Goal: Check status: Check status

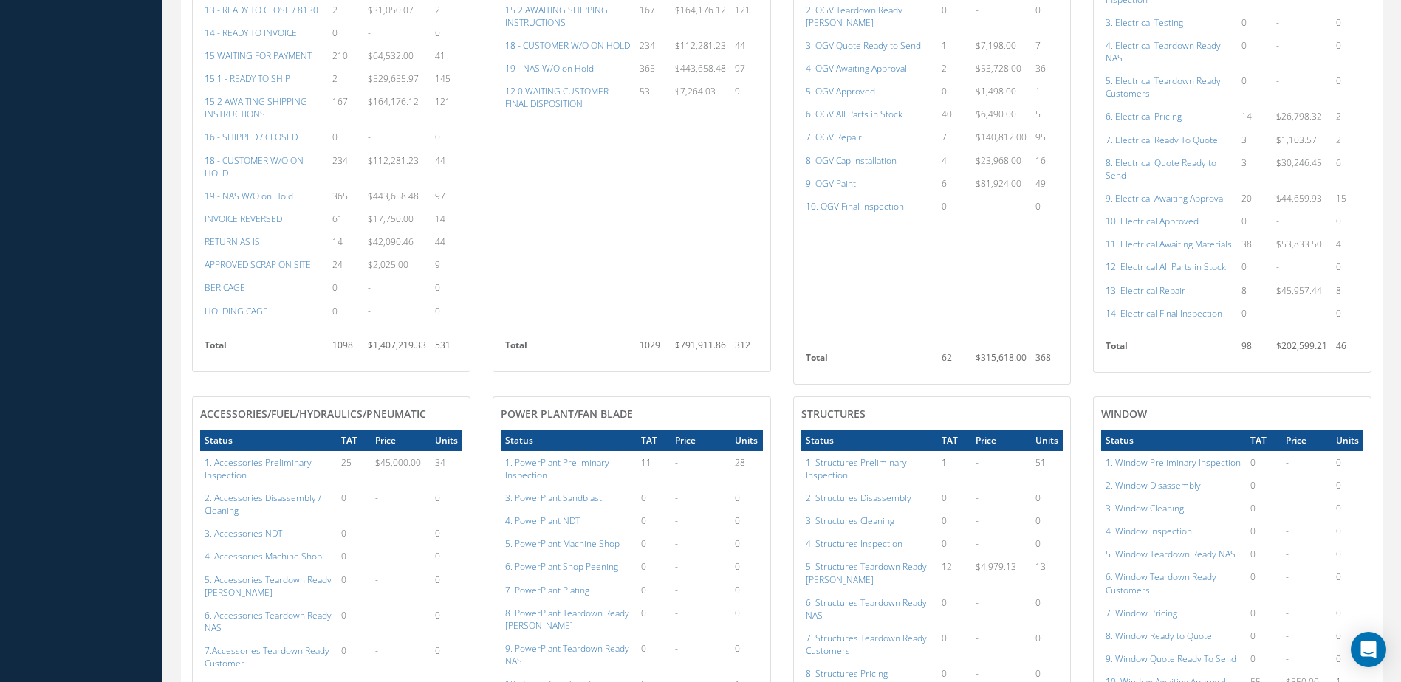
scroll to position [490, 0]
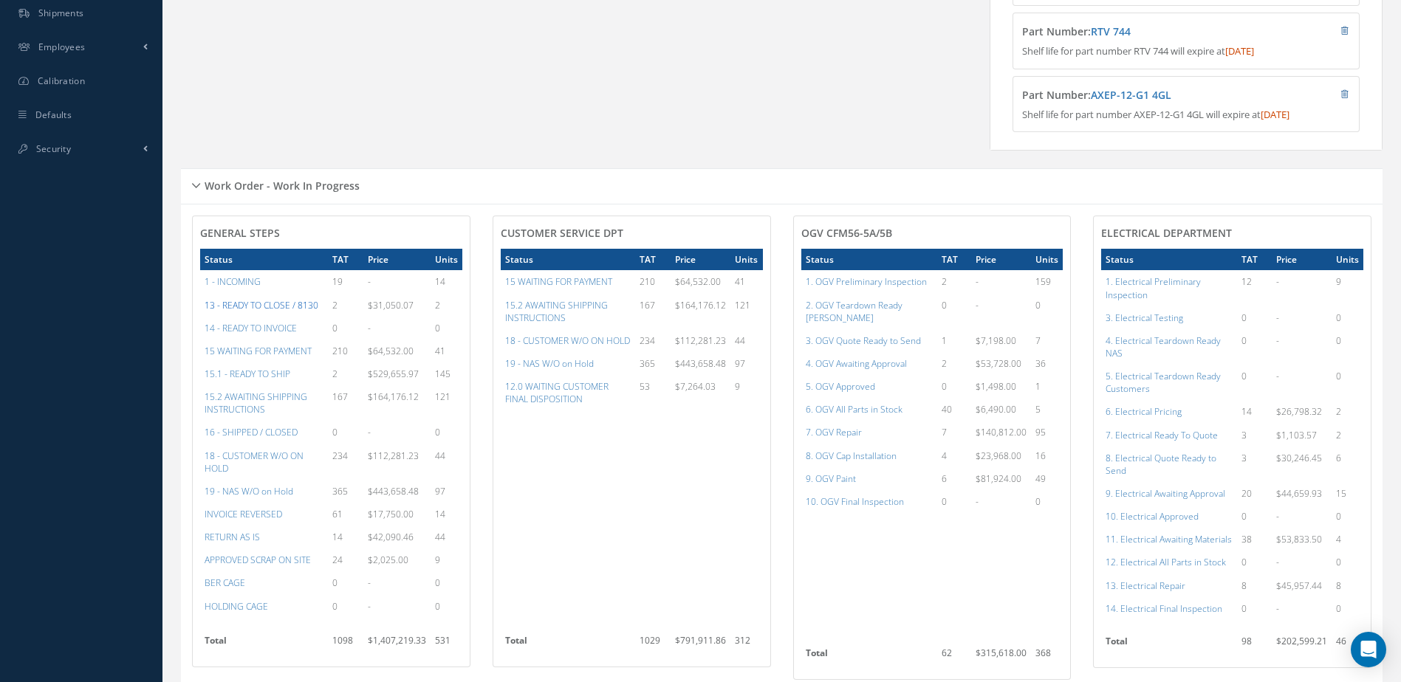
click at [237, 310] on a=20&excludeInternalCustomer=false&excludeInvoicedOrClosed=true&&filtersHidded"] "13 - READY TO CLOSE / 8130" at bounding box center [262, 305] width 114 height 13
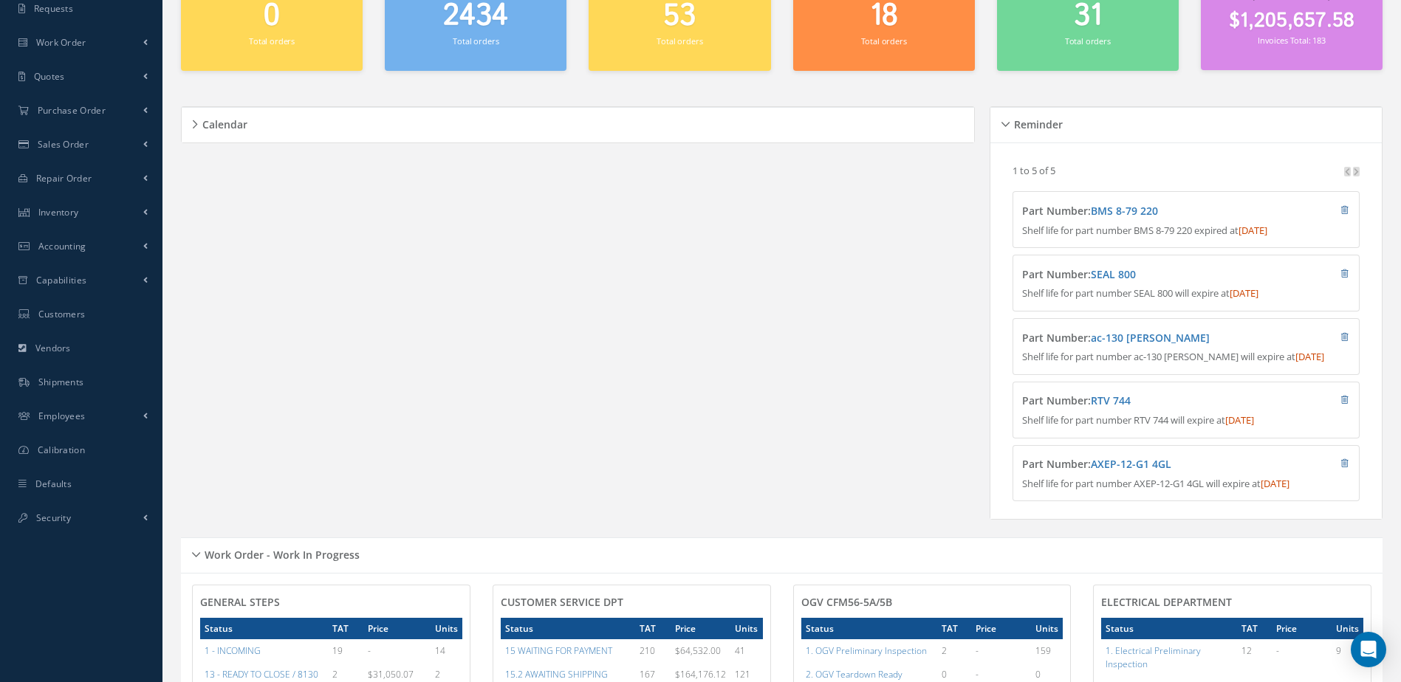
scroll to position [0, 0]
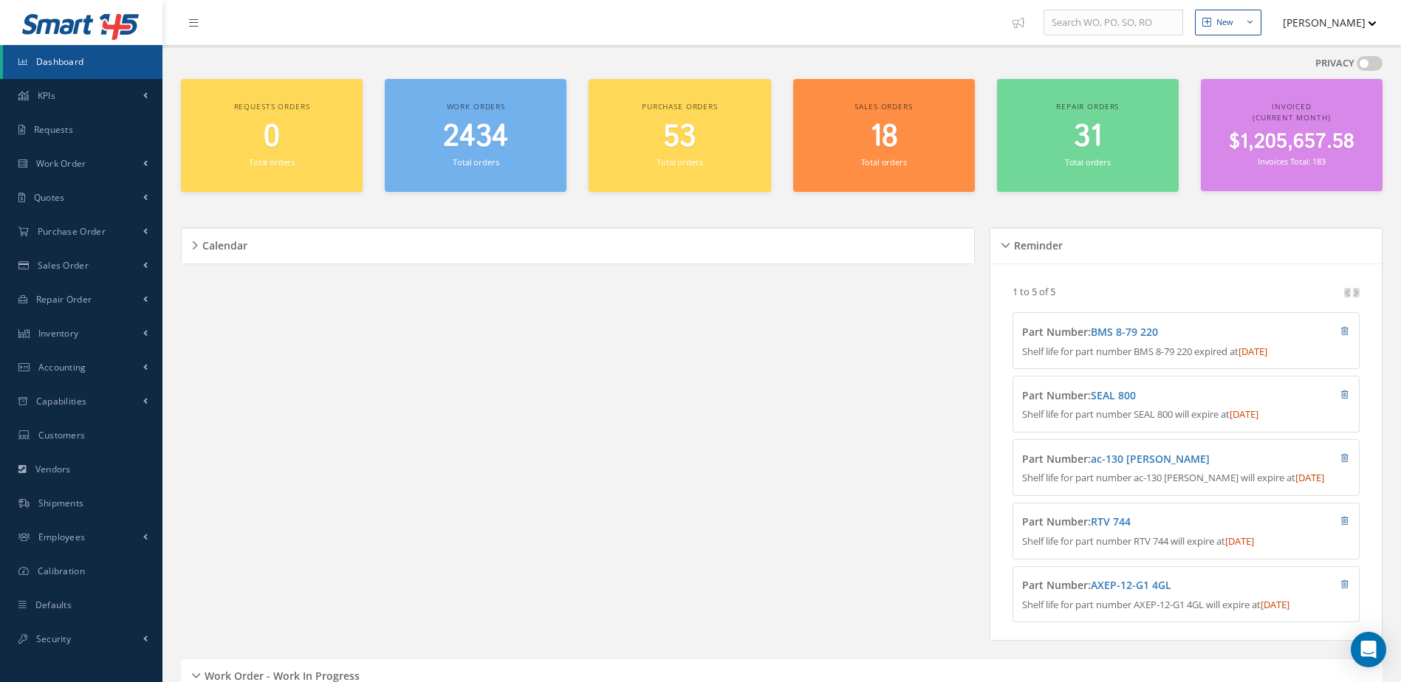
click at [487, 149] on span "2434" at bounding box center [475, 137] width 65 height 42
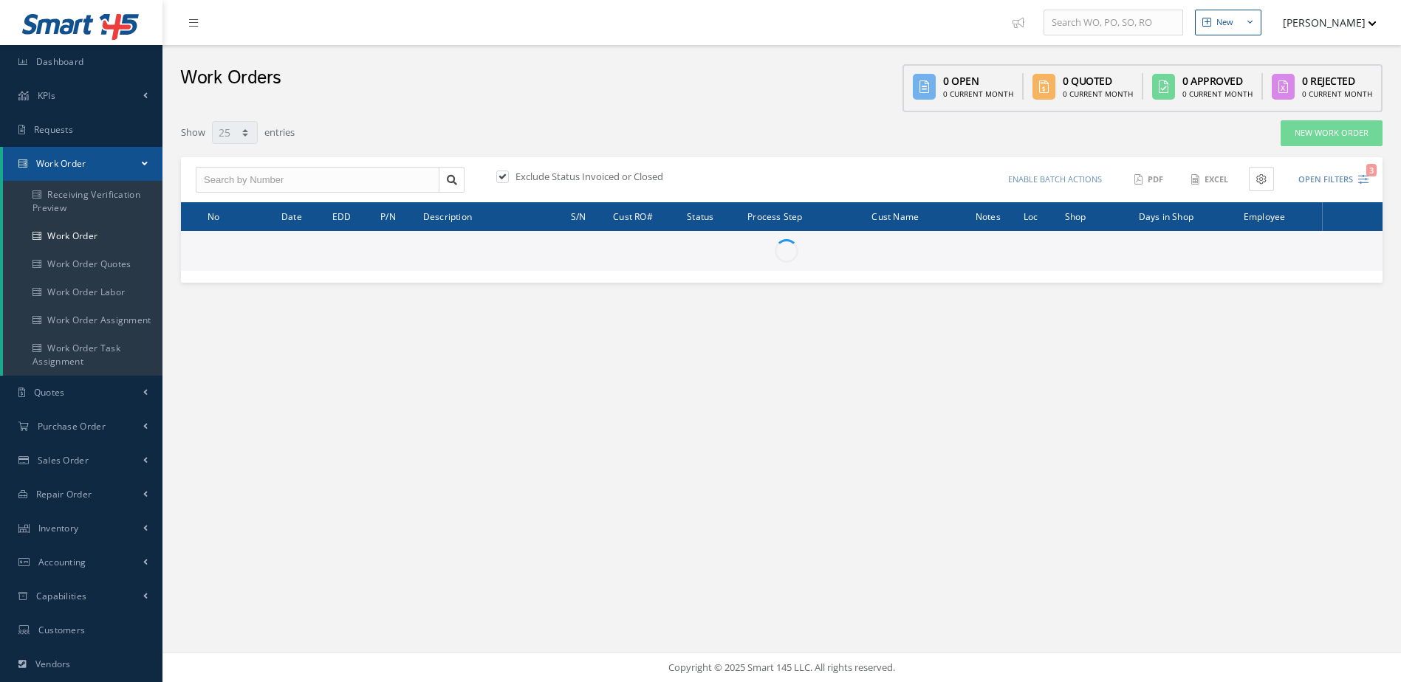
select select "25"
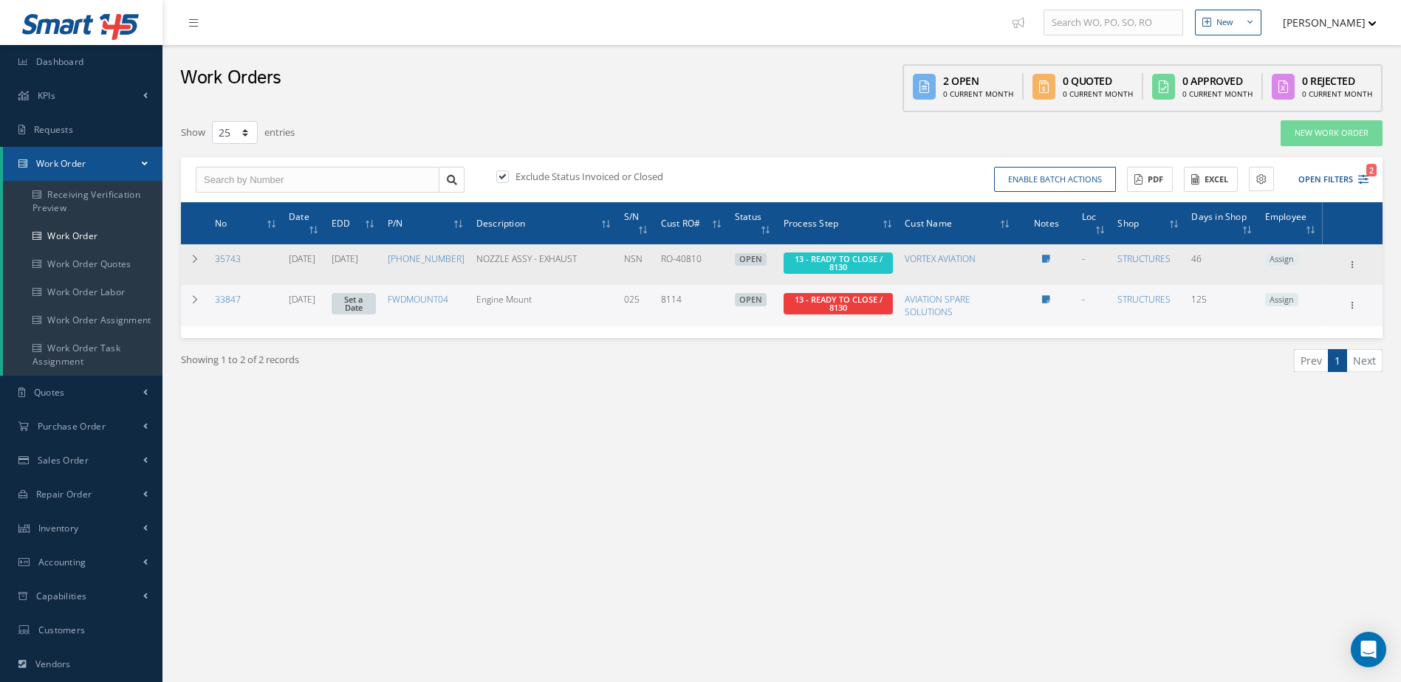
click at [820, 261] on span "13 - READY TO CLOSE / 8130" at bounding box center [837, 263] width 109 height 21
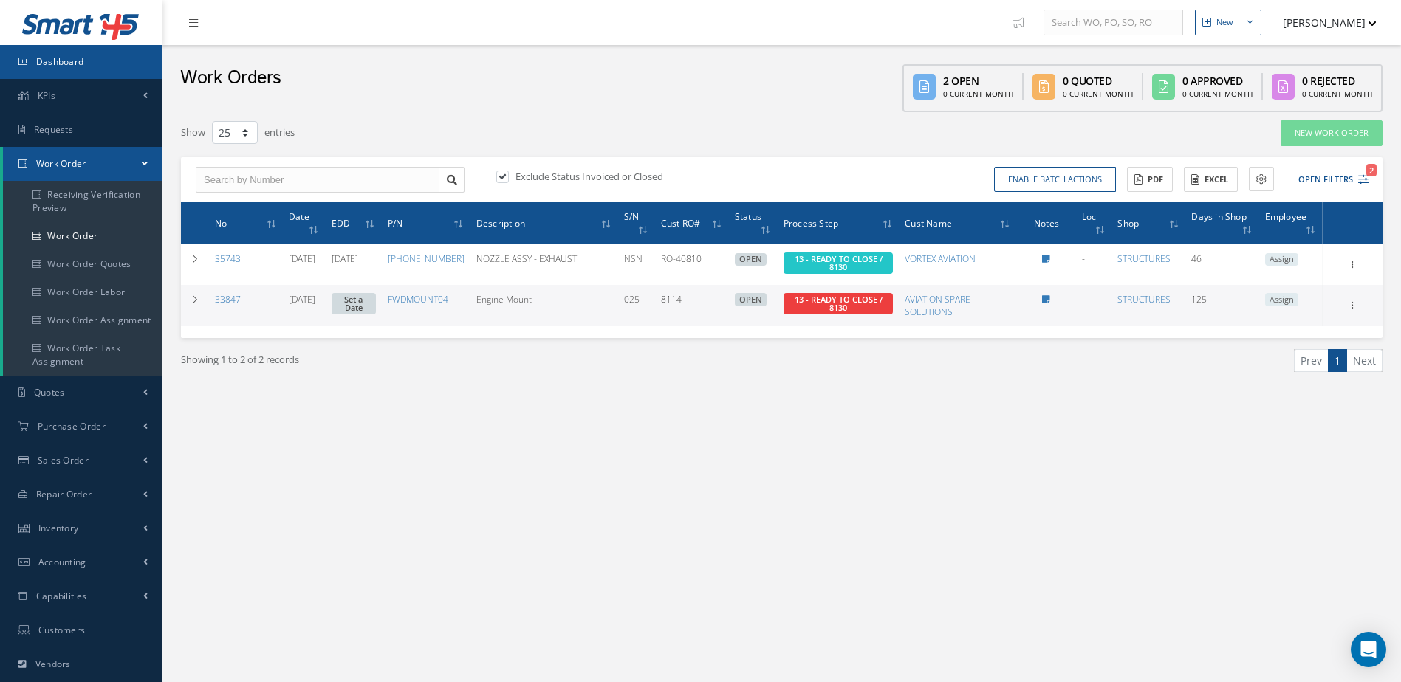
click at [124, 62] on link "Dashboard" at bounding box center [81, 62] width 162 height 34
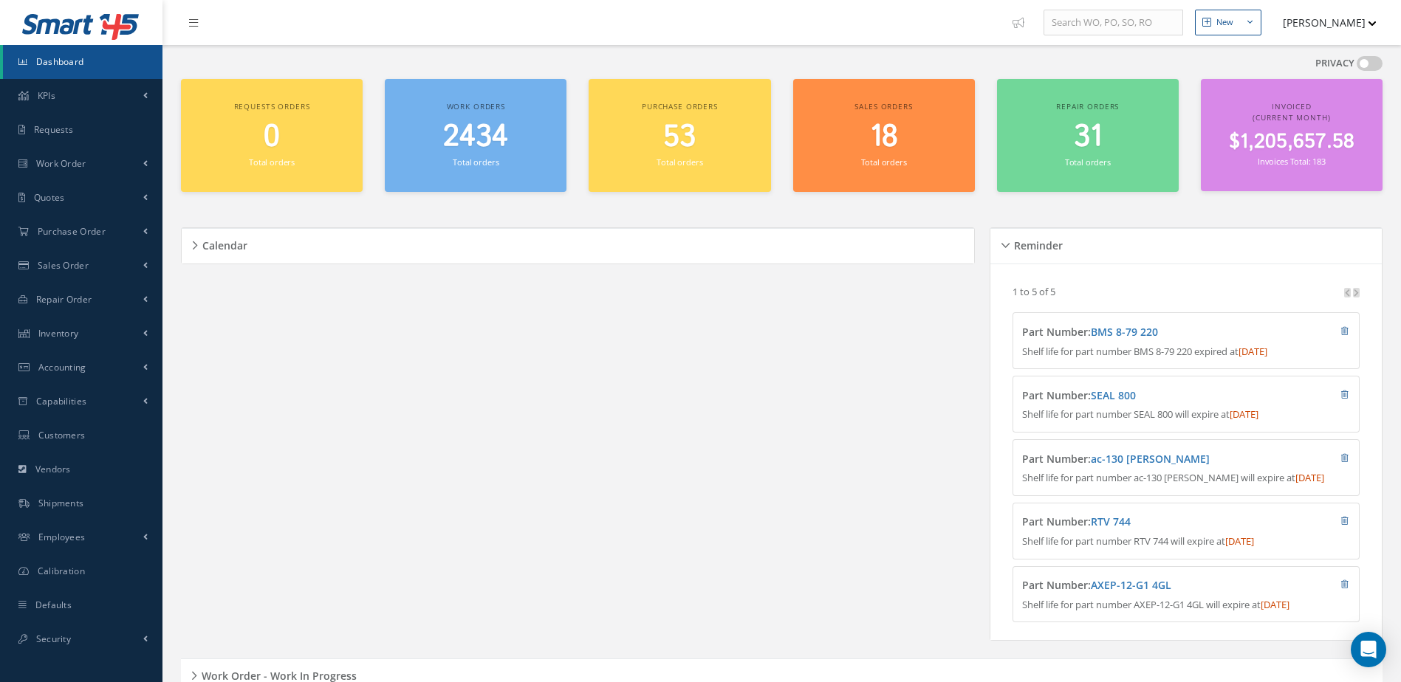
click at [498, 148] on span "2434" at bounding box center [475, 137] width 65 height 42
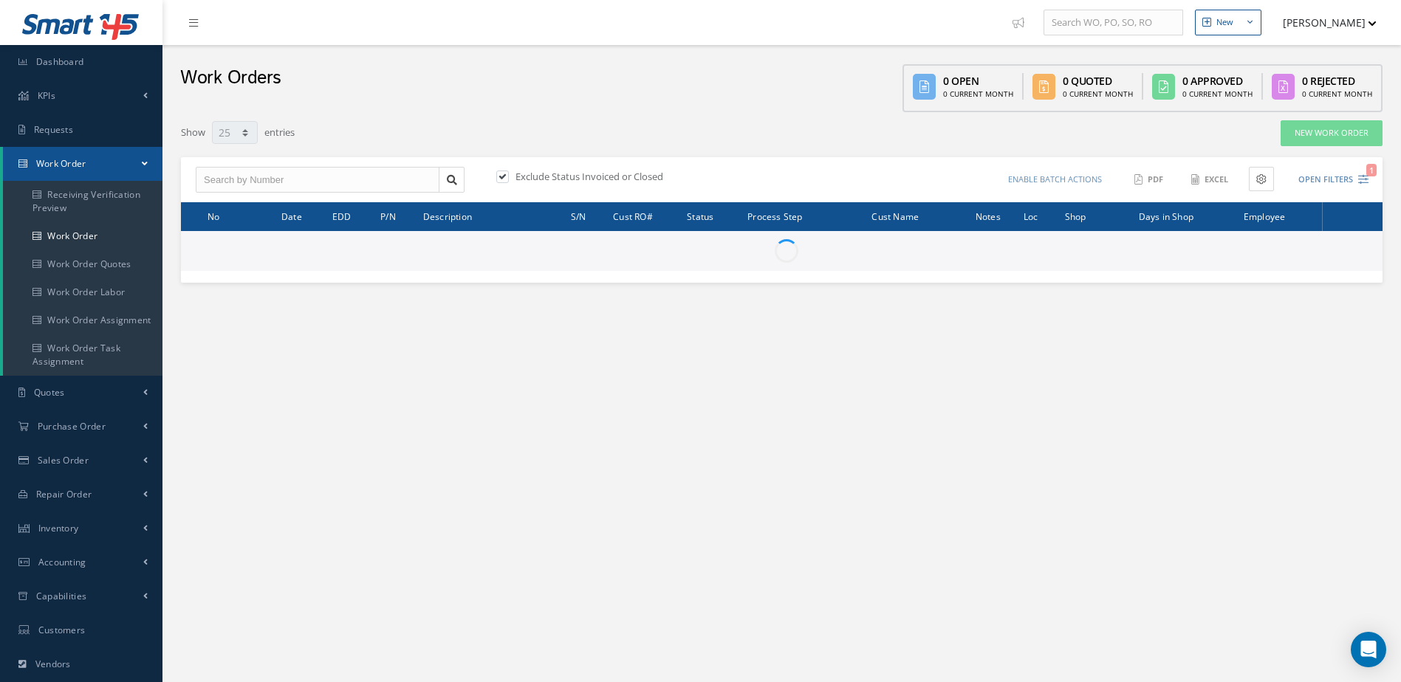
select select "25"
click at [357, 179] on input "text" at bounding box center [318, 180] width 244 height 27
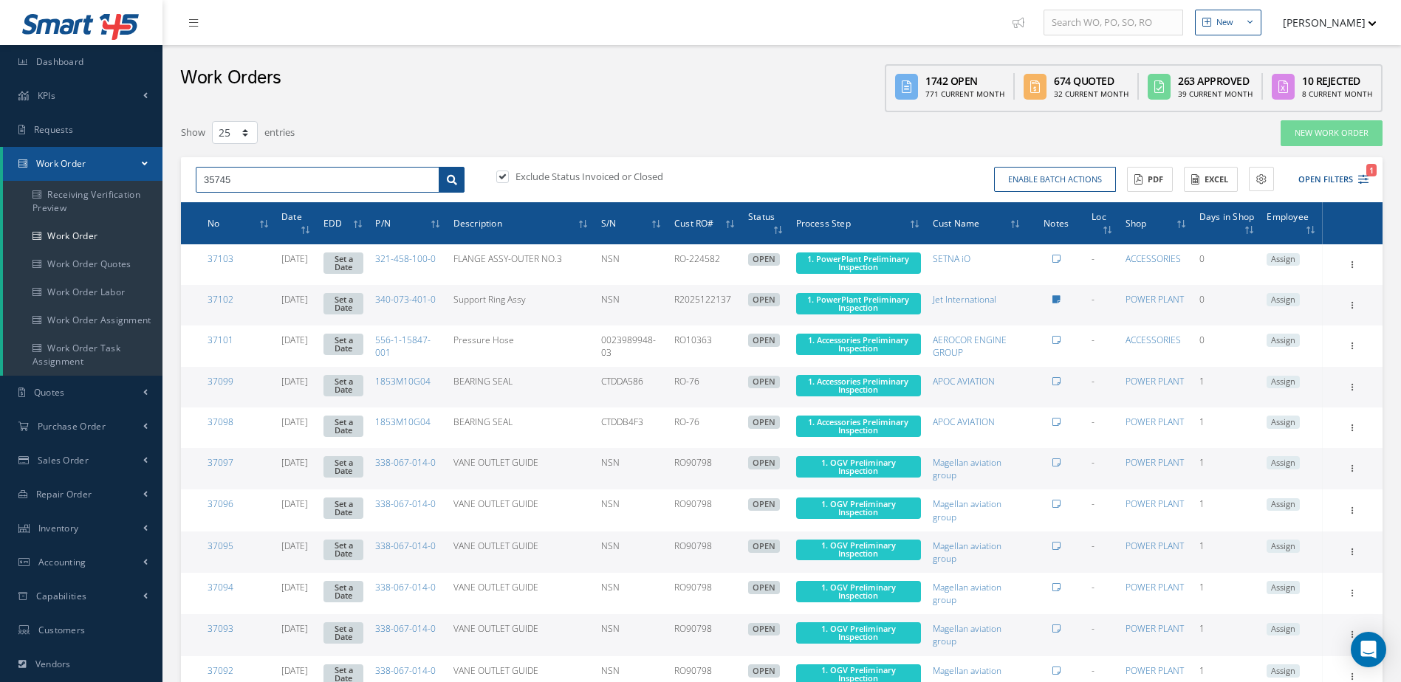
type input "35745"
click at [460, 186] on link at bounding box center [452, 180] width 26 height 27
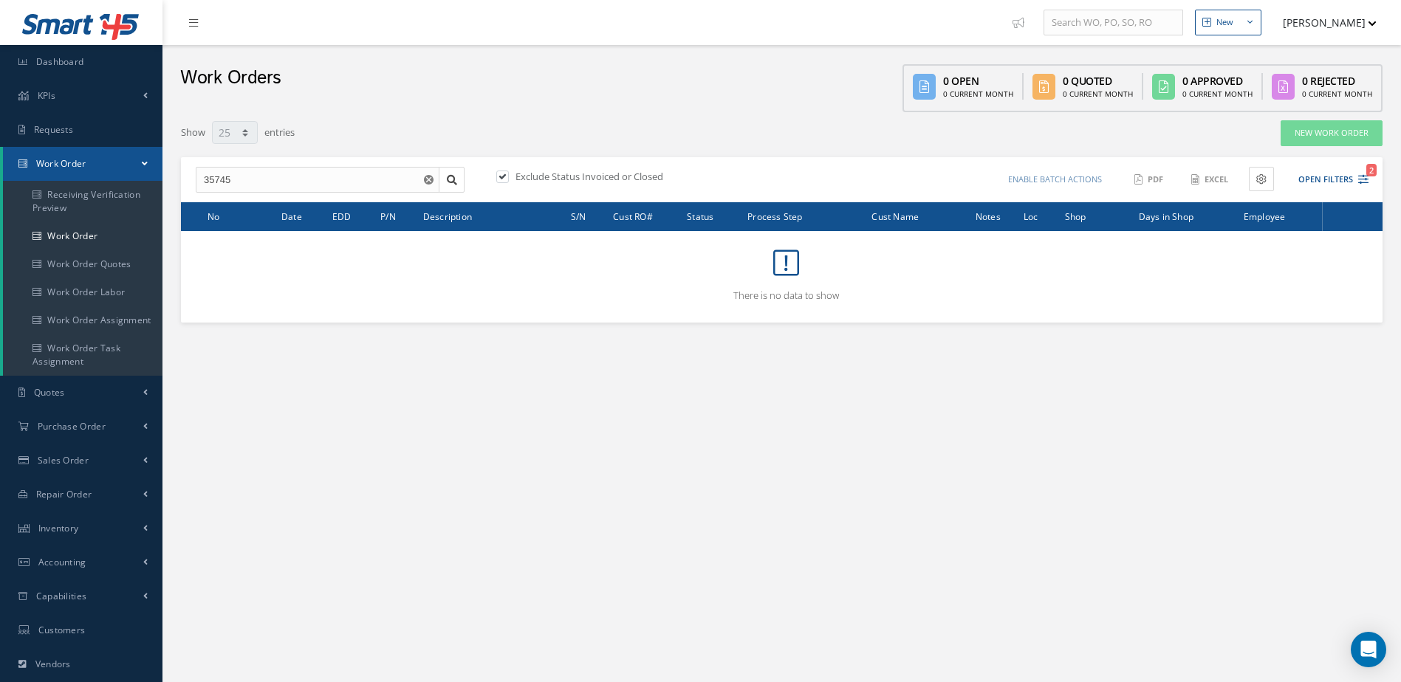
click at [508, 176] on label at bounding box center [510, 176] width 4 height 13
click at [506, 176] on input "checkbox" at bounding box center [501, 178] width 10 height 10
checkbox input "false"
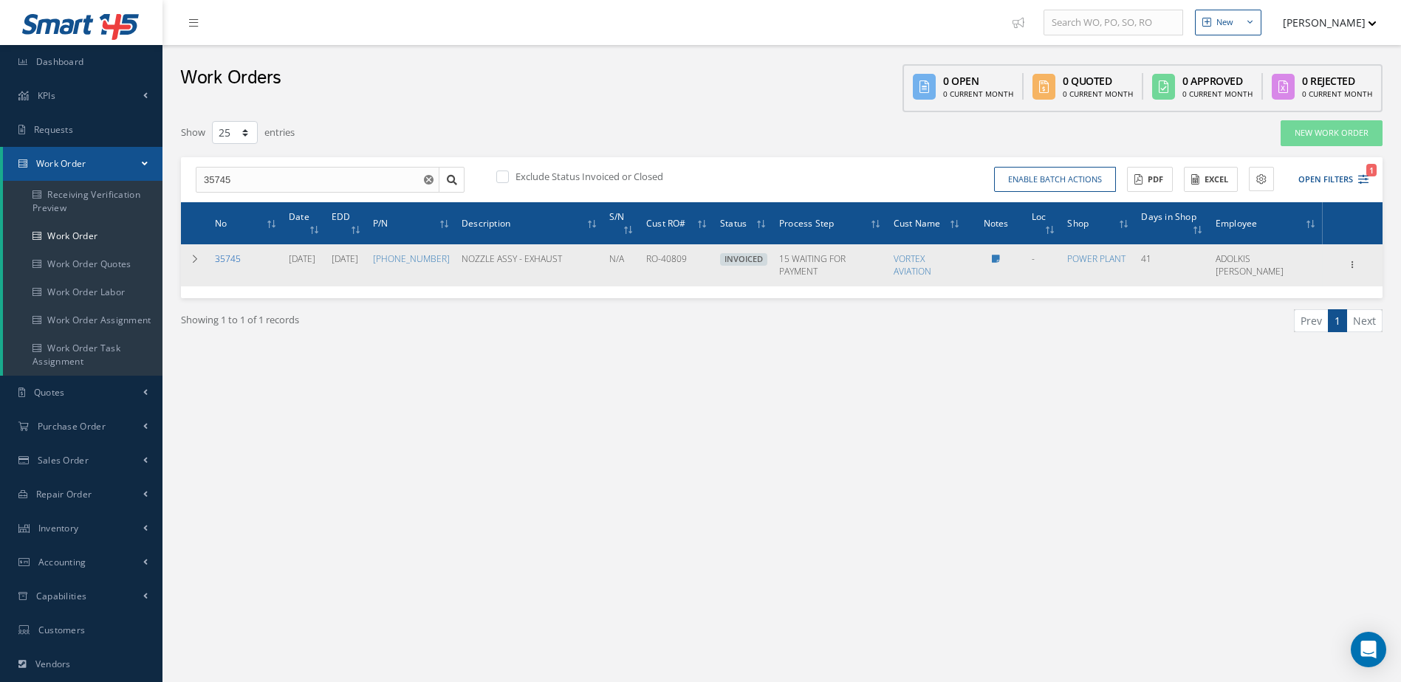
click at [233, 253] on link "35745" at bounding box center [228, 259] width 26 height 13
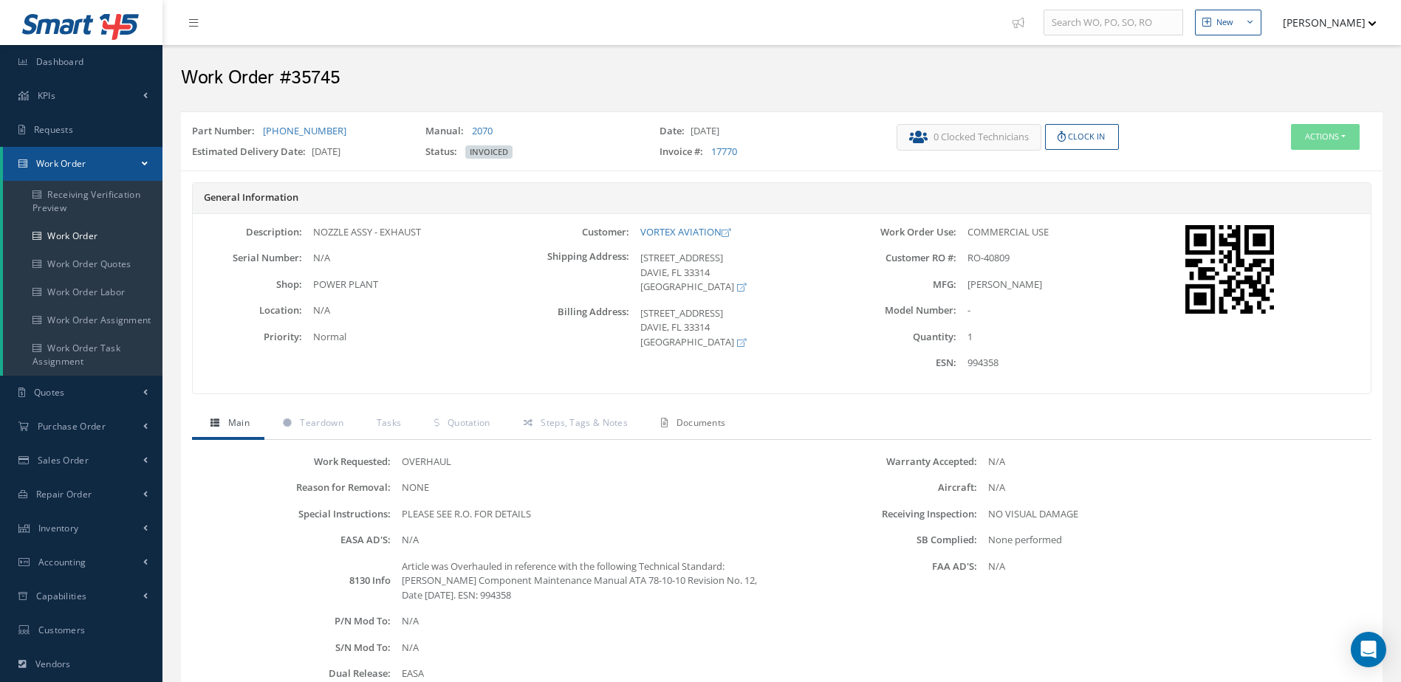
click at [706, 416] on link "Documents" at bounding box center [690, 424] width 97 height 31
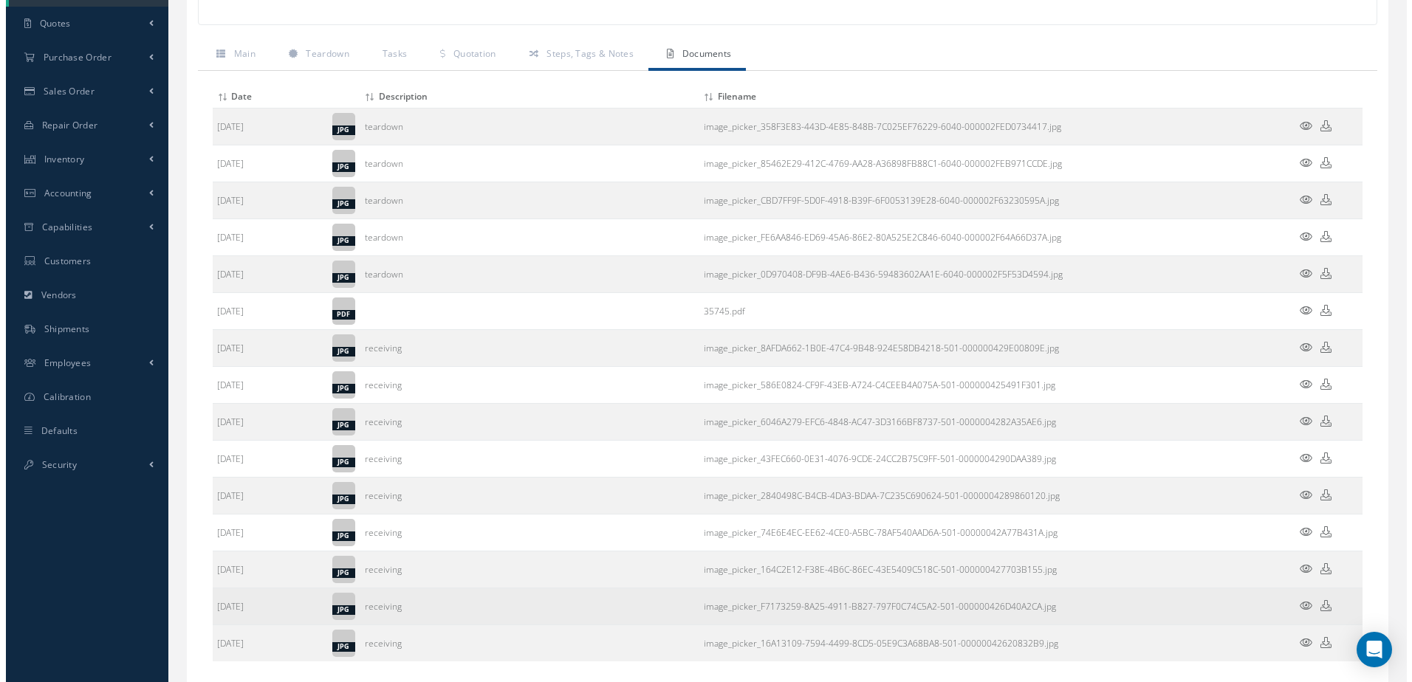
scroll to position [459, 0]
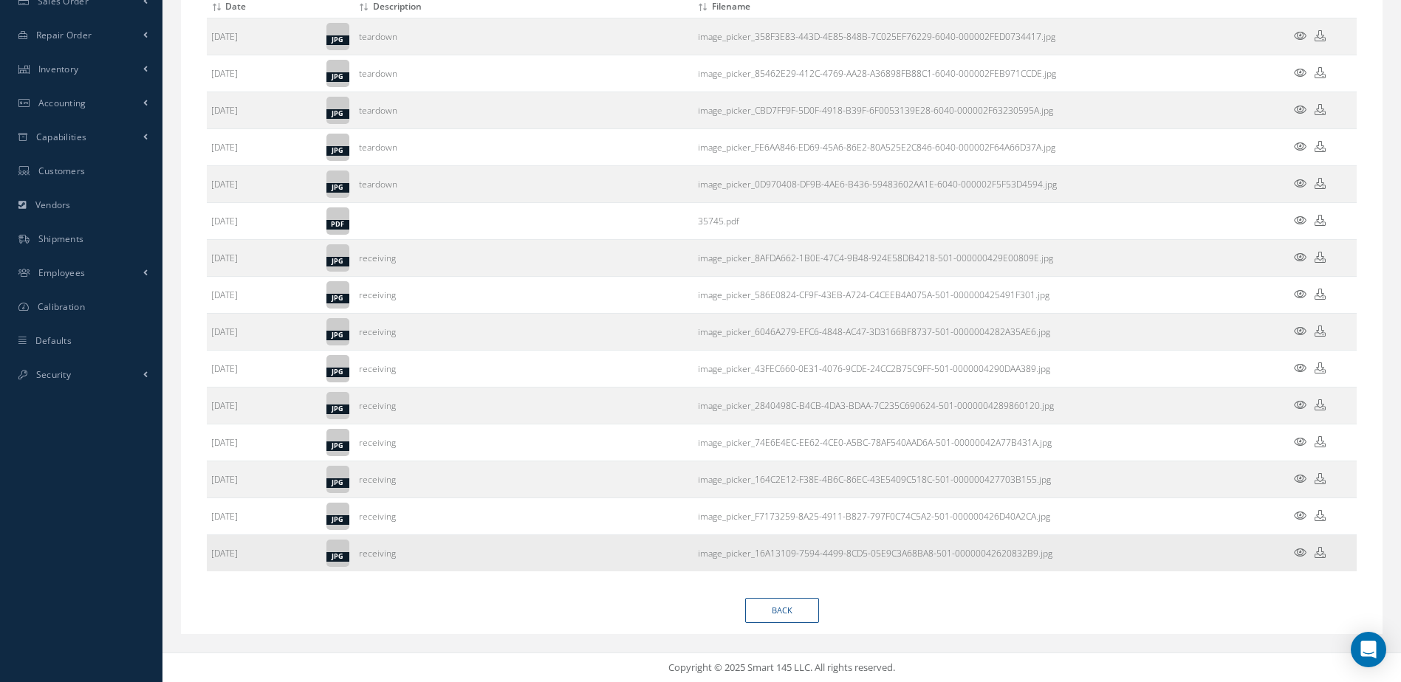
click at [1301, 555] on icon at bounding box center [1300, 552] width 13 height 11
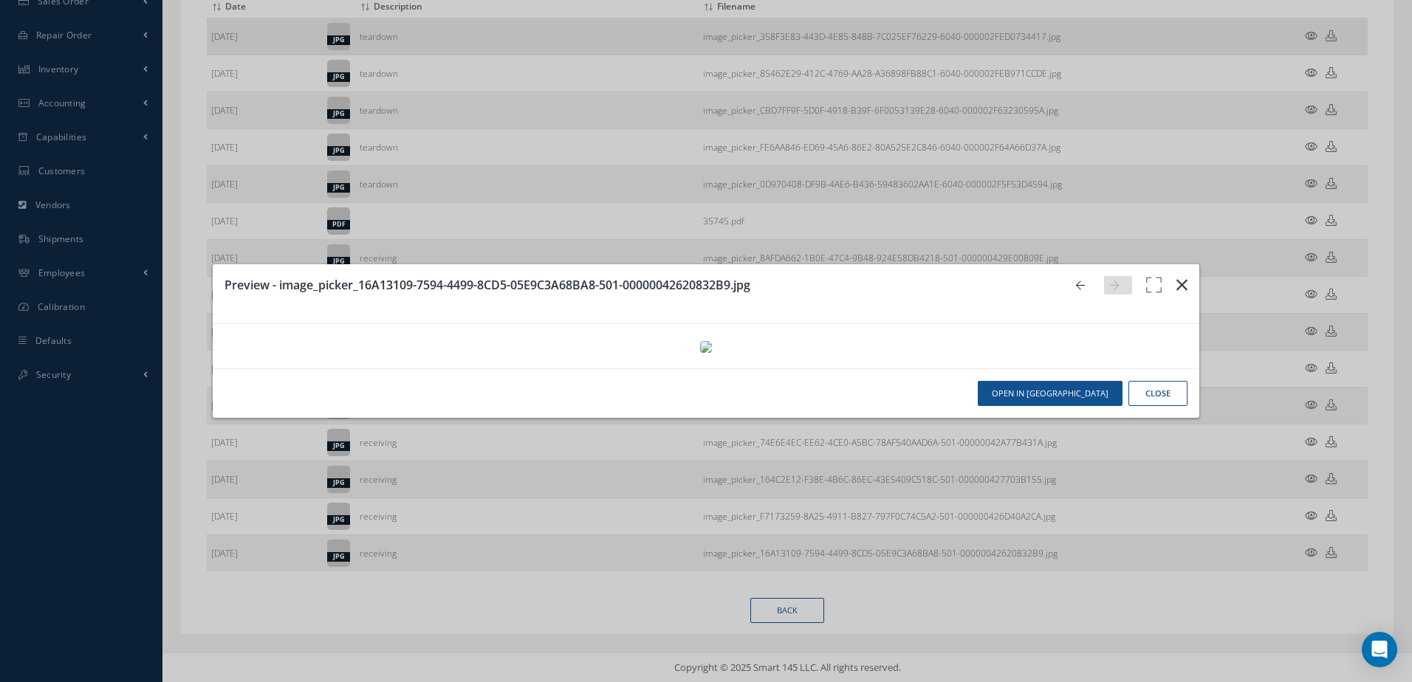
drag, startPoint x: 1171, startPoint y: 46, endPoint x: 1161, endPoint y: 49, distance: 10.3
click at [1176, 276] on icon "button" at bounding box center [1181, 285] width 11 height 18
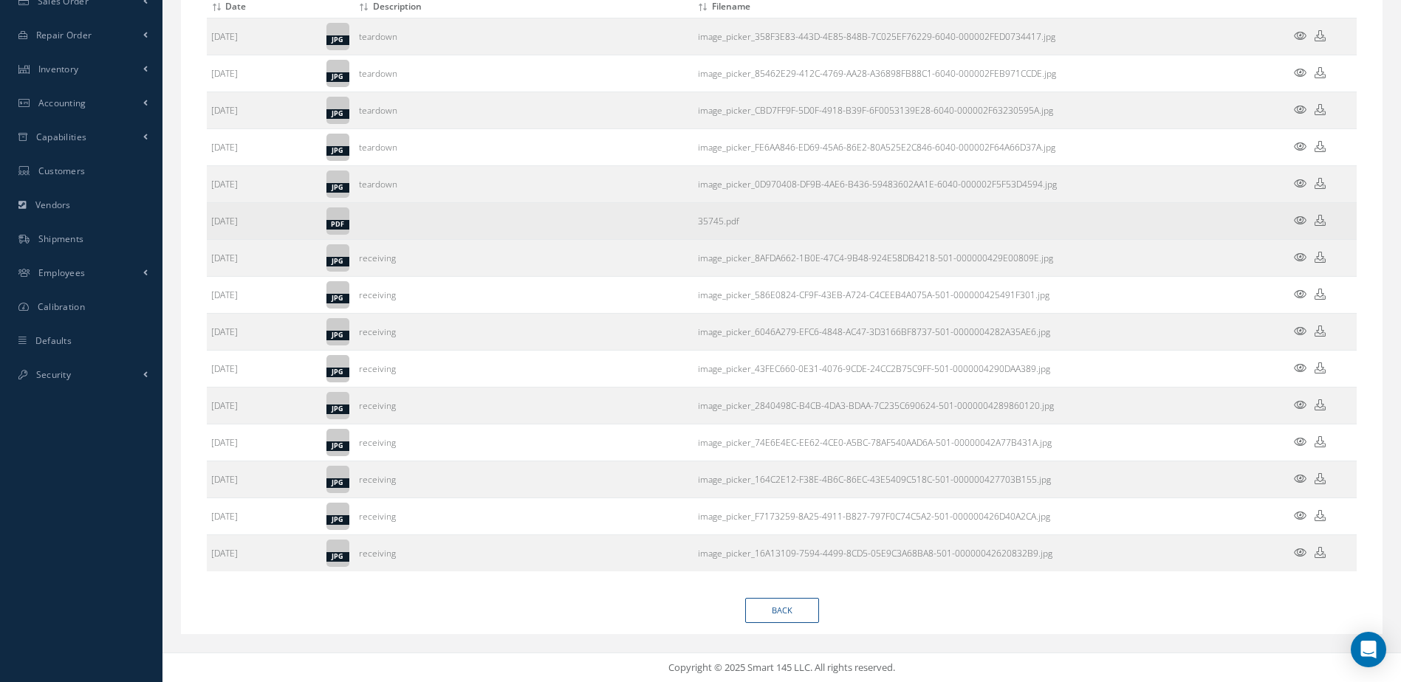
click at [1298, 223] on icon at bounding box center [1300, 220] width 13 height 11
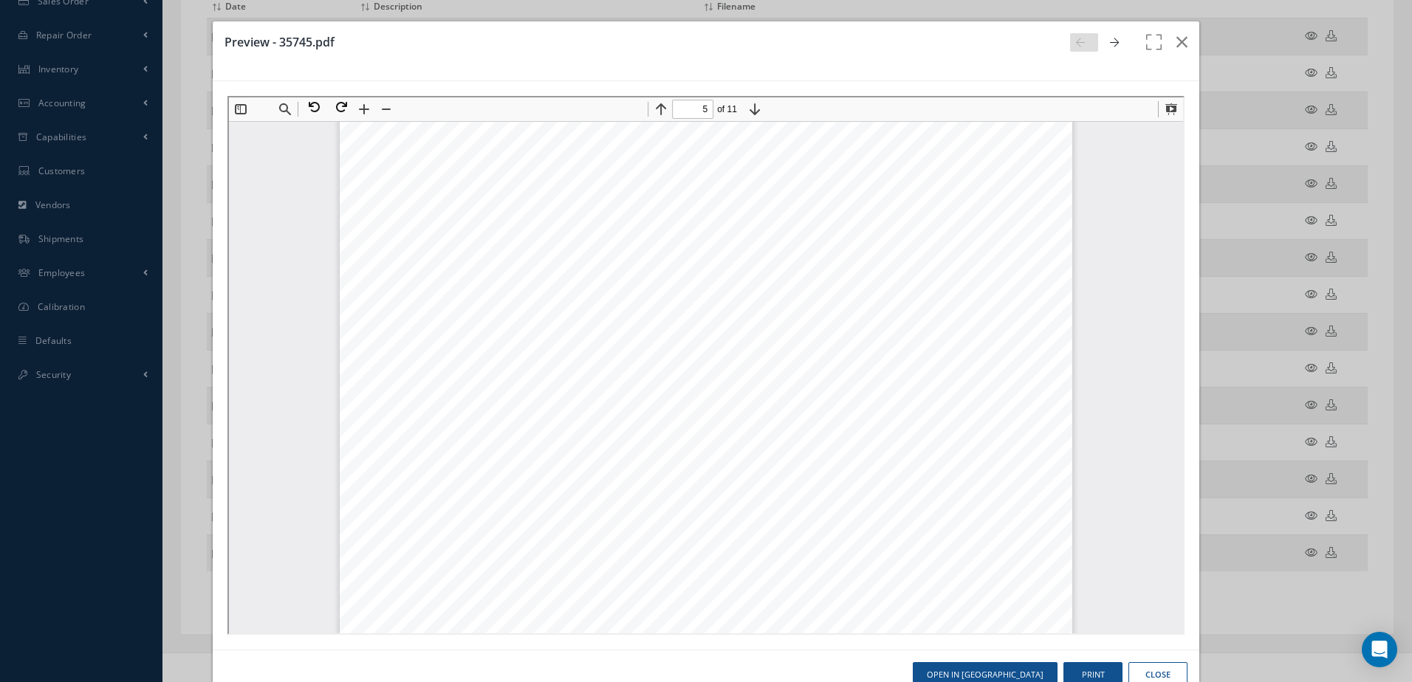
scroll to position [4652, 0]
type input "7"
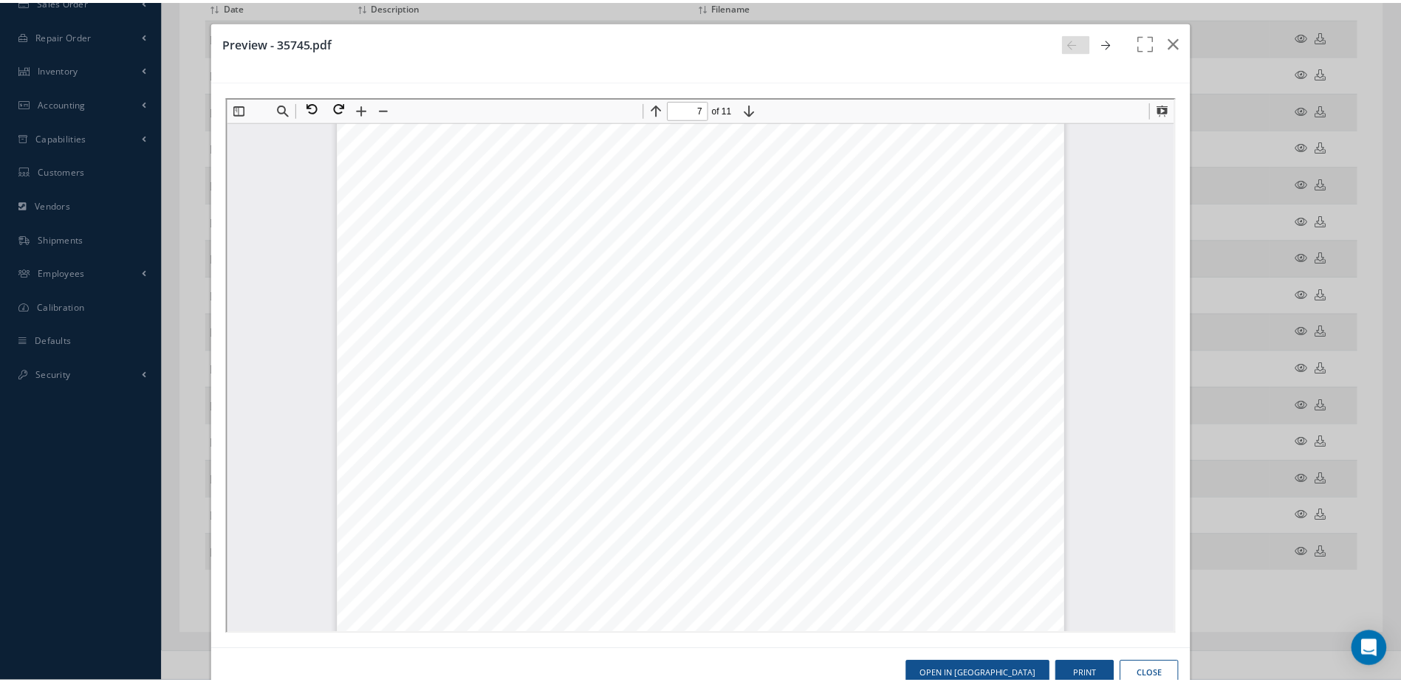
scroll to position [6542, 0]
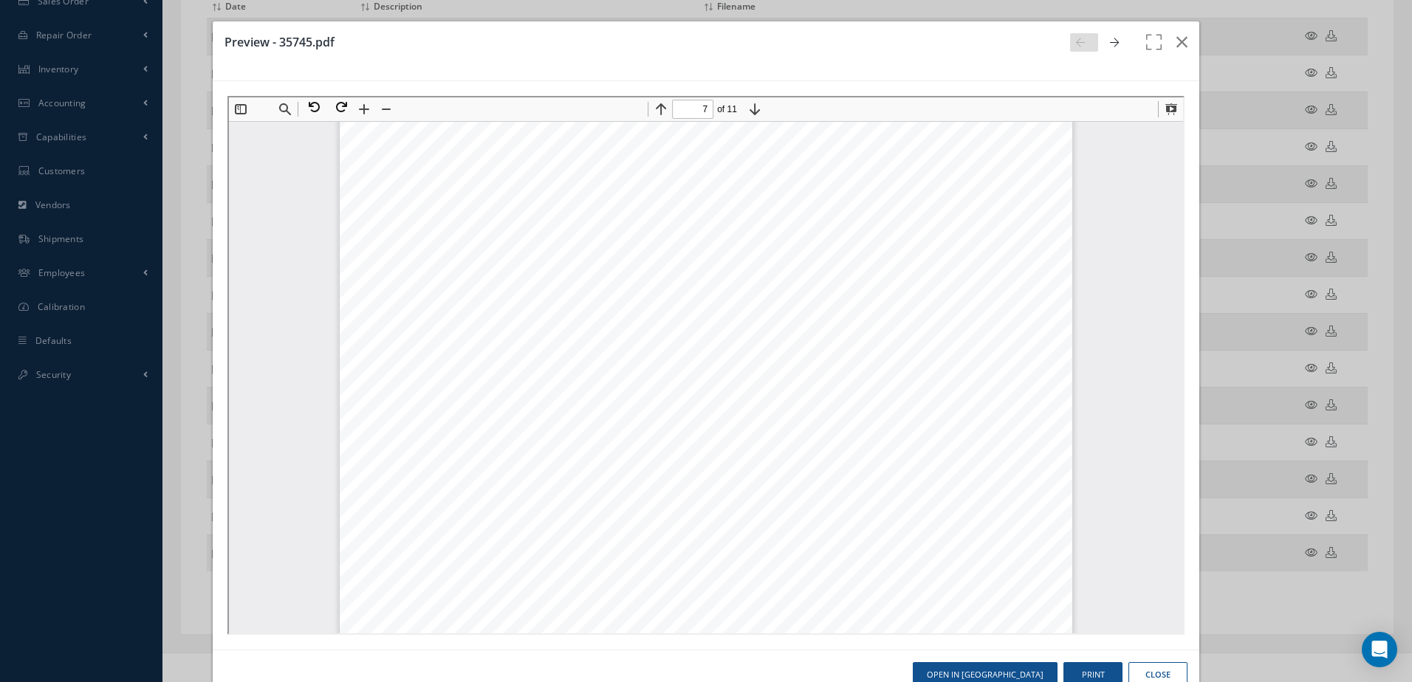
drag, startPoint x: 1172, startPoint y: 42, endPoint x: 1403, endPoint y: 134, distance: 248.2
click at [1176, 42] on icon "button" at bounding box center [1181, 42] width 11 height 18
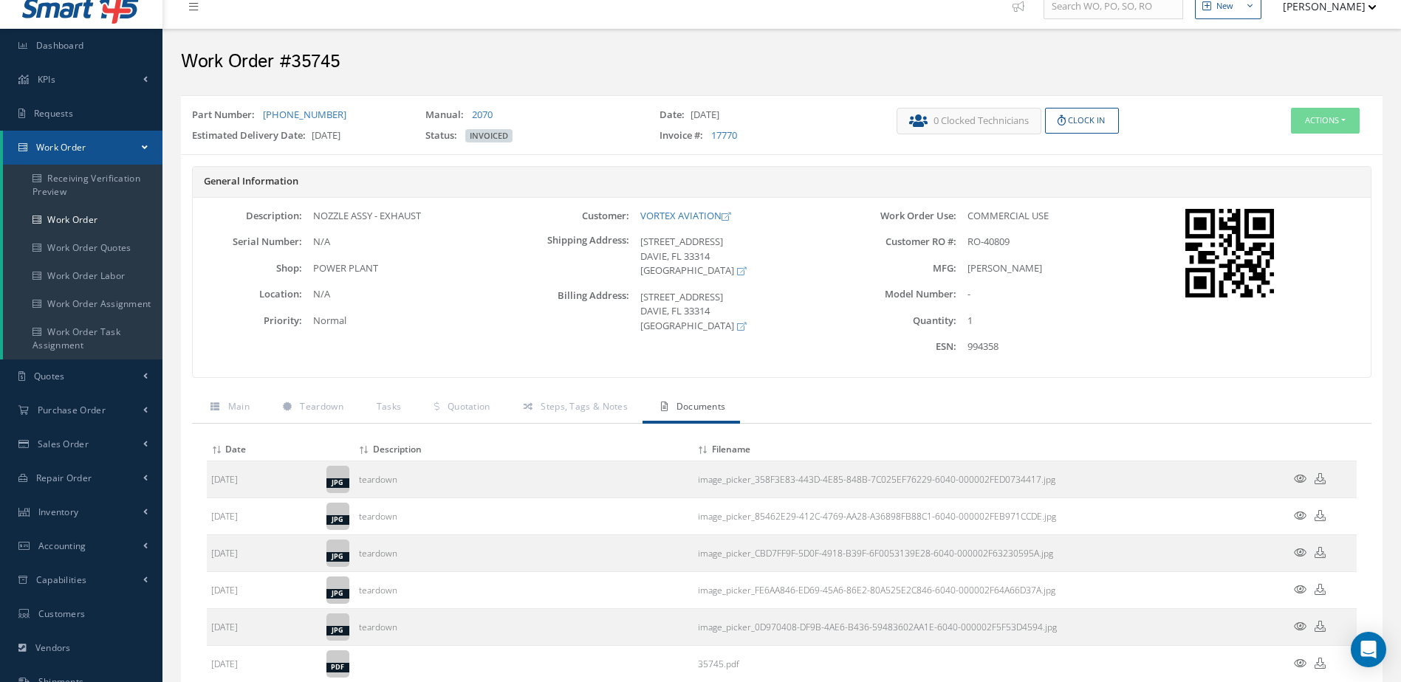
scroll to position [0, 0]
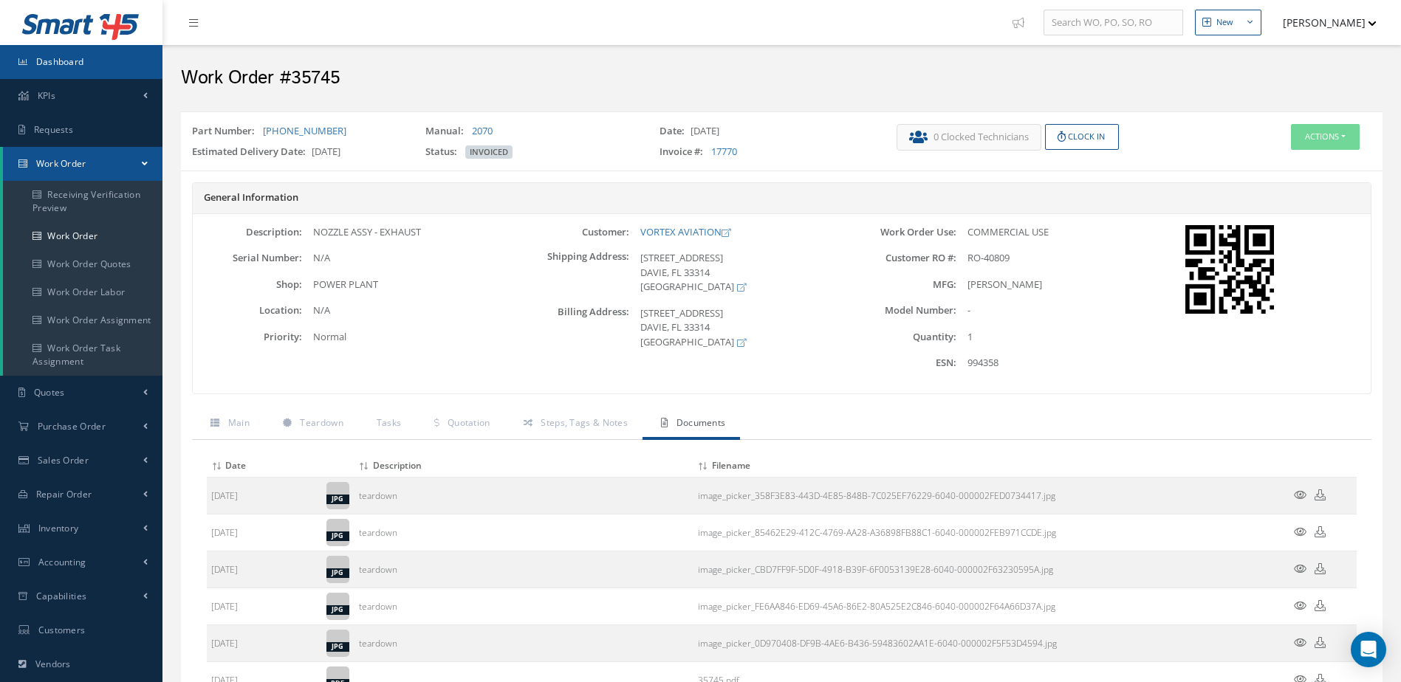
click at [26, 55] on link "Dashboard" at bounding box center [81, 62] width 162 height 34
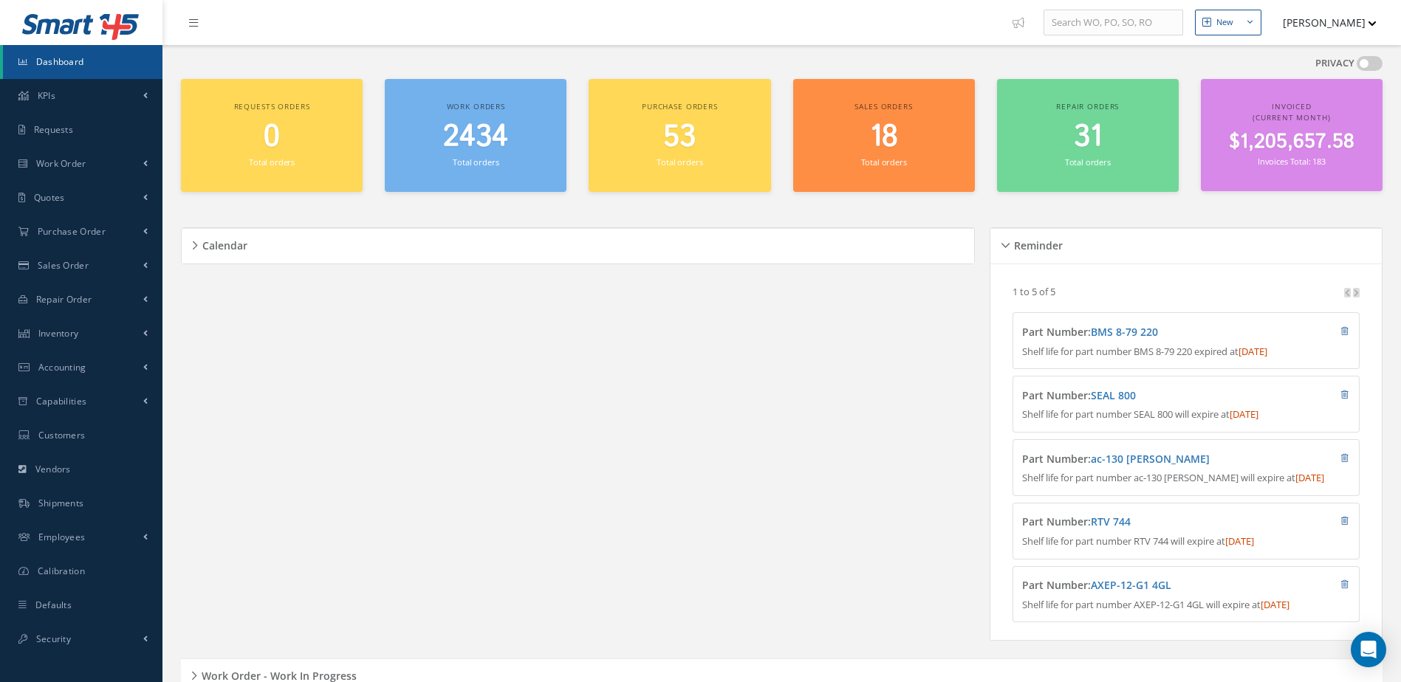
click at [95, 58] on link "Dashboard" at bounding box center [82, 62] width 159 height 34
click at [470, 154] on span "2434" at bounding box center [475, 137] width 65 height 42
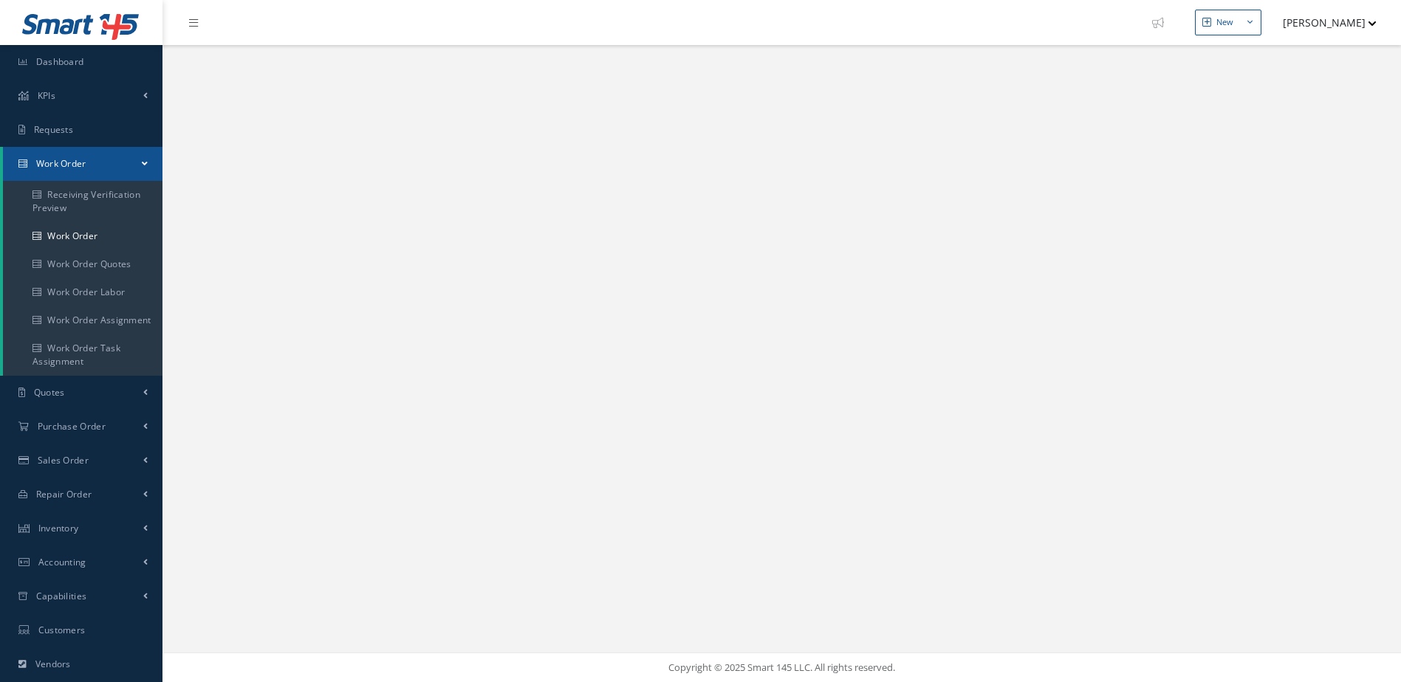
select select "25"
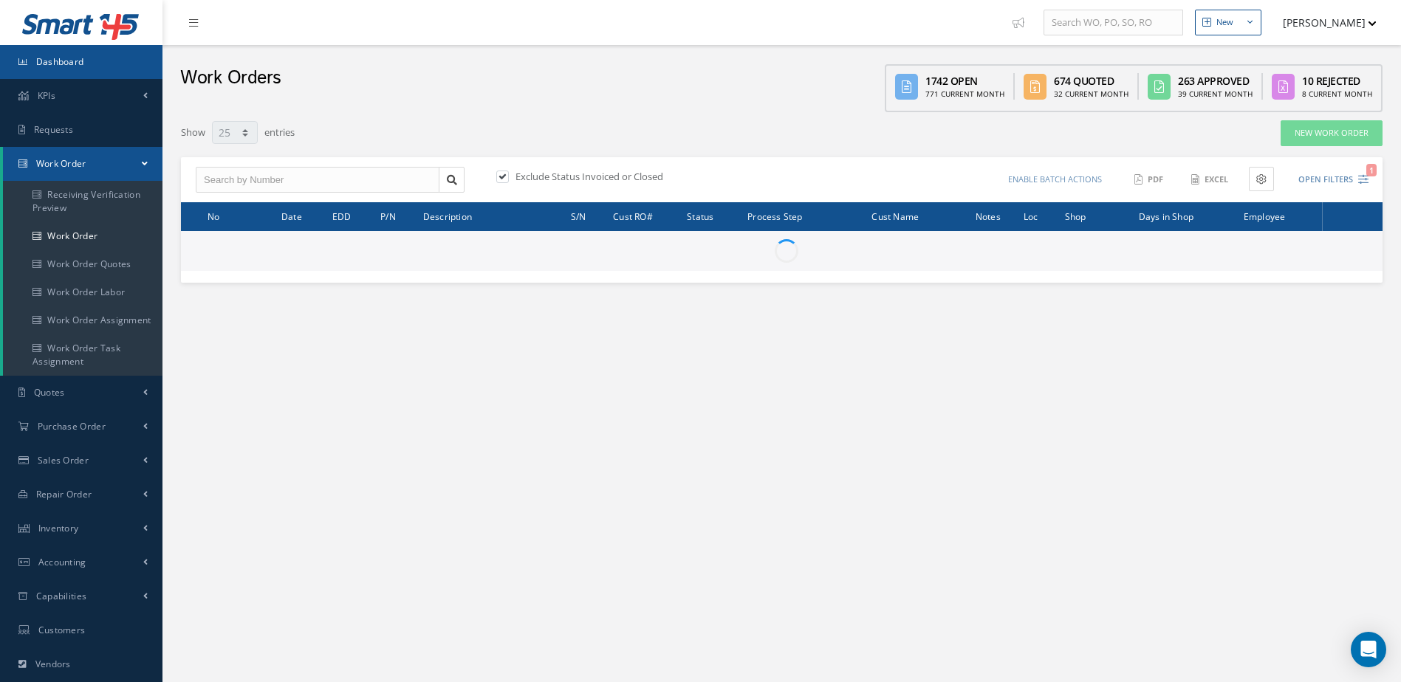
click at [98, 72] on link "Dashboard" at bounding box center [81, 62] width 162 height 34
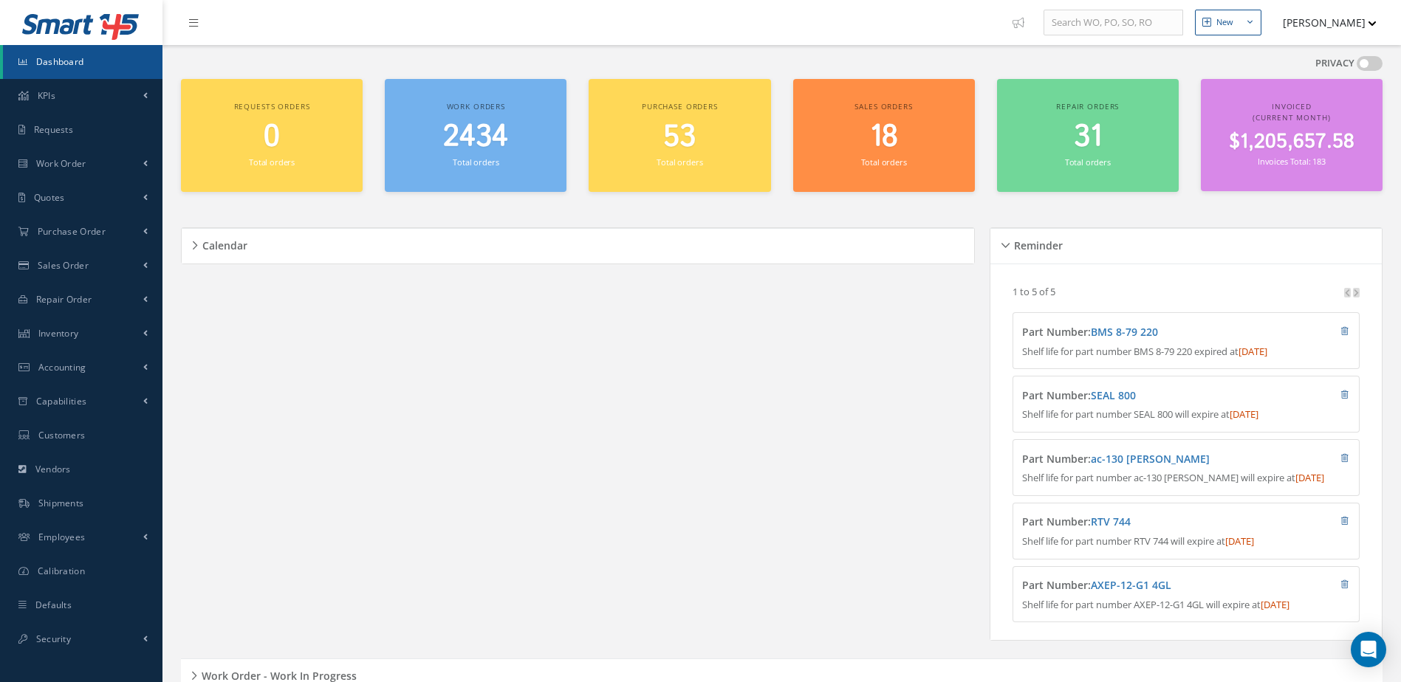
click at [475, 146] on span "2434" at bounding box center [475, 137] width 65 height 42
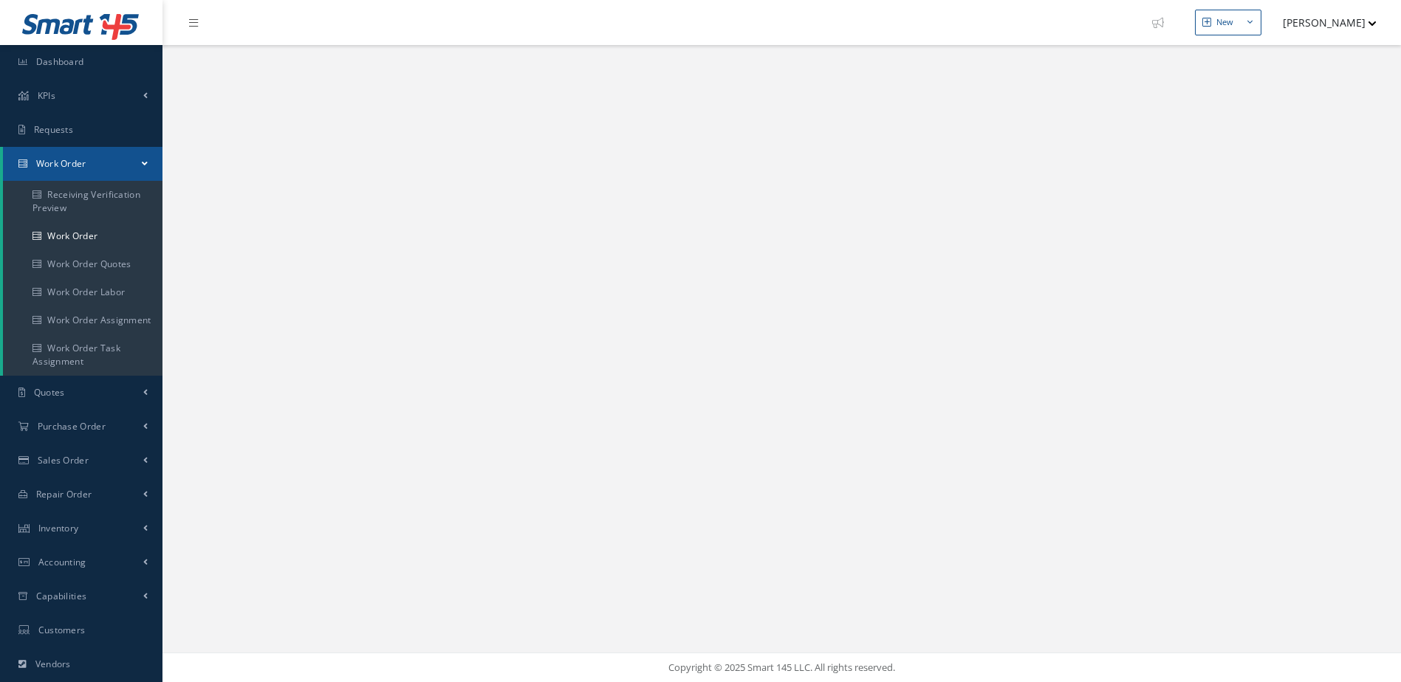
select select "25"
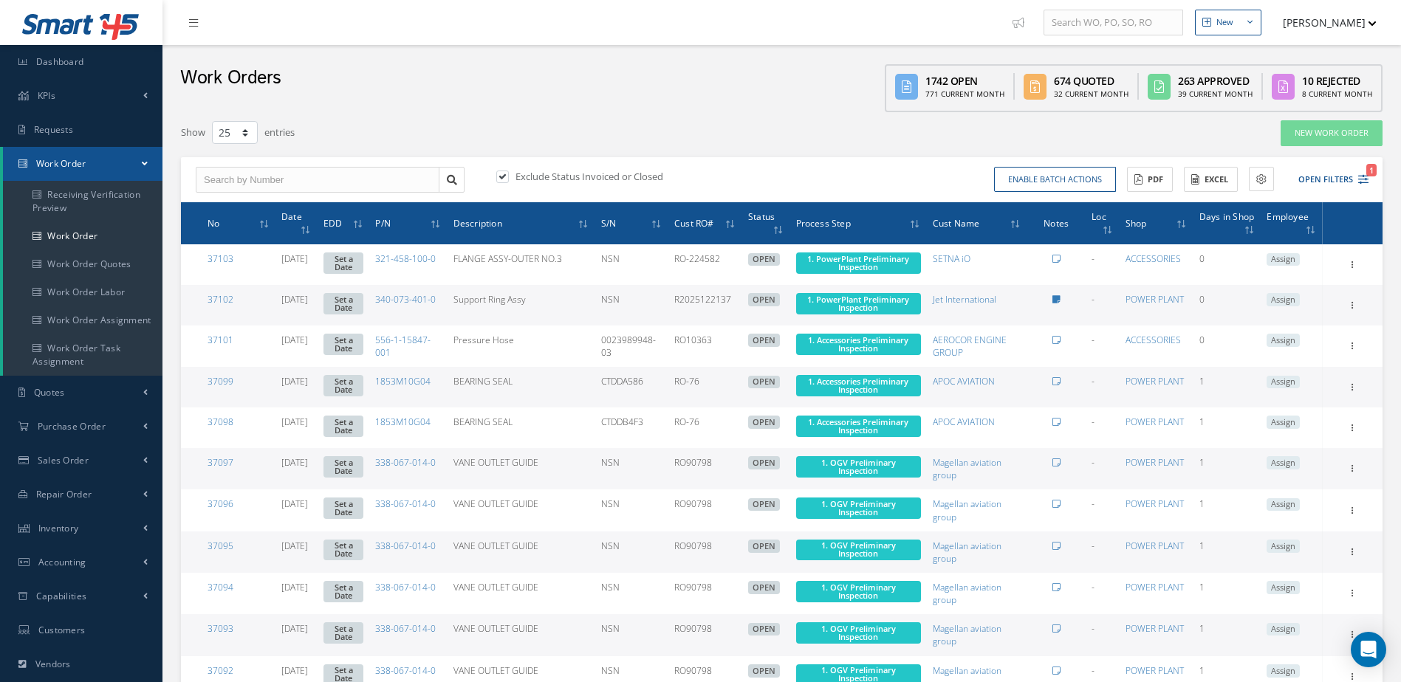
type input "All Work Request"
type input "All Work Performed"
type input "All Status"
type input "WO Part Status"
drag, startPoint x: 498, startPoint y: 176, endPoint x: 521, endPoint y: 177, distance: 23.6
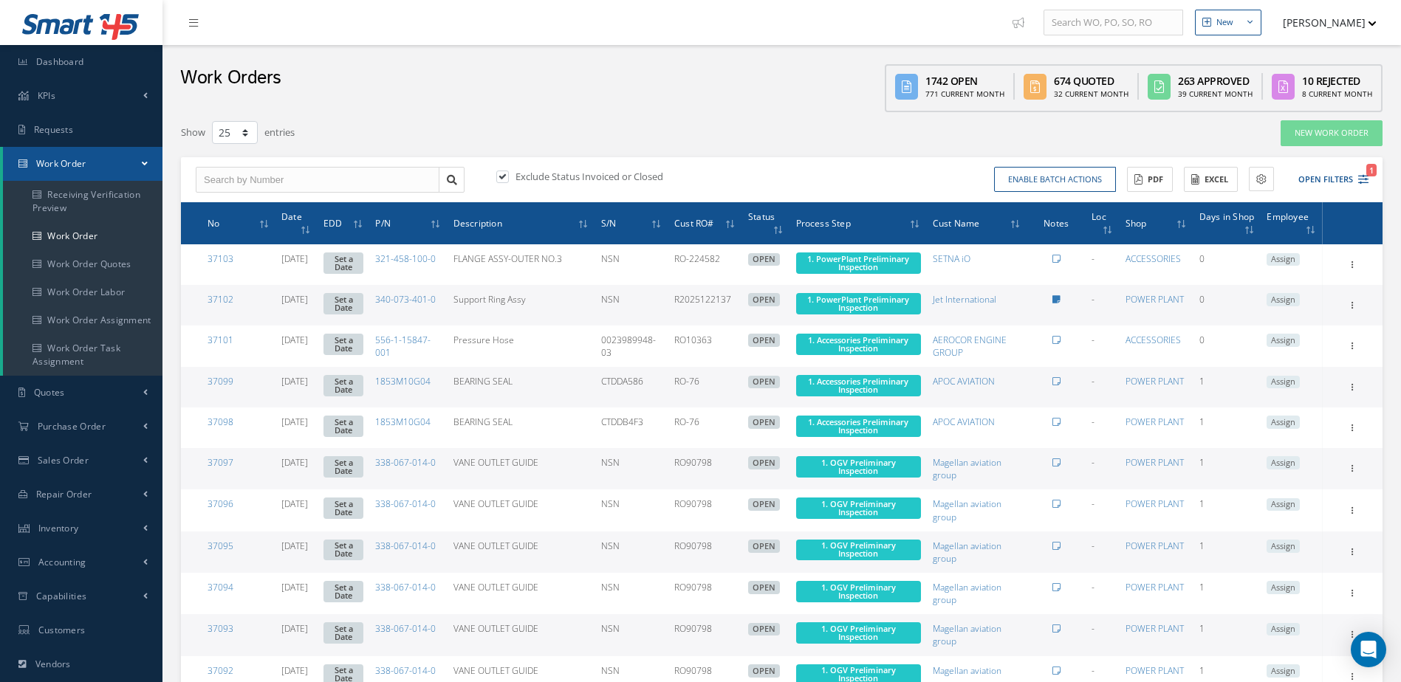
click at [508, 175] on label at bounding box center [510, 176] width 4 height 13
click at [497, 175] on input "checkbox" at bounding box center [501, 178] width 10 height 10
checkbox input "false"
click at [1050, 183] on button "Enable batch actions" at bounding box center [1055, 180] width 122 height 26
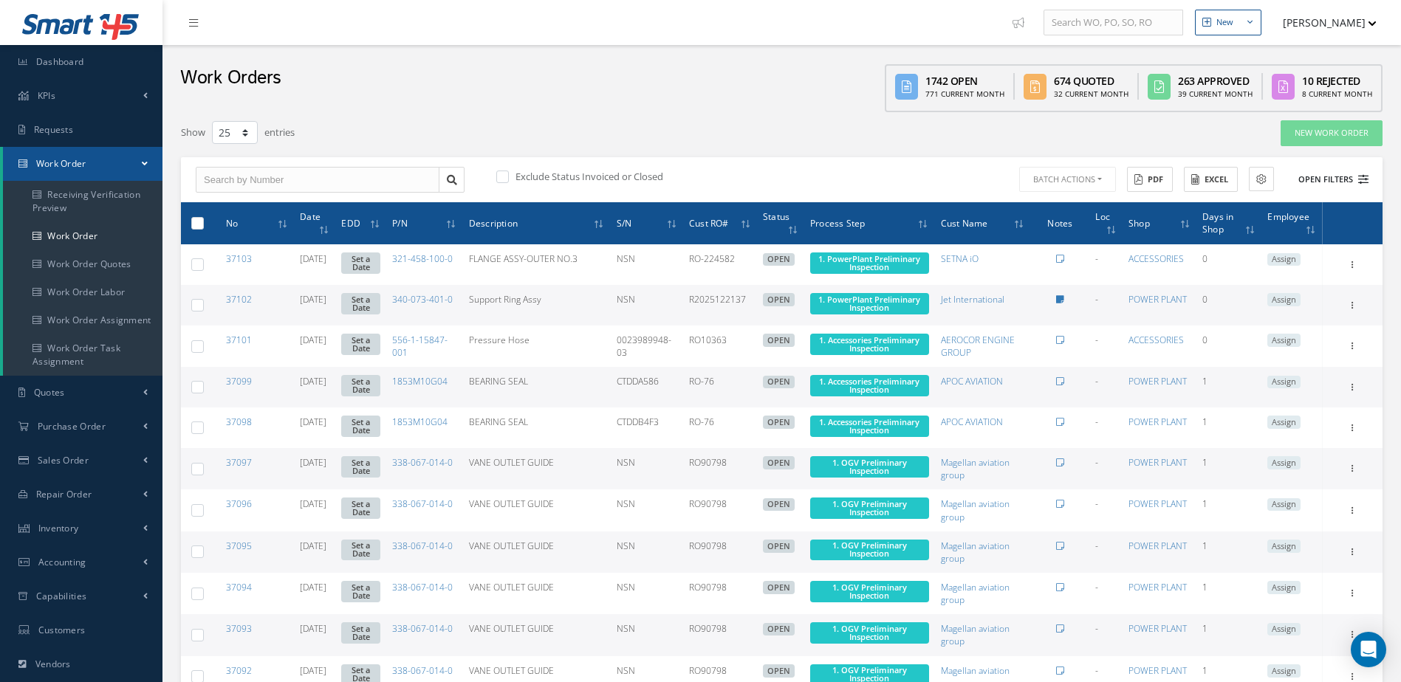
click at [1320, 186] on button "Open Filters" at bounding box center [1326, 180] width 83 height 24
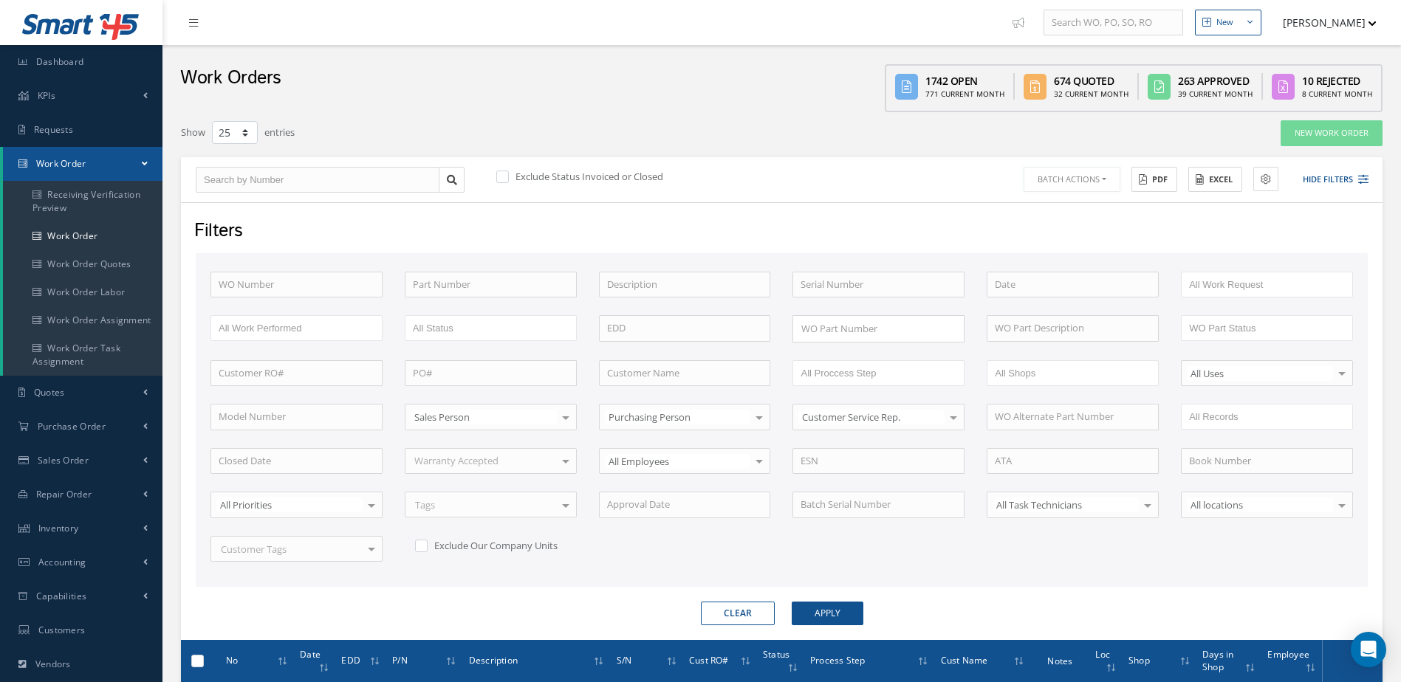
click at [1075, 183] on button "Batch Actions" at bounding box center [1071, 180] width 97 height 26
click at [635, 372] on input "text" at bounding box center [685, 373] width 172 height 27
type input "VORTEX"
click at [792, 602] on button "Apply" at bounding box center [828, 614] width 72 height 24
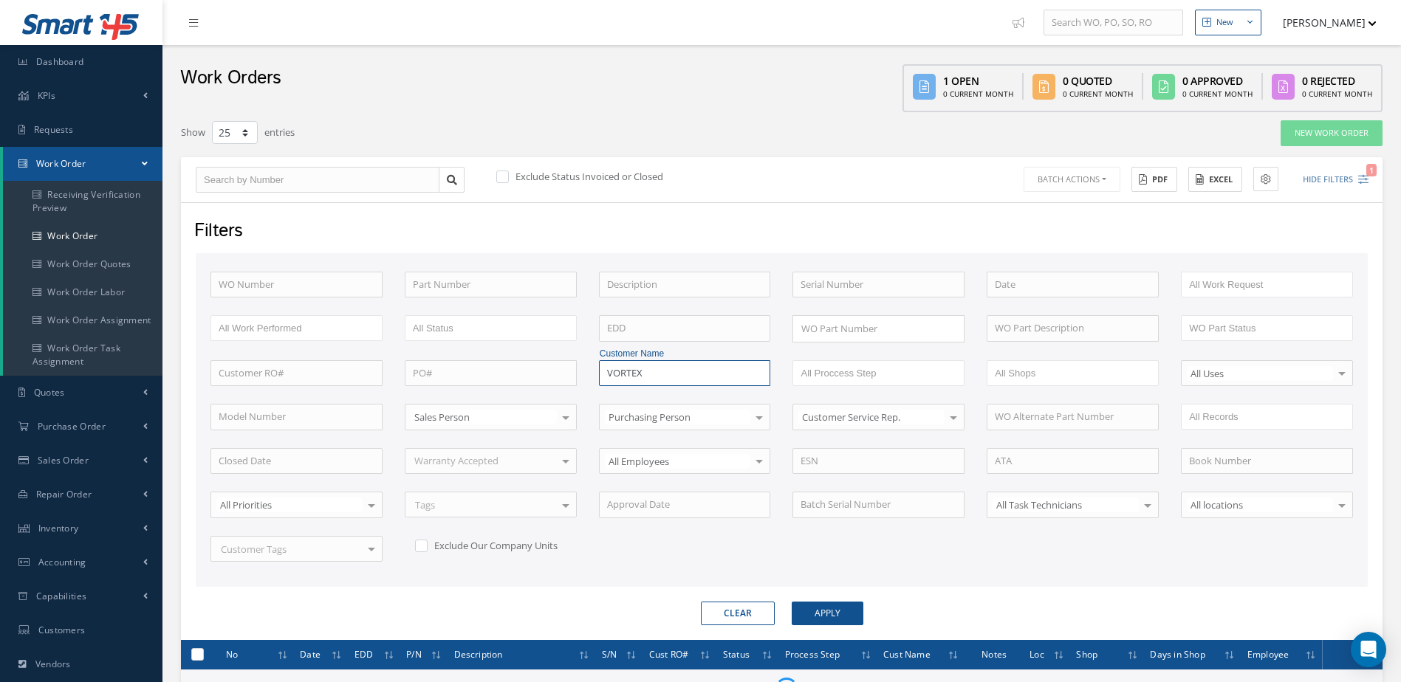
scroll to position [169, 0]
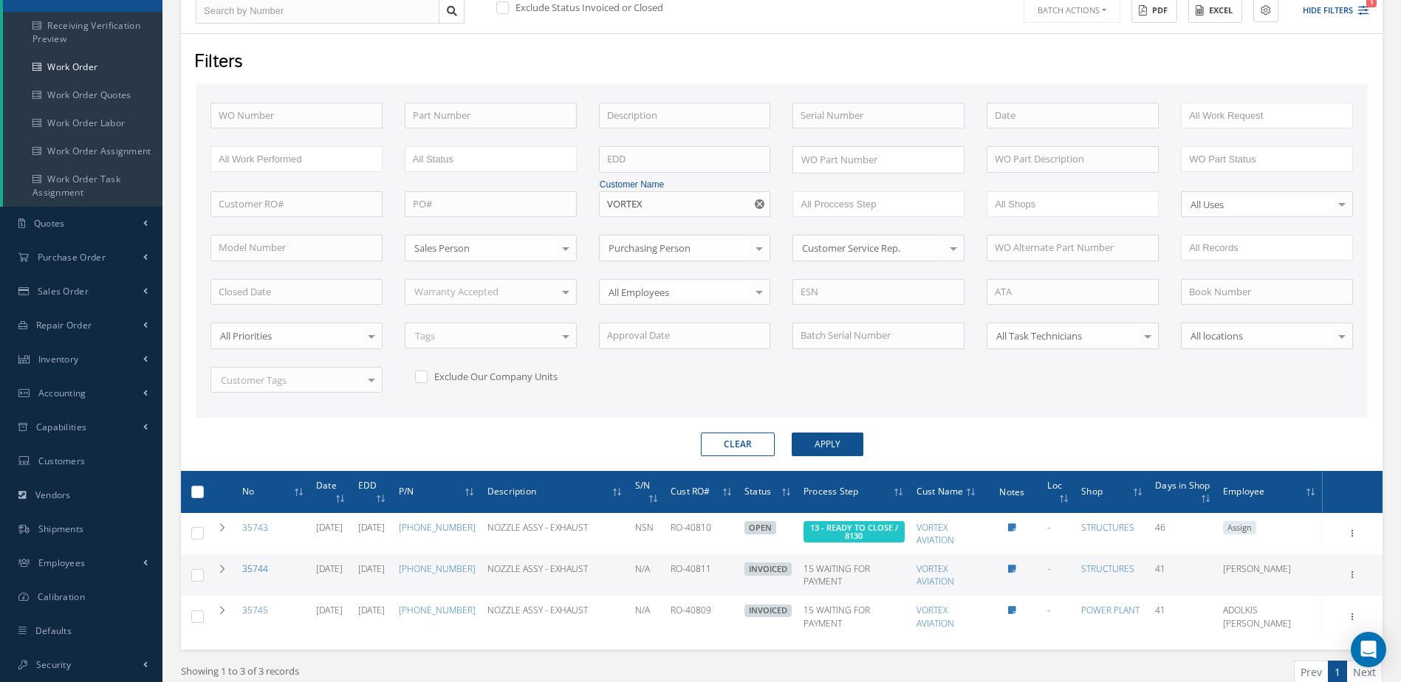
click at [261, 569] on link "35744" at bounding box center [255, 569] width 26 height 13
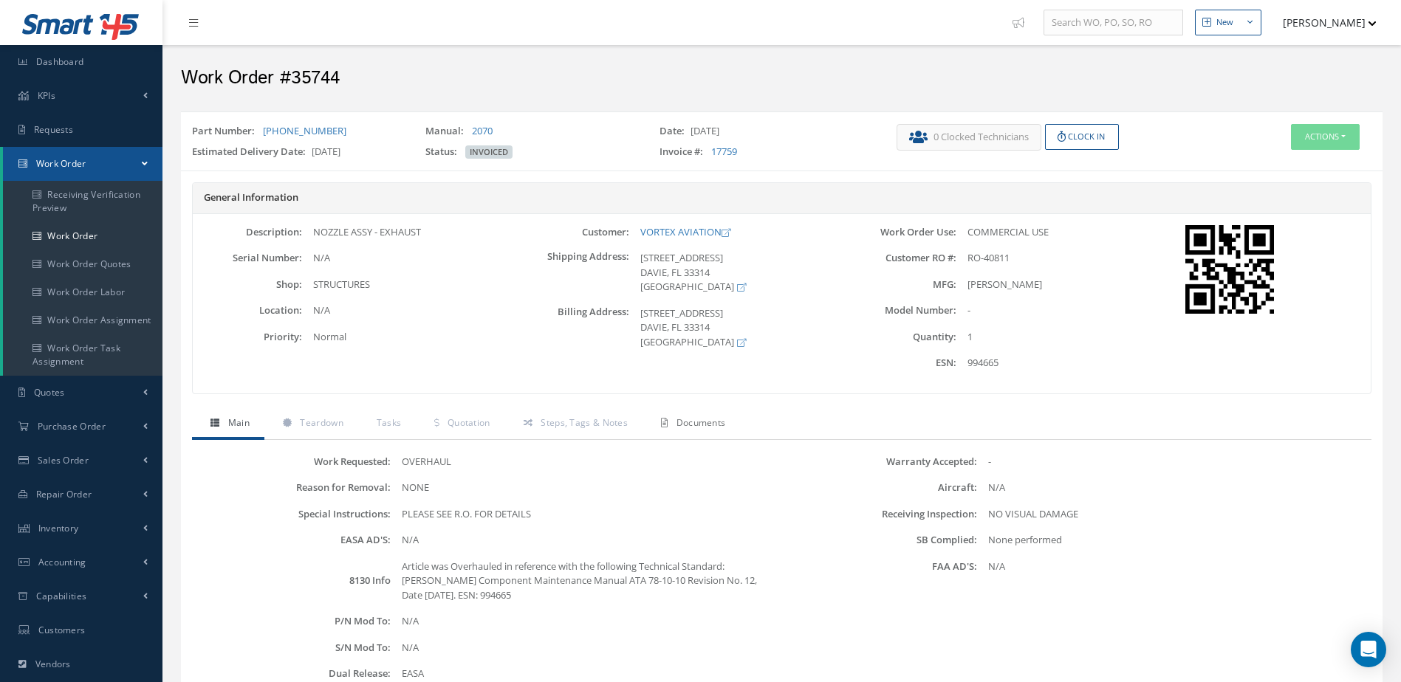
click at [690, 426] on span "Documents" at bounding box center [700, 422] width 49 height 13
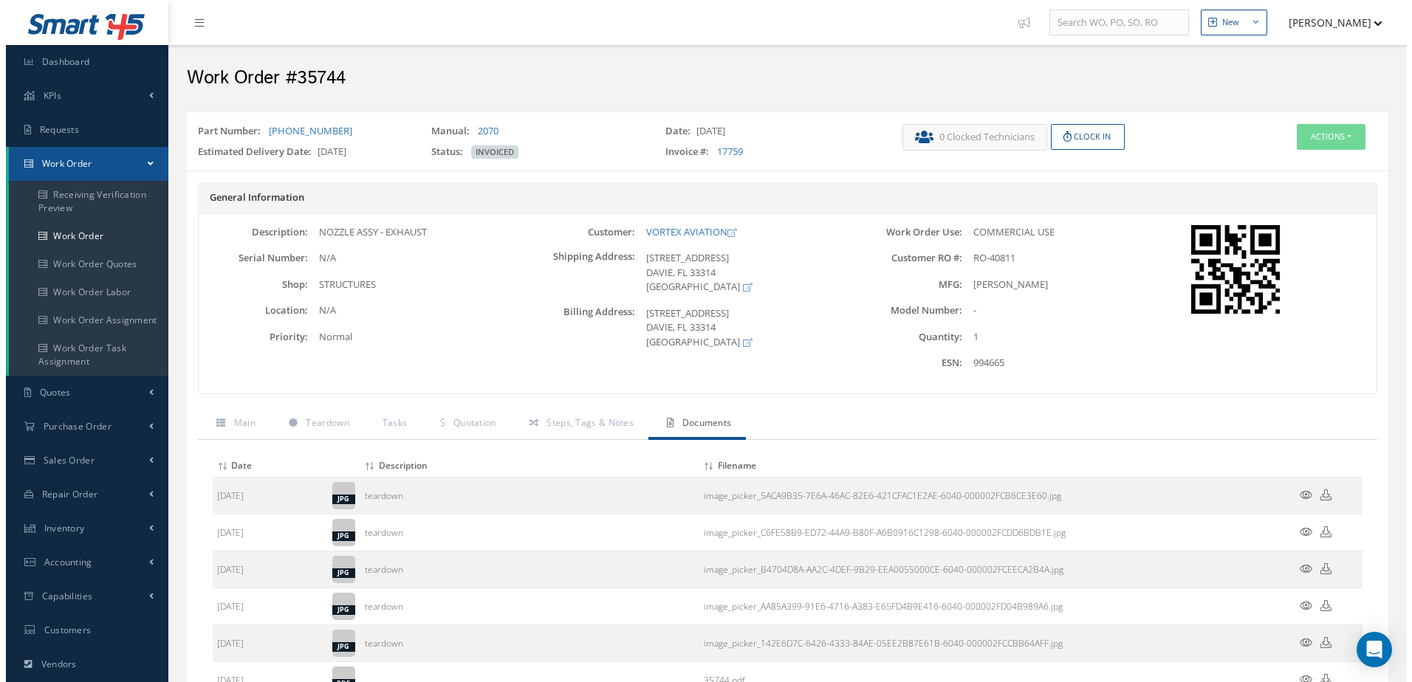
scroll to position [443, 0]
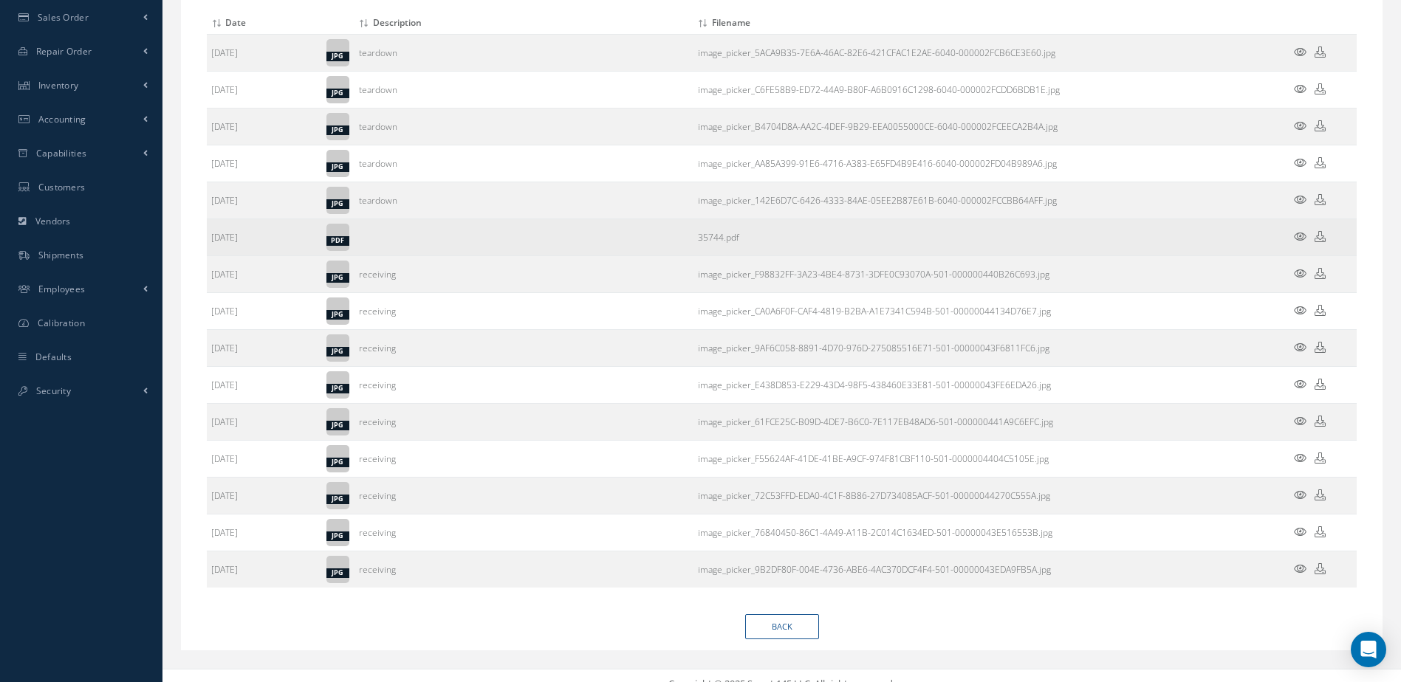
click at [1300, 235] on icon at bounding box center [1300, 236] width 13 height 11
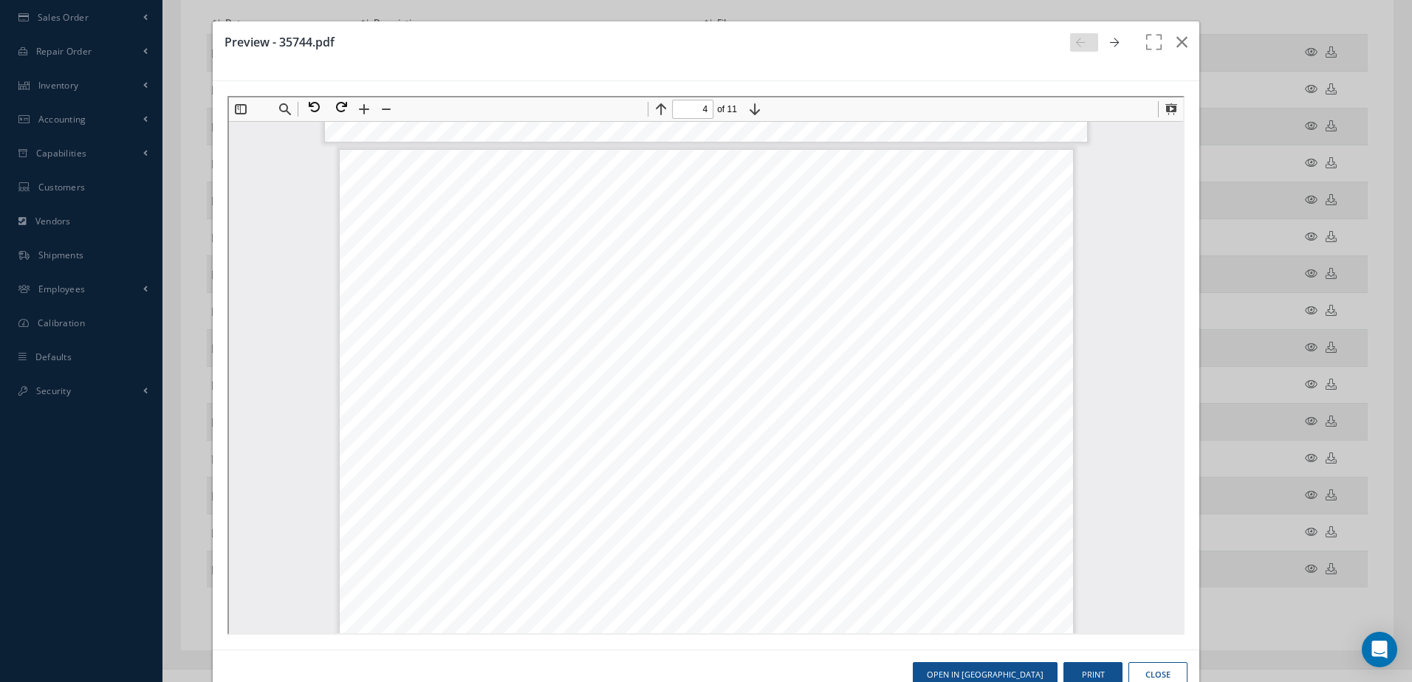
scroll to position [3215, 0]
drag, startPoint x: 1174, startPoint y: 302, endPoint x: 1175, endPoint y: 312, distance: 10.4
click at [1175, 306] on iframe at bounding box center [705, 365] width 957 height 539
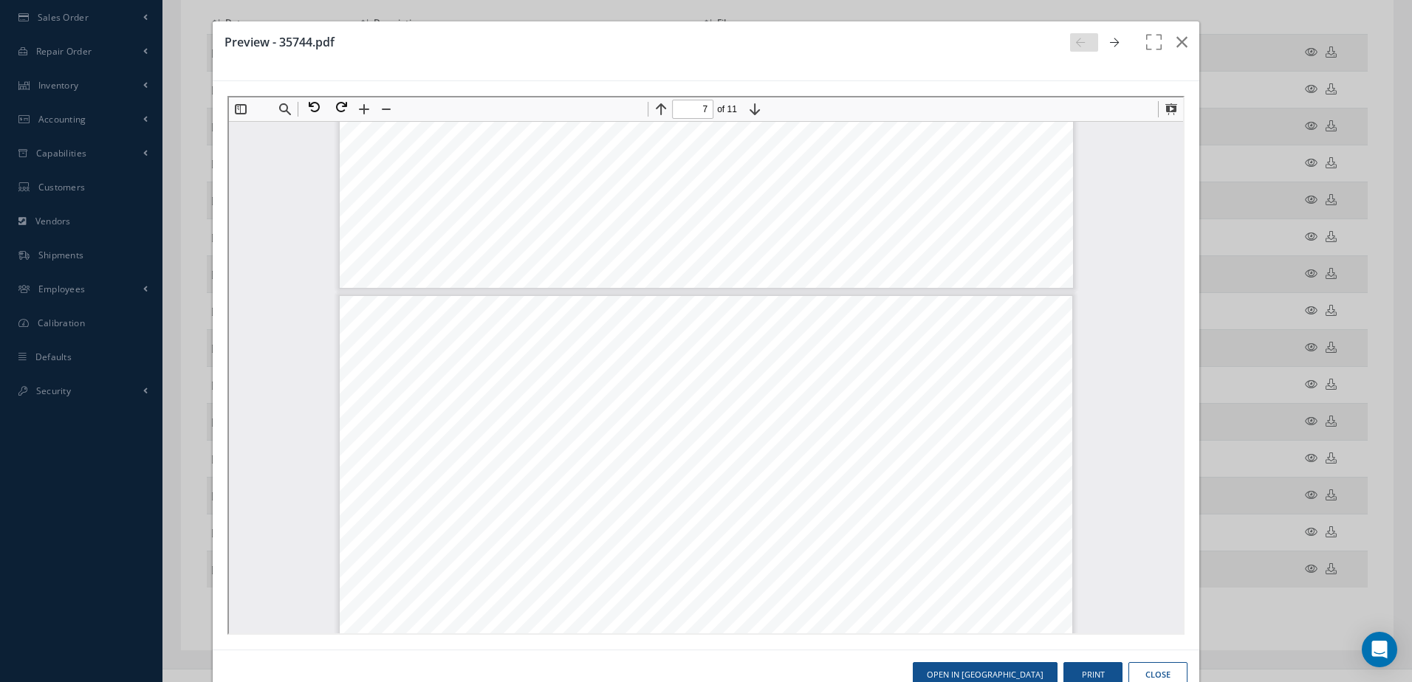
type input "6"
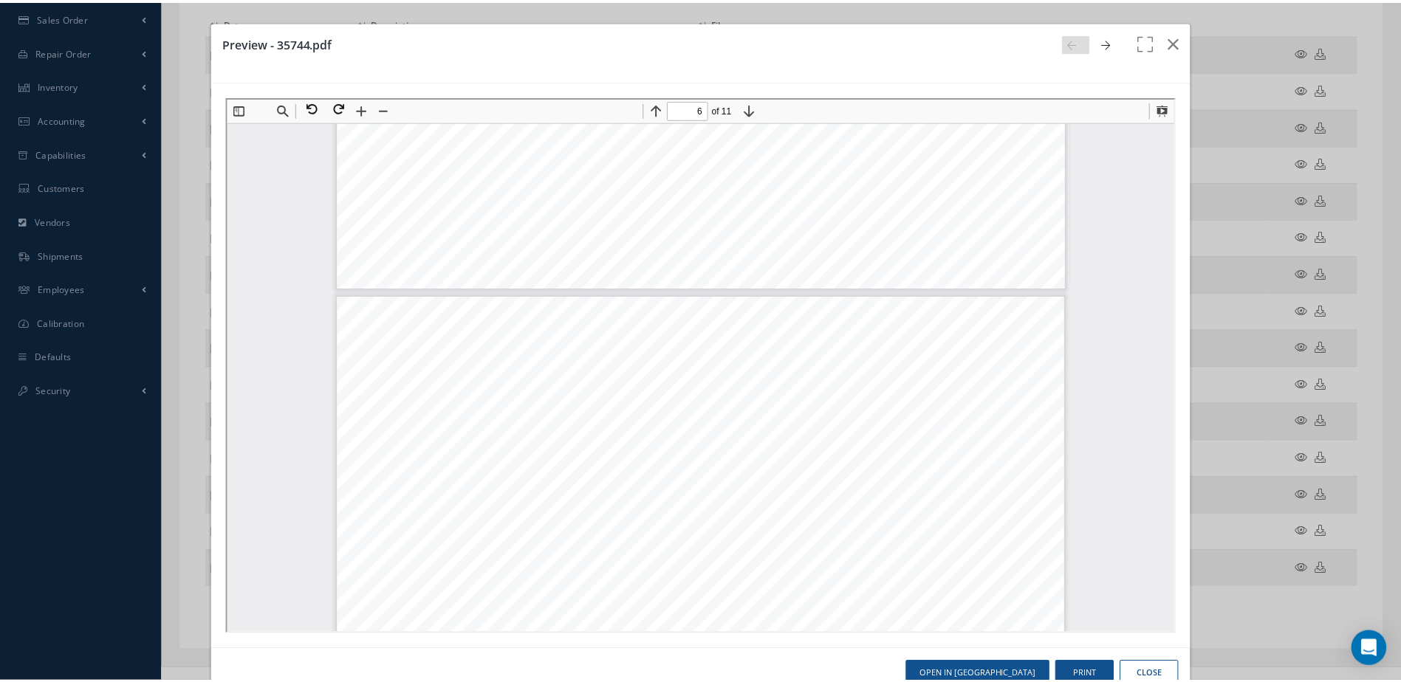
scroll to position [5871, 0]
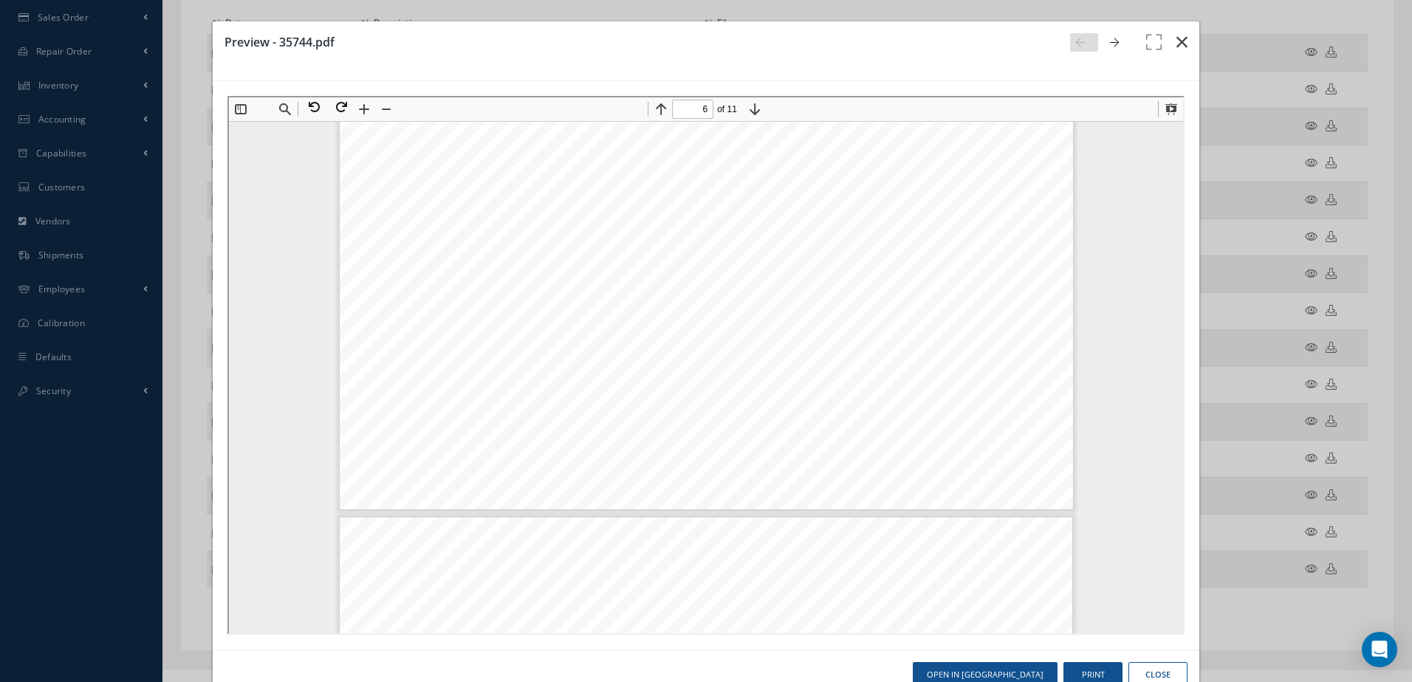
click at [1176, 47] on icon "button" at bounding box center [1181, 42] width 11 height 18
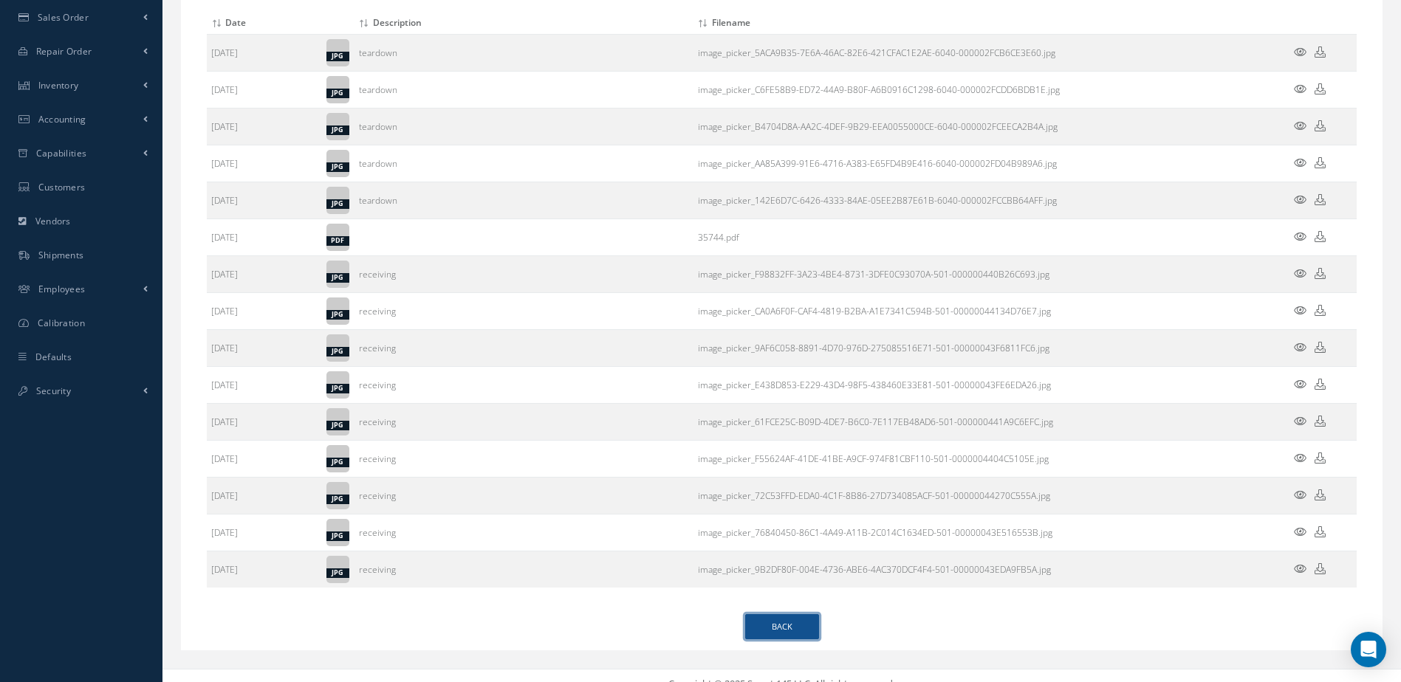
click at [818, 629] on link "Back" at bounding box center [782, 627] width 74 height 26
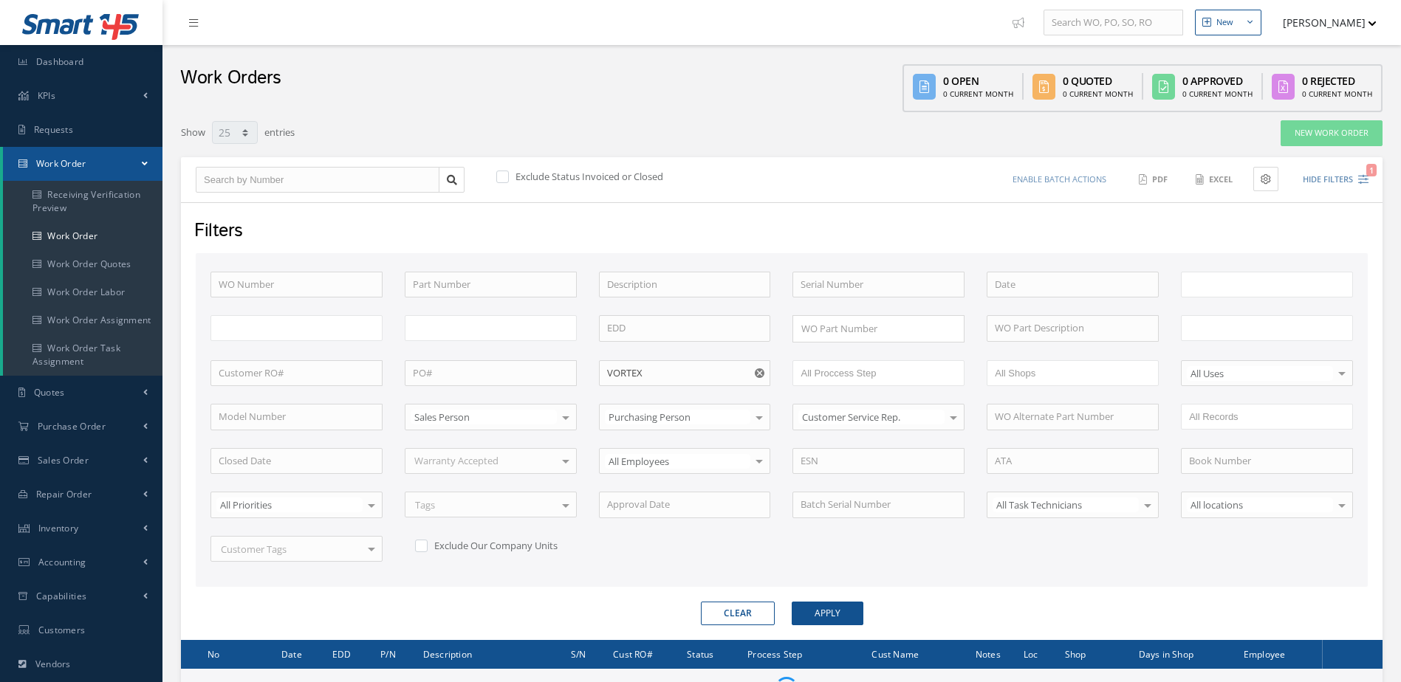
select select "25"
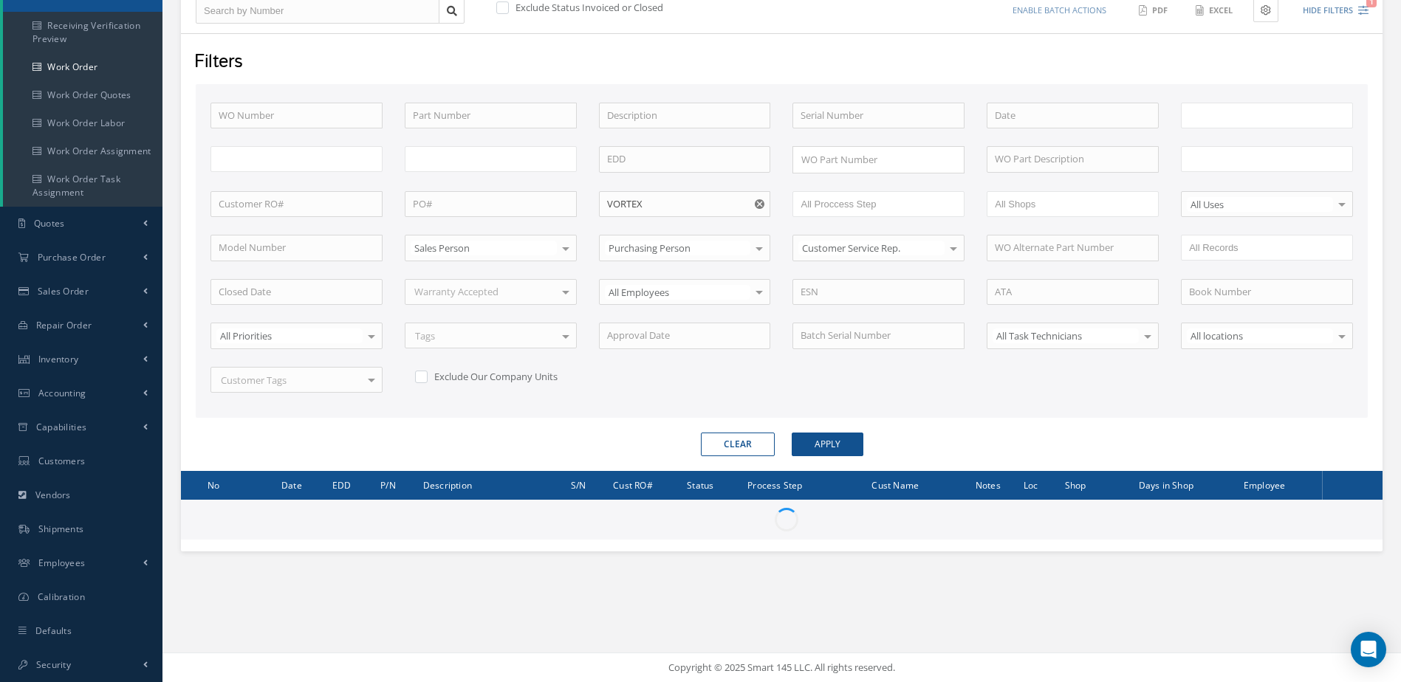
type input "All Work Request"
type input "All Work Performed"
type input "All Status"
type input "WO Part Status"
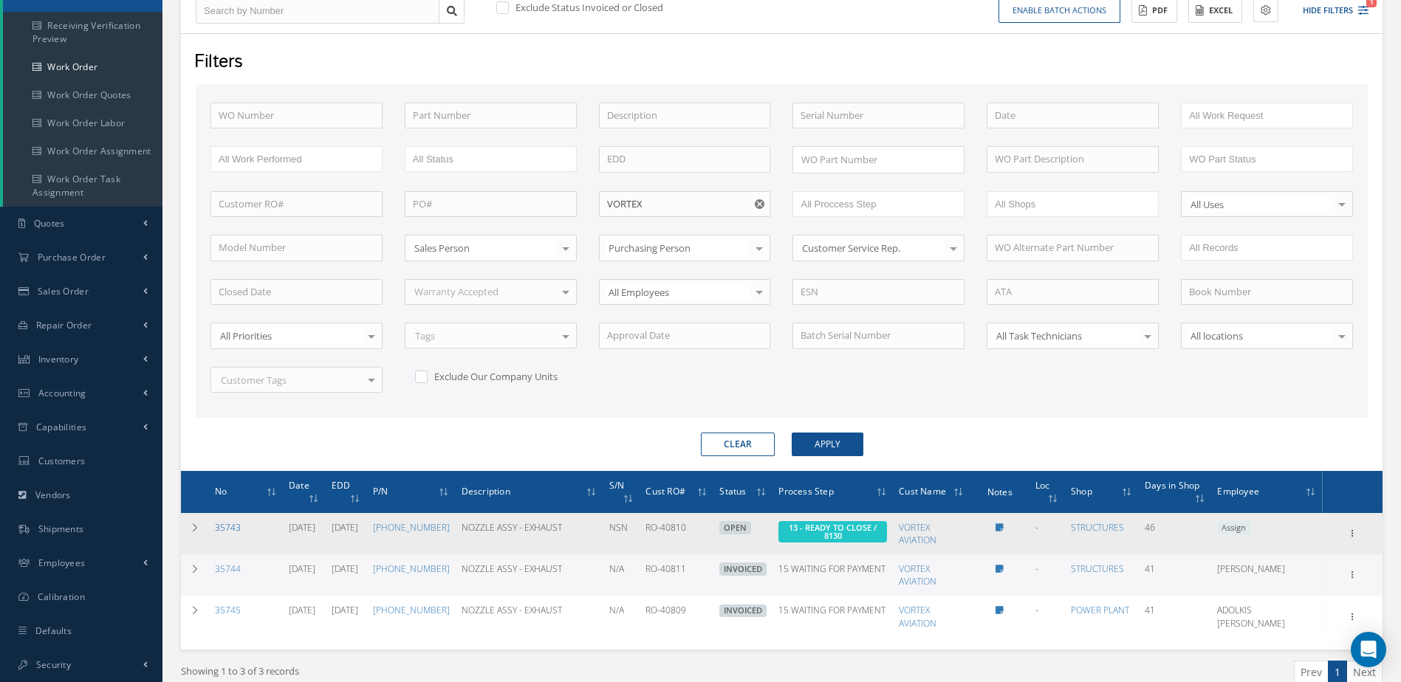
click at [224, 529] on link "35743" at bounding box center [228, 527] width 26 height 13
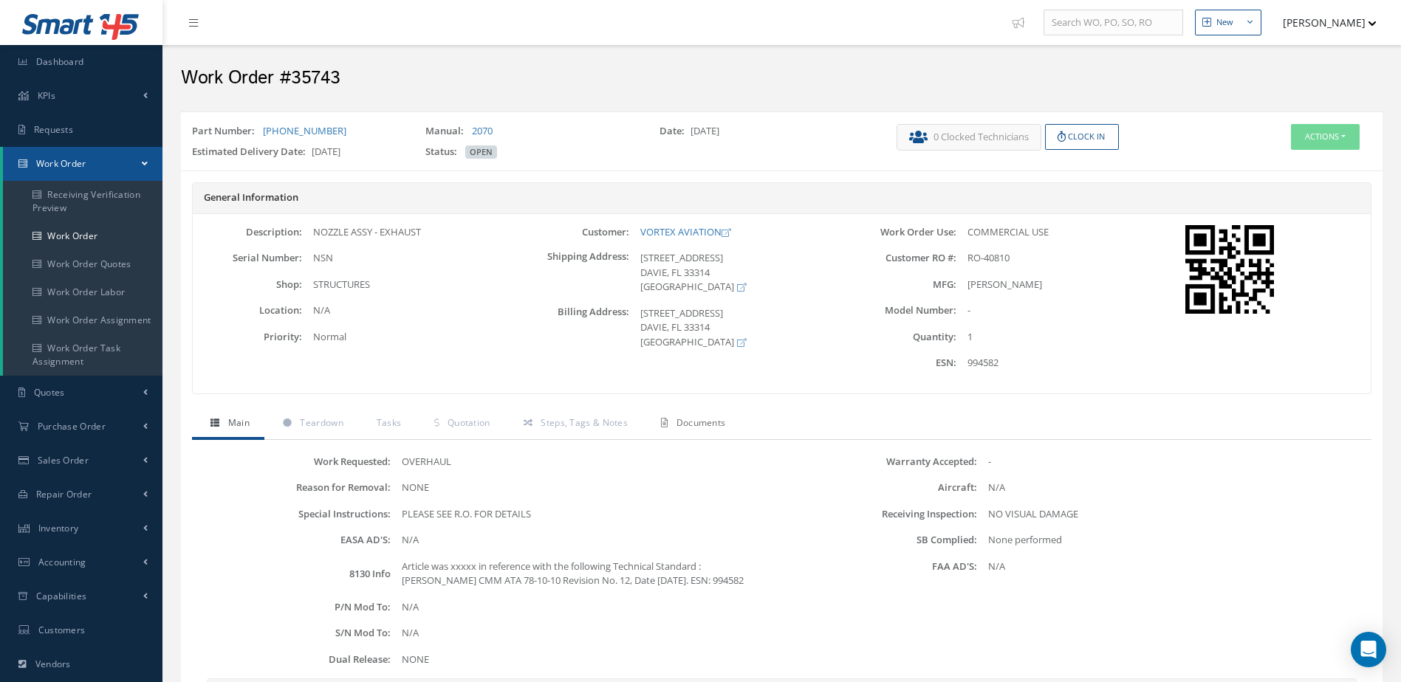
click at [707, 427] on span "Documents" at bounding box center [700, 422] width 49 height 13
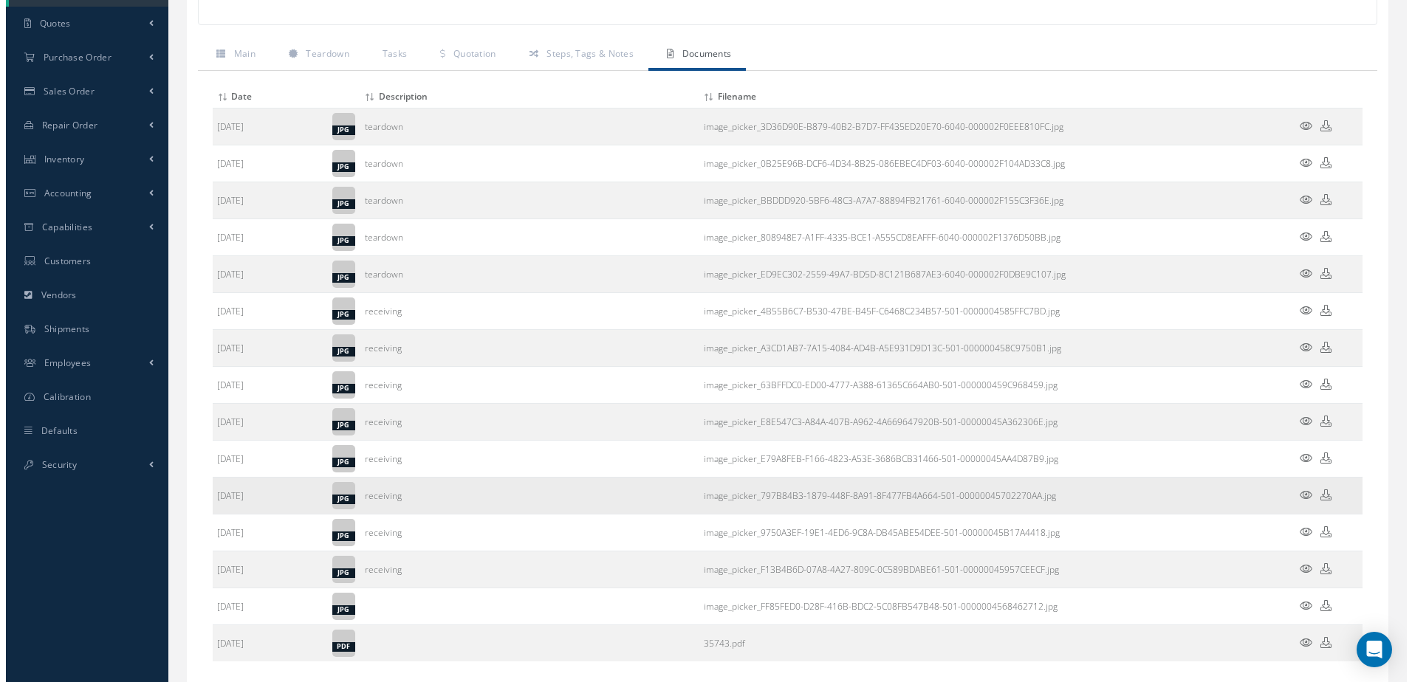
scroll to position [459, 0]
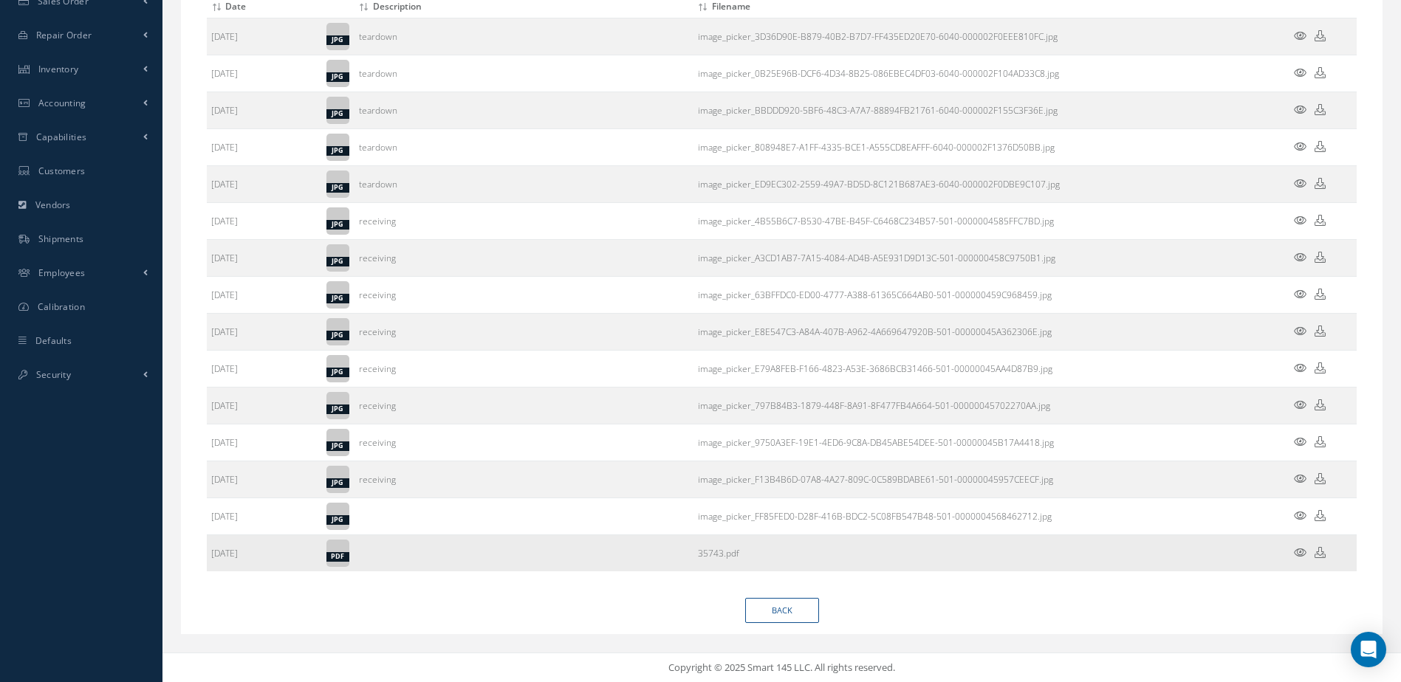
click at [1304, 550] on icon at bounding box center [1300, 552] width 13 height 11
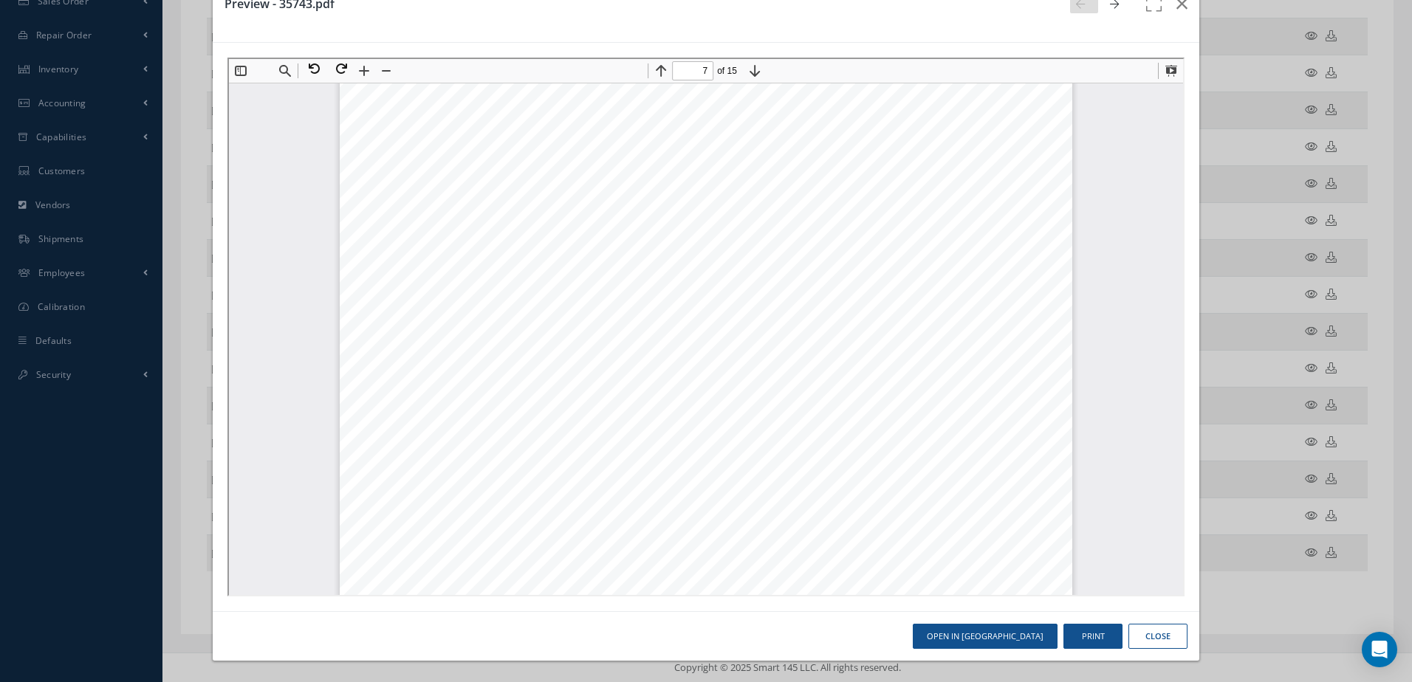
scroll to position [6356, 0]
type input "1"
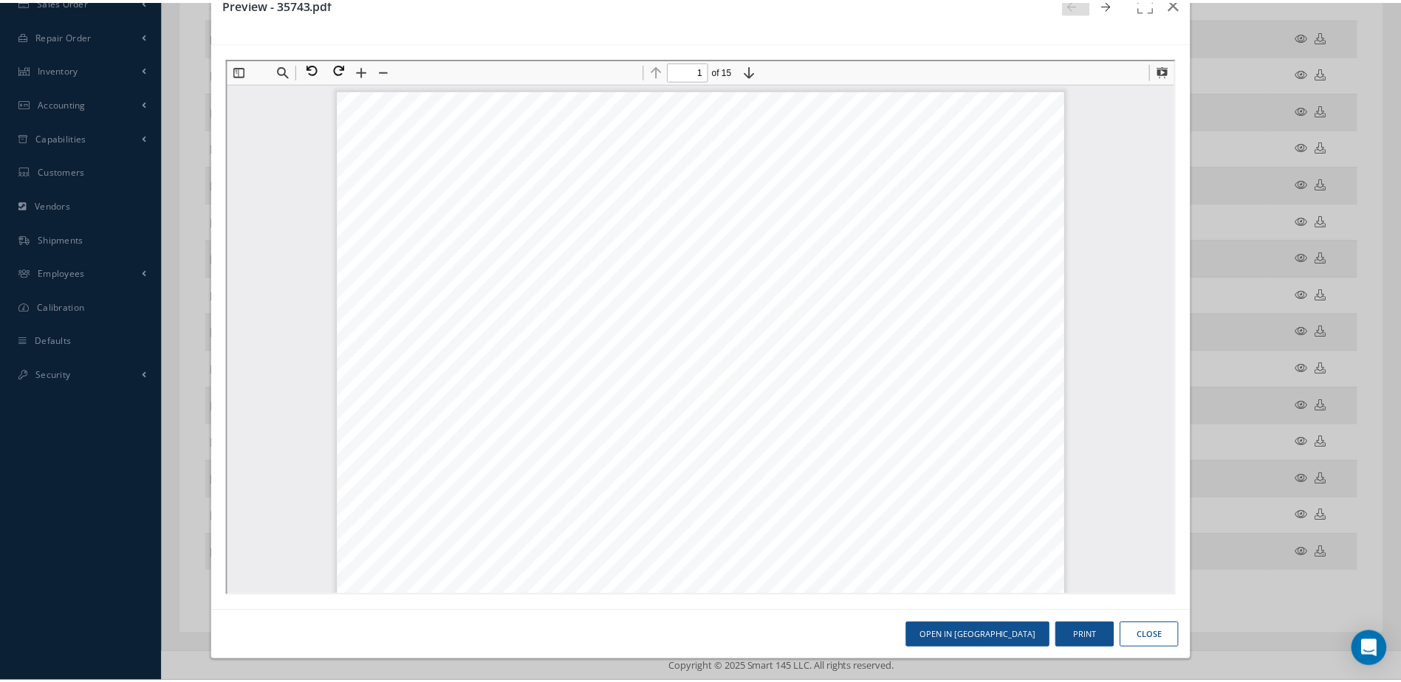
scroll to position [0, 0]
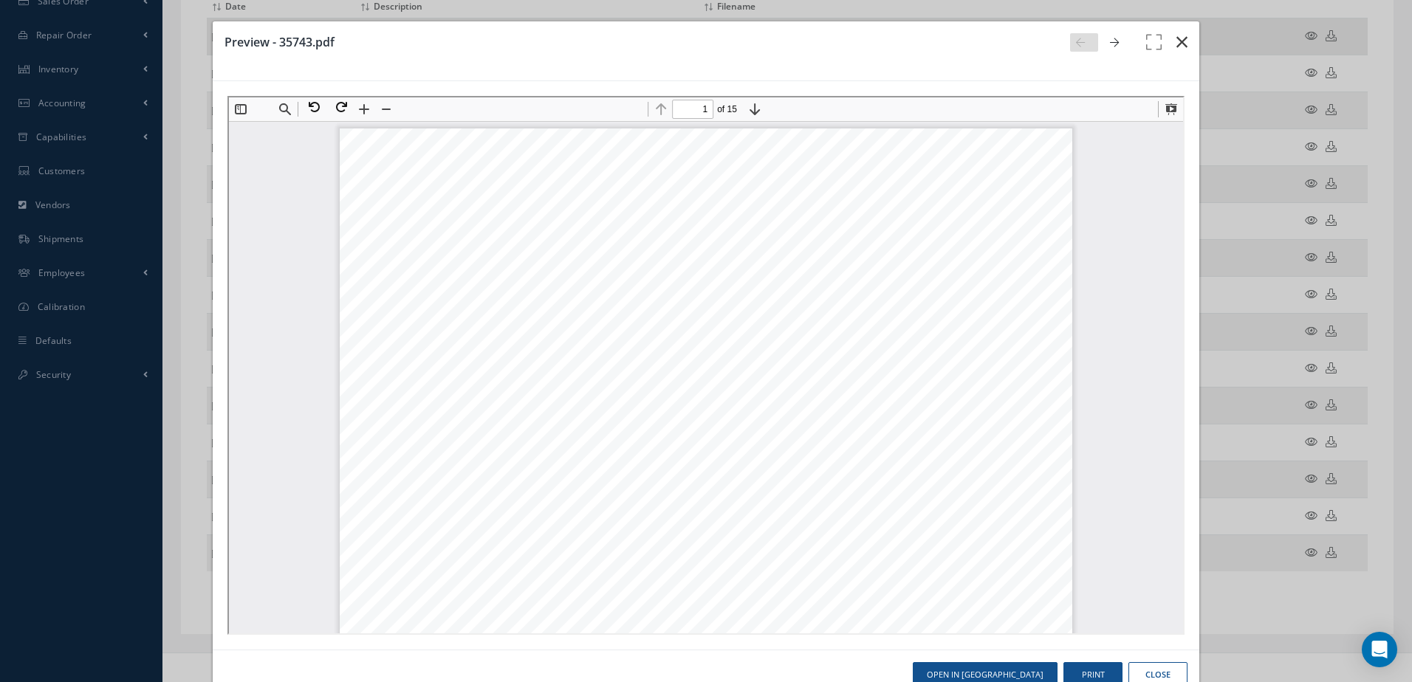
drag, startPoint x: 1175, startPoint y: 40, endPoint x: 1164, endPoint y: 46, distance: 13.2
click at [1176, 40] on icon "button" at bounding box center [1181, 42] width 11 height 18
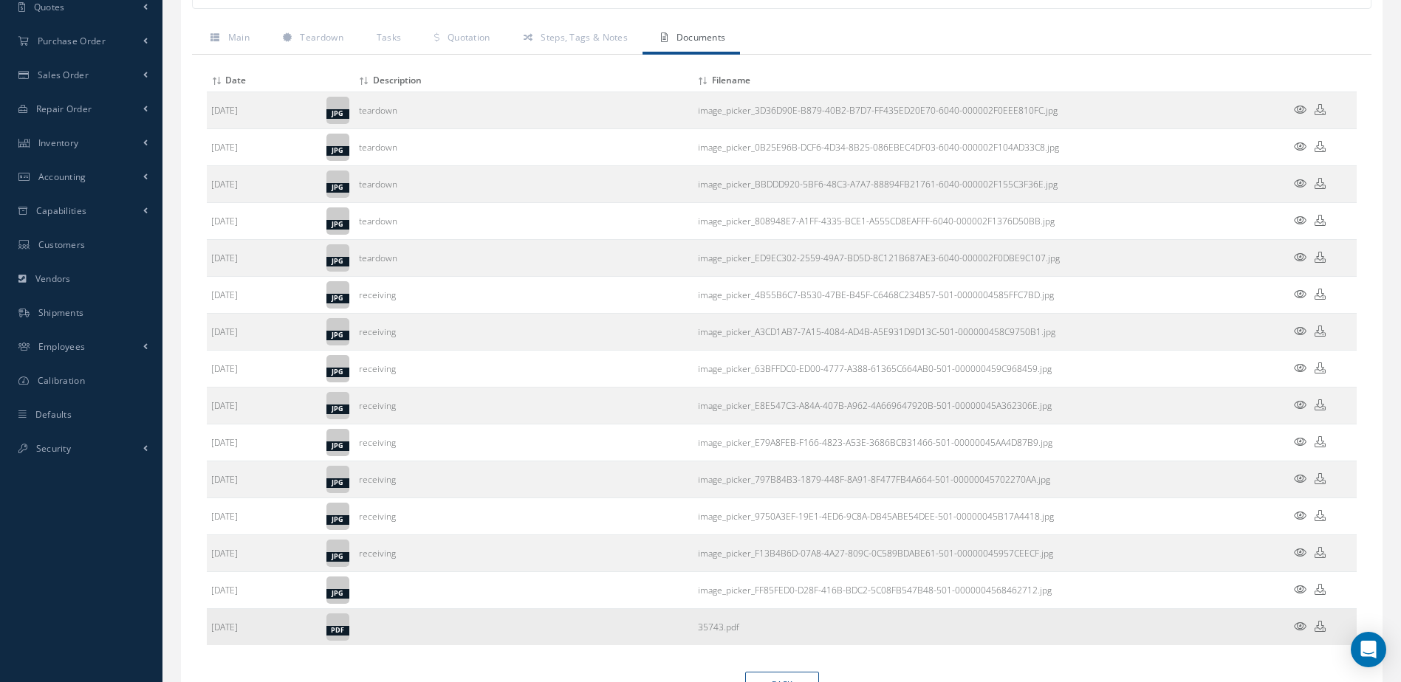
scroll to position [459, 0]
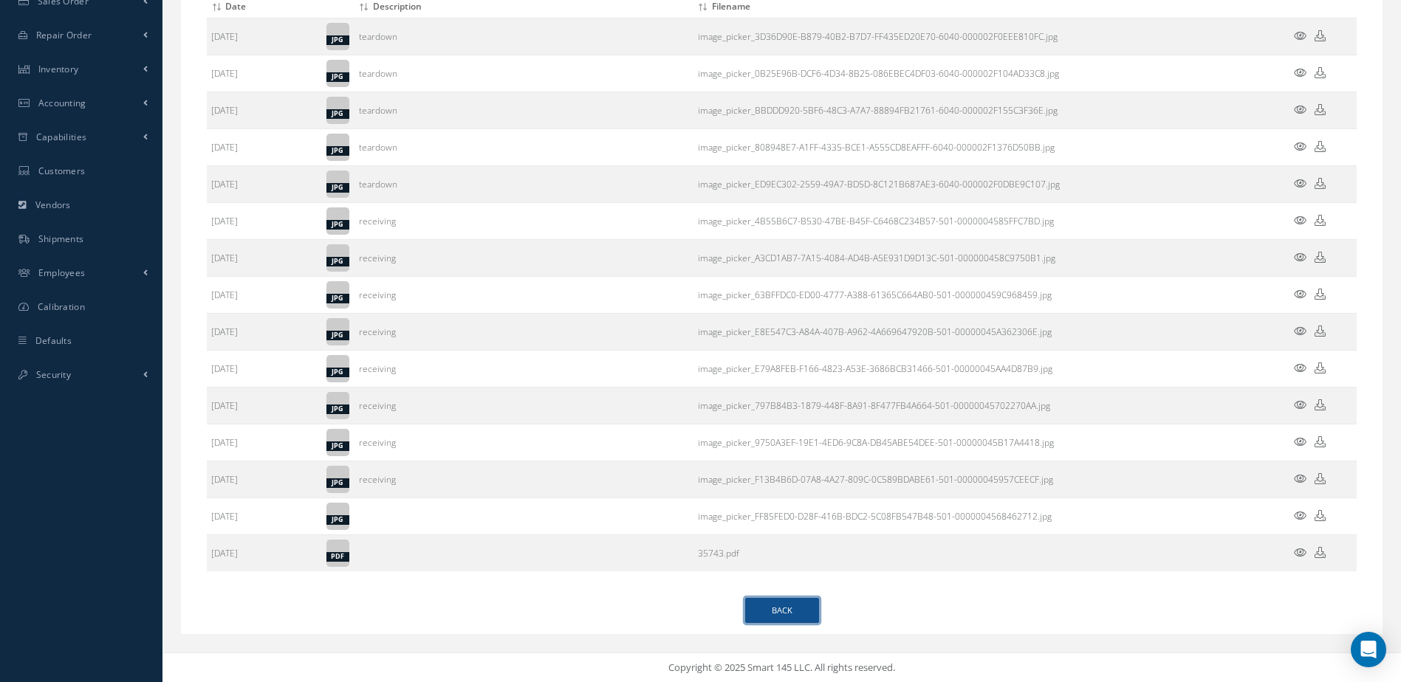
click at [784, 611] on link "Back" at bounding box center [782, 611] width 74 height 26
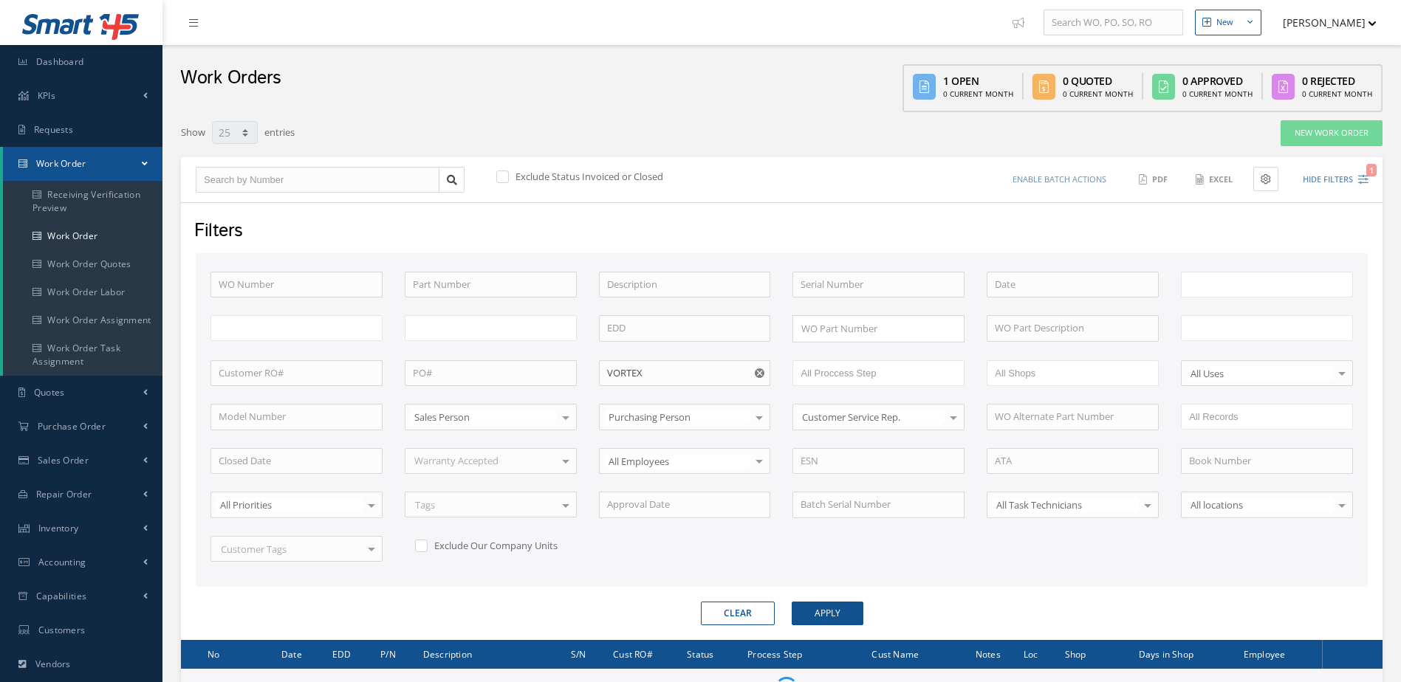
select select "25"
type input "All Work Request"
type input "All Work Performed"
type input "All Status"
type input "WO Part Status"
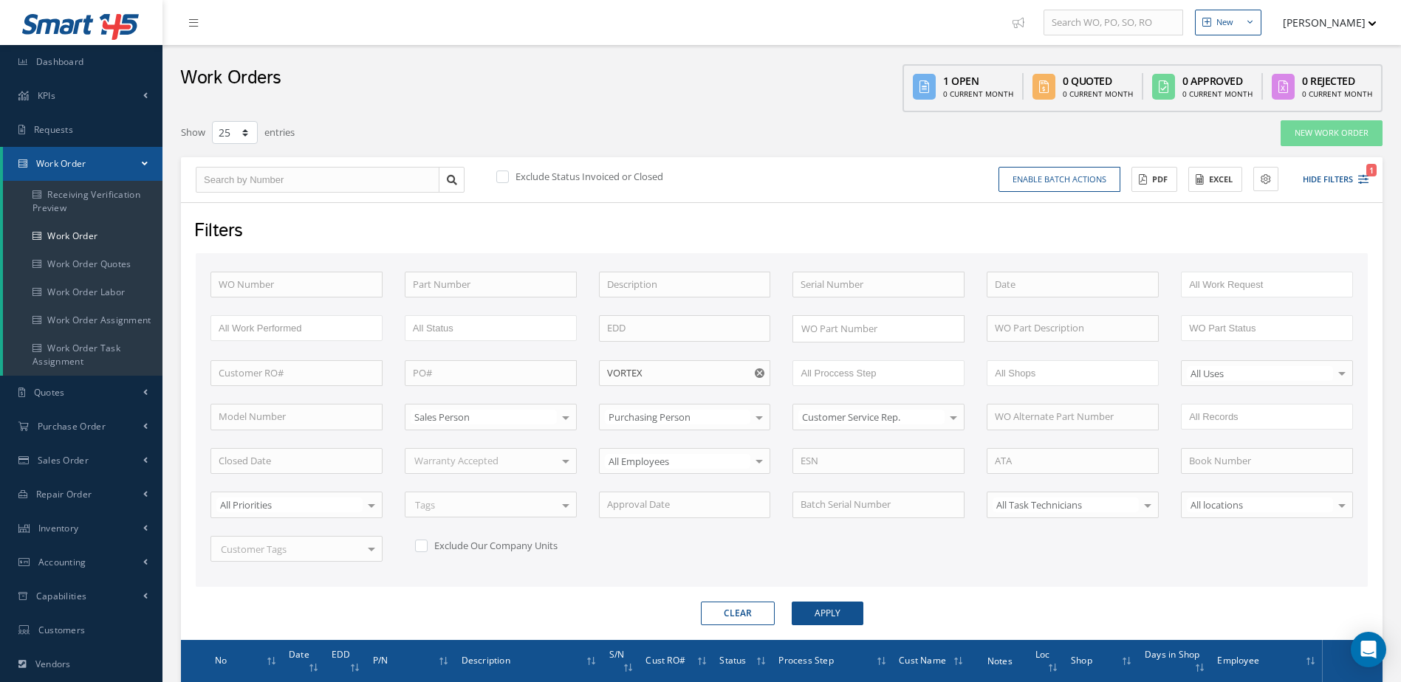
click at [760, 375] on use "Reset" at bounding box center [760, 373] width 10 height 10
click at [707, 381] on input "text" at bounding box center [685, 373] width 172 height 27
type input "AZORRA"
click at [792, 602] on button "Apply" at bounding box center [828, 614] width 72 height 24
click at [817, 622] on button "Apply" at bounding box center [828, 614] width 72 height 24
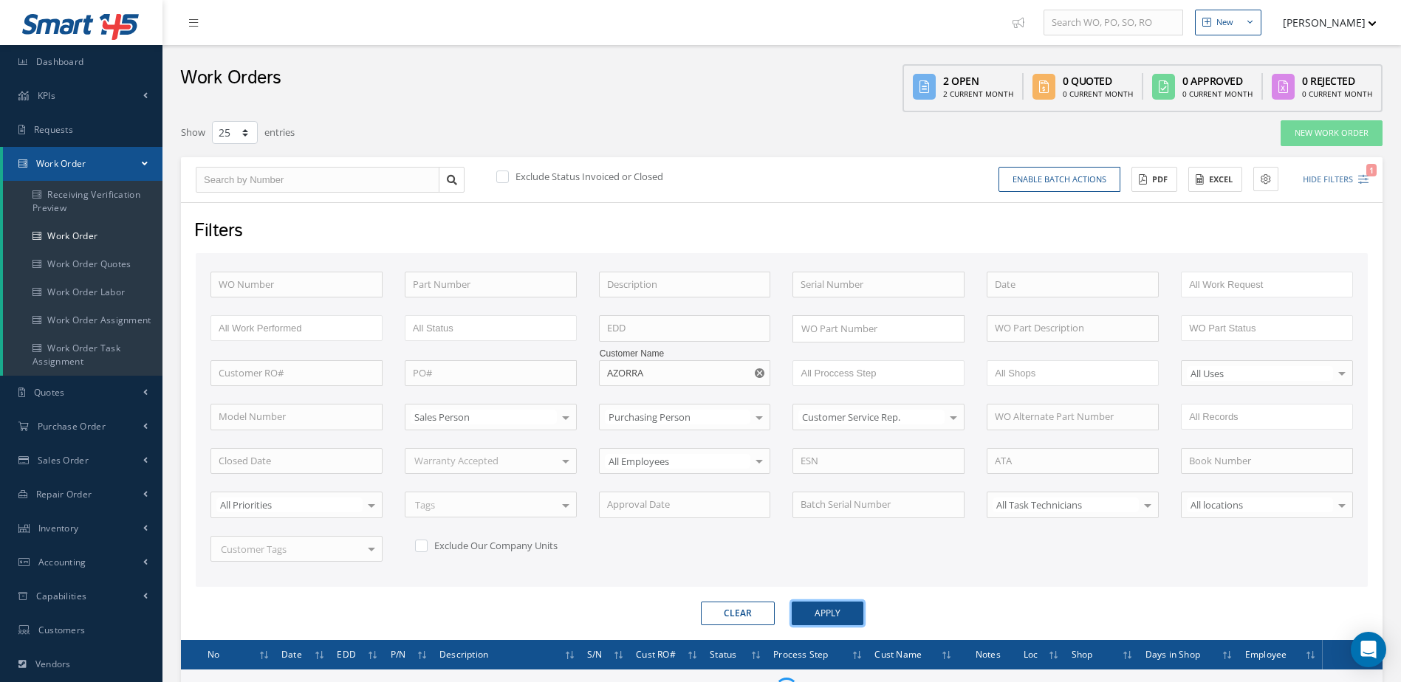
scroll to position [169, 0]
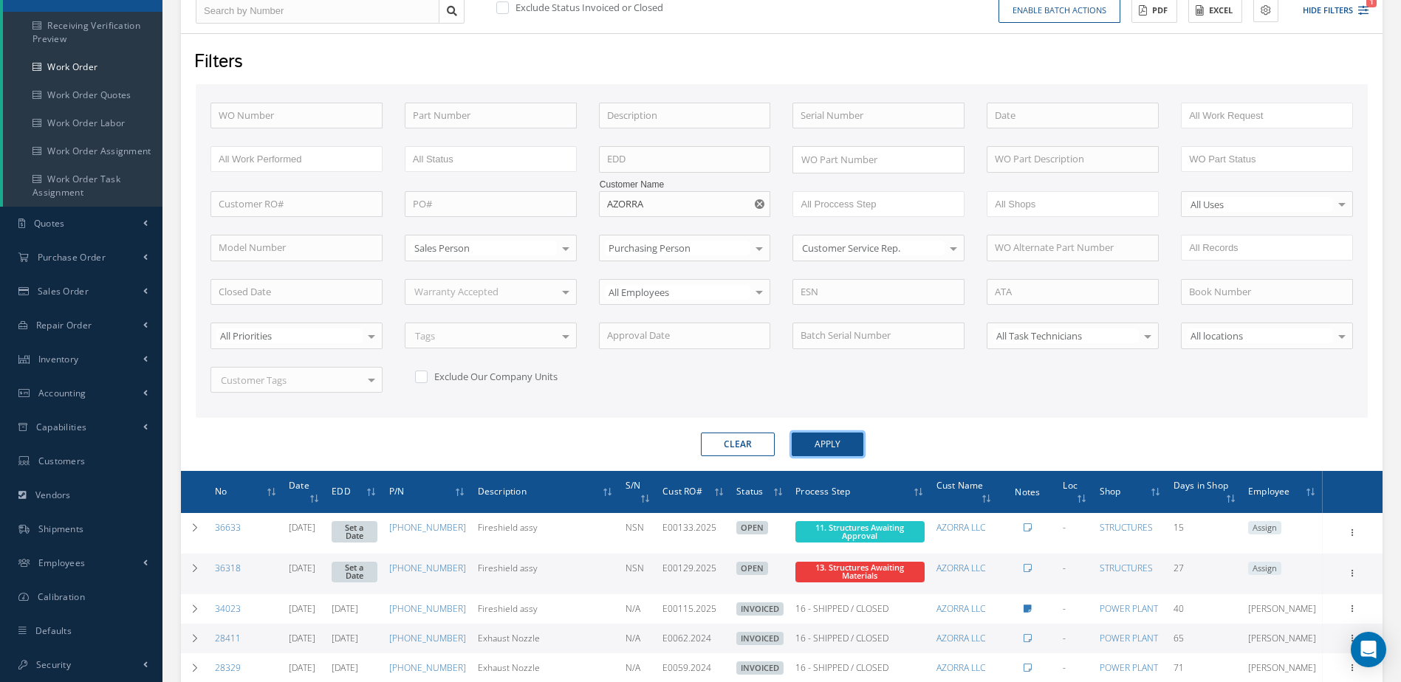
click at [792, 433] on button "Apply" at bounding box center [828, 445] width 72 height 24
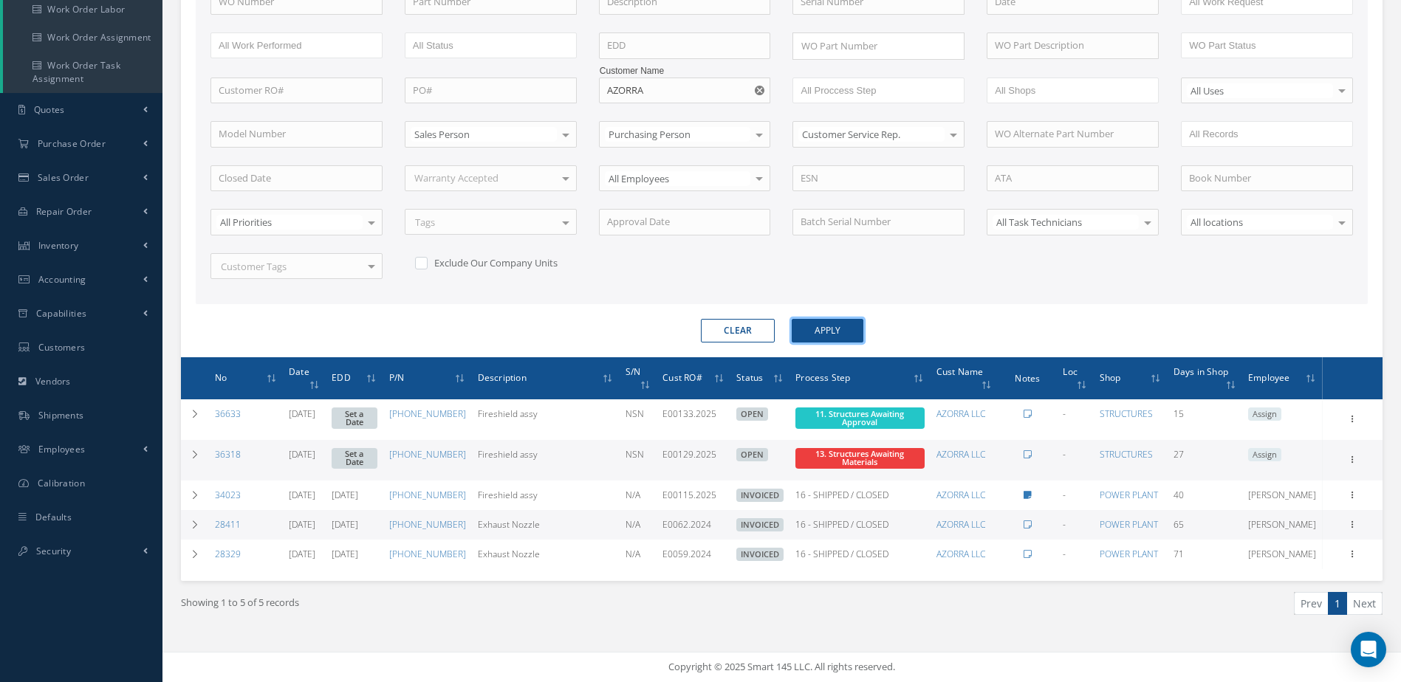
scroll to position [0, 0]
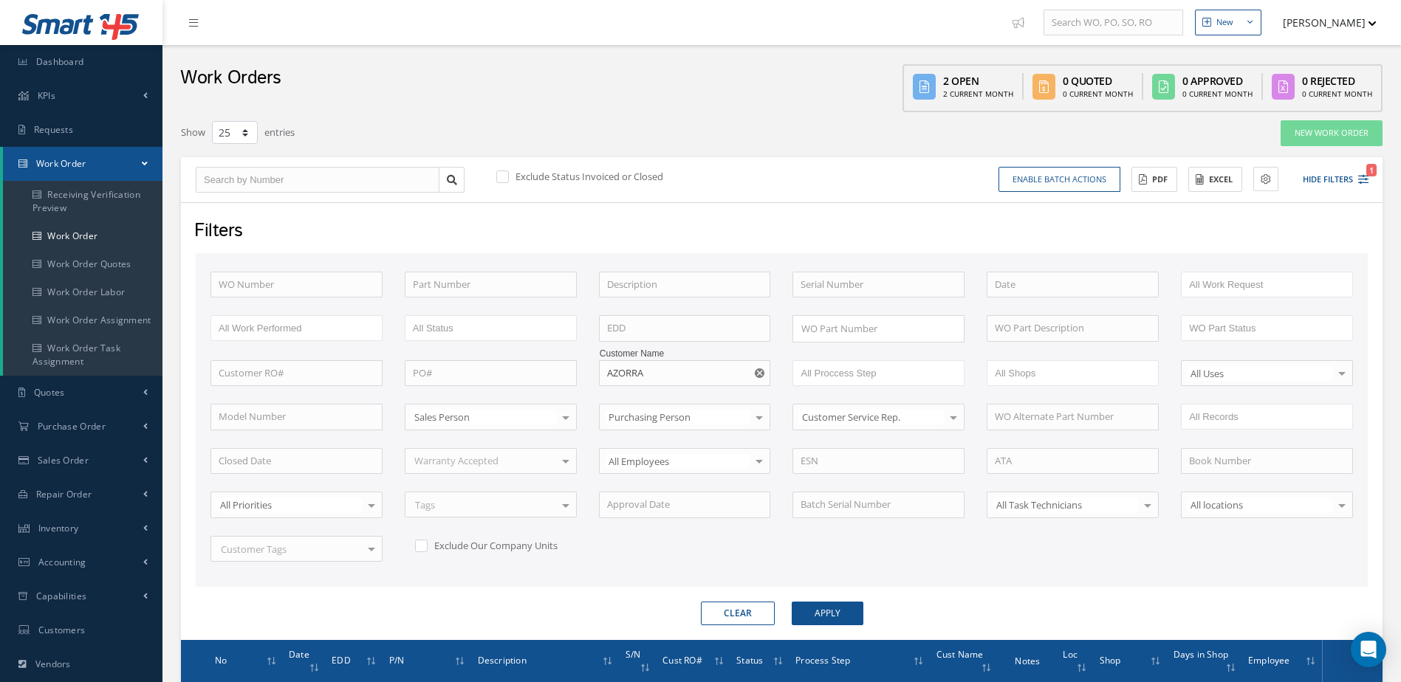
click at [96, 44] on link "Smart 145" at bounding box center [81, 26] width 133 height 33
click at [94, 55] on link "Dashboard" at bounding box center [81, 62] width 162 height 34
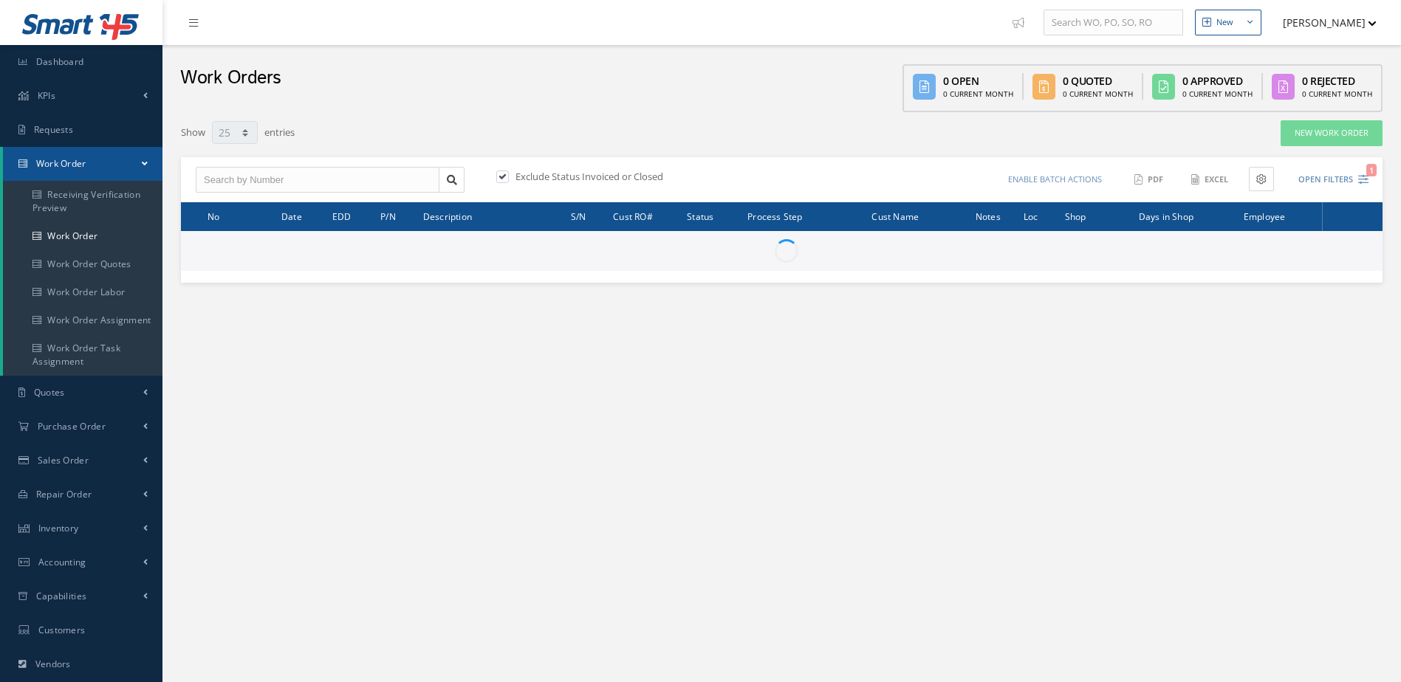
select select "25"
click at [276, 188] on input "text" at bounding box center [318, 180] width 244 height 27
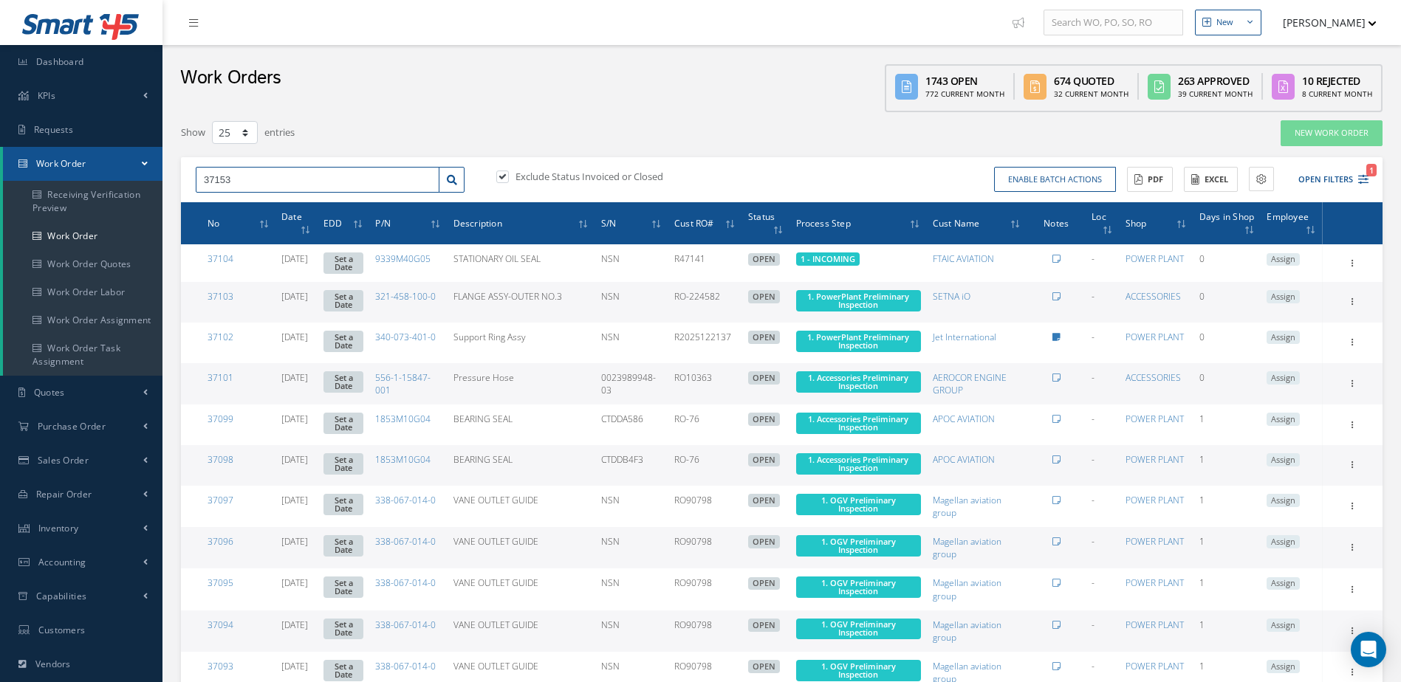
type input "37153"
click at [508, 178] on label at bounding box center [510, 176] width 4 height 13
click at [506, 178] on input "checkbox" at bounding box center [501, 178] width 10 height 10
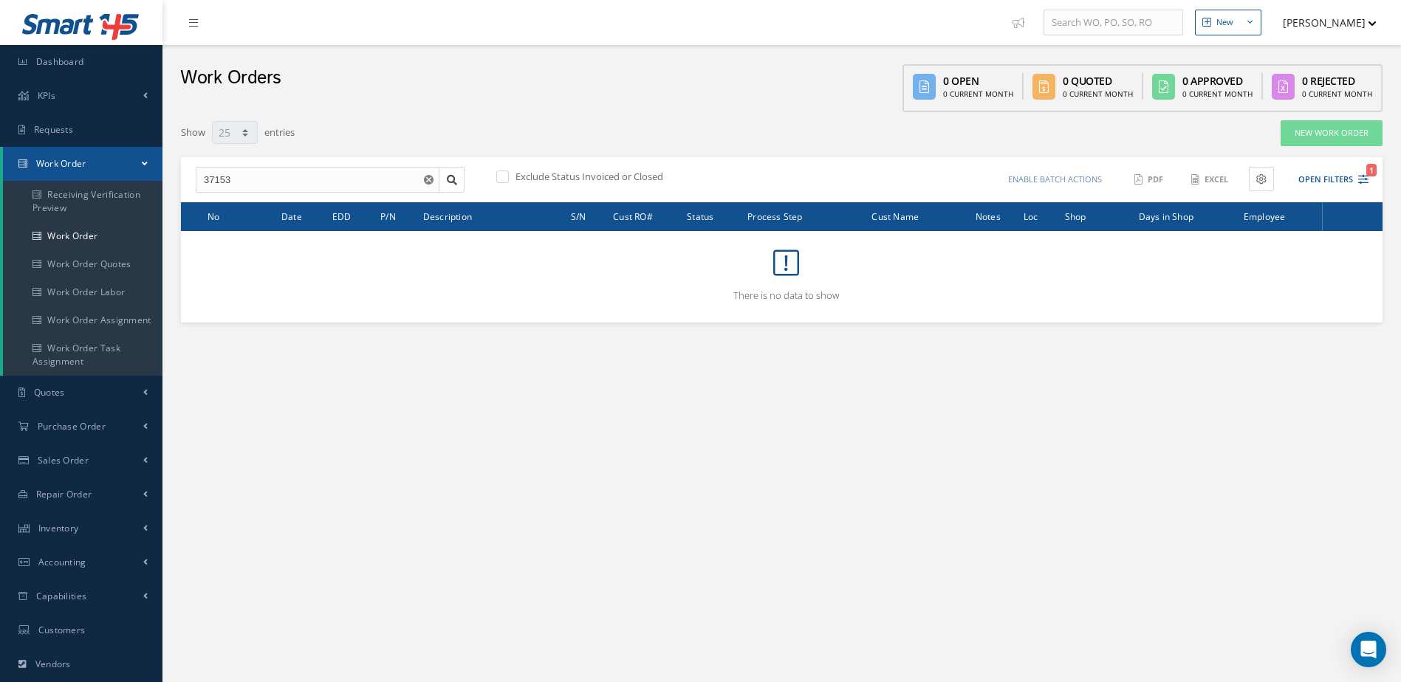
click at [508, 174] on label at bounding box center [510, 176] width 4 height 13
click at [506, 174] on input "checkbox" at bounding box center [501, 178] width 10 height 10
checkbox input "true"
click at [214, 176] on input "37153" at bounding box center [318, 180] width 244 height 27
click at [223, 178] on input "35153" at bounding box center [318, 180] width 244 height 27
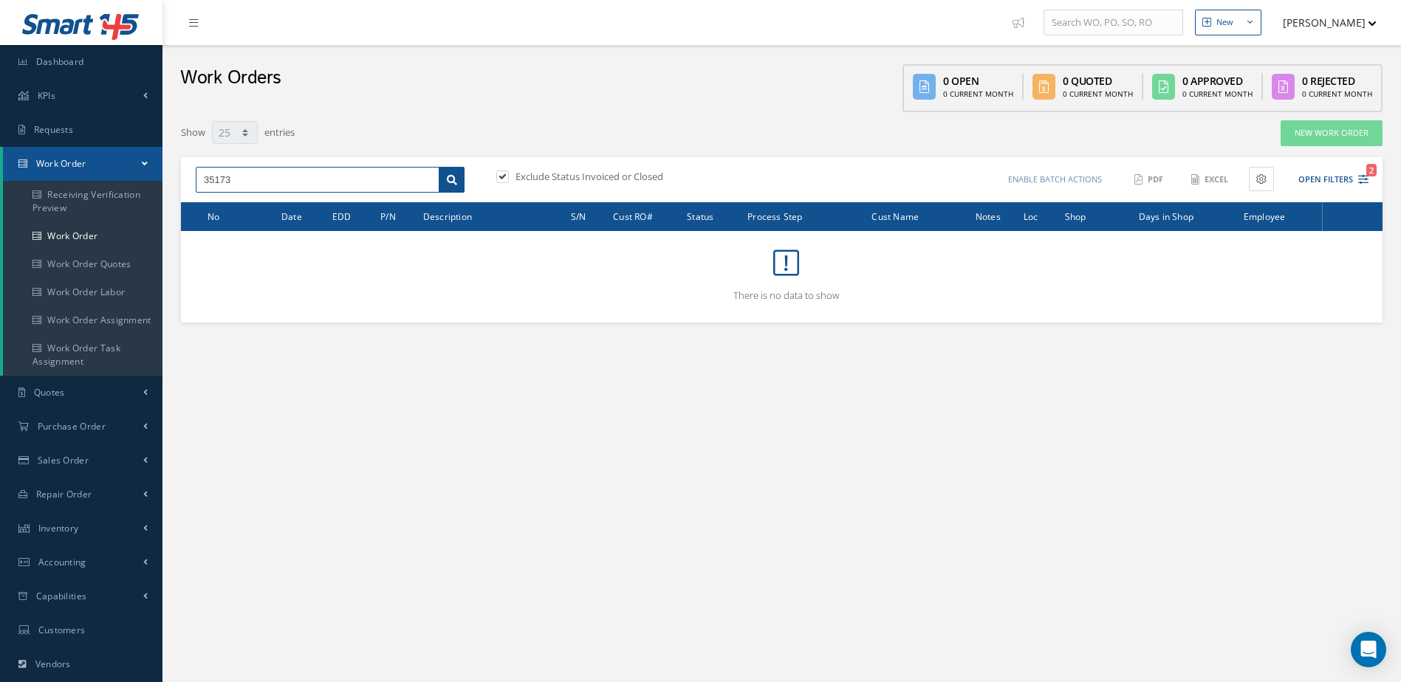
type input "35173"
click at [450, 182] on icon at bounding box center [452, 180] width 10 height 10
click at [509, 174] on label at bounding box center [510, 176] width 4 height 13
click at [506, 174] on input "checkbox" at bounding box center [501, 178] width 10 height 10
checkbox input "false"
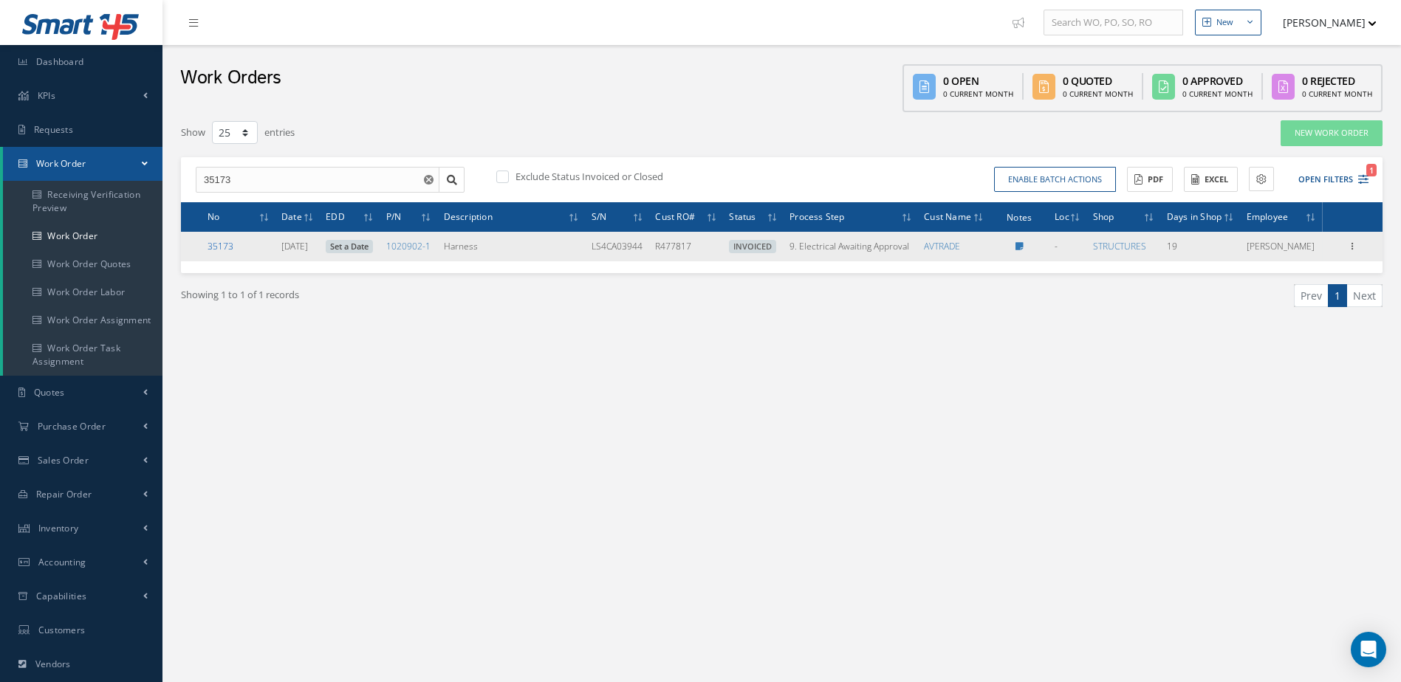
click at [223, 253] on link "35173" at bounding box center [220, 246] width 26 height 13
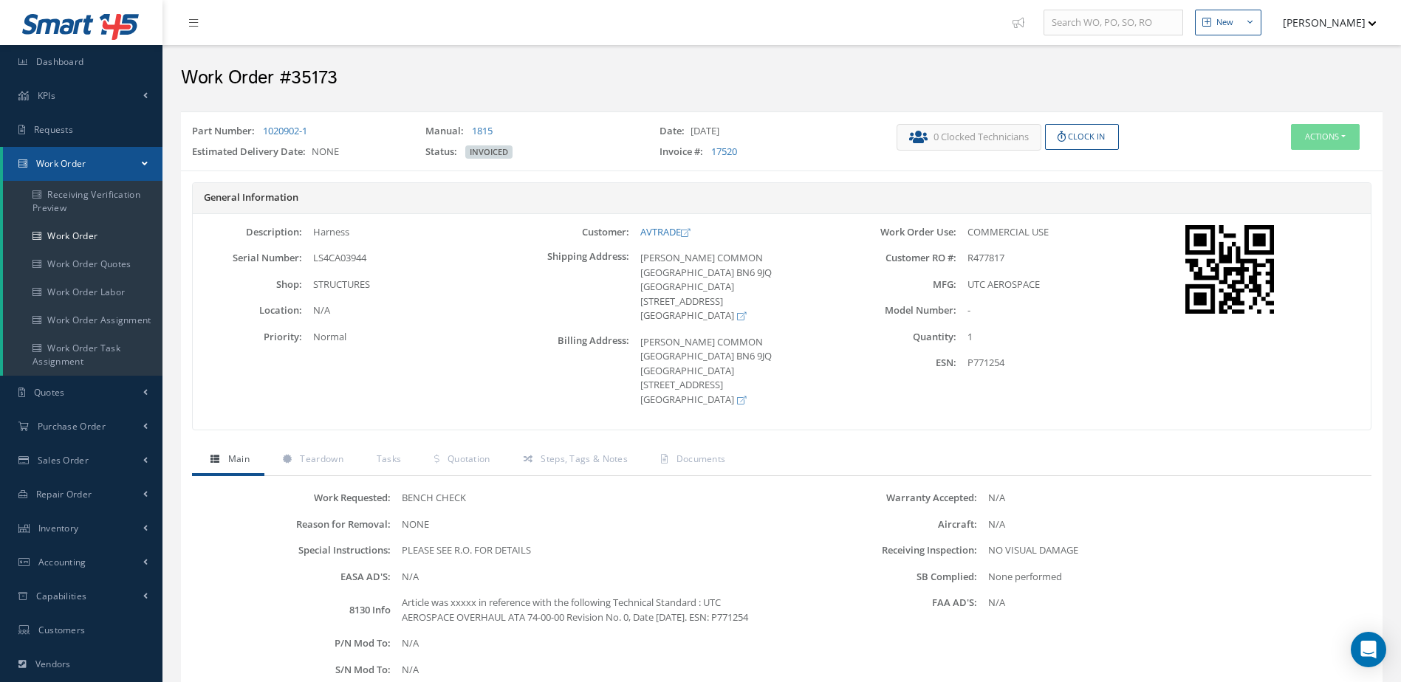
scroll to position [222, 0]
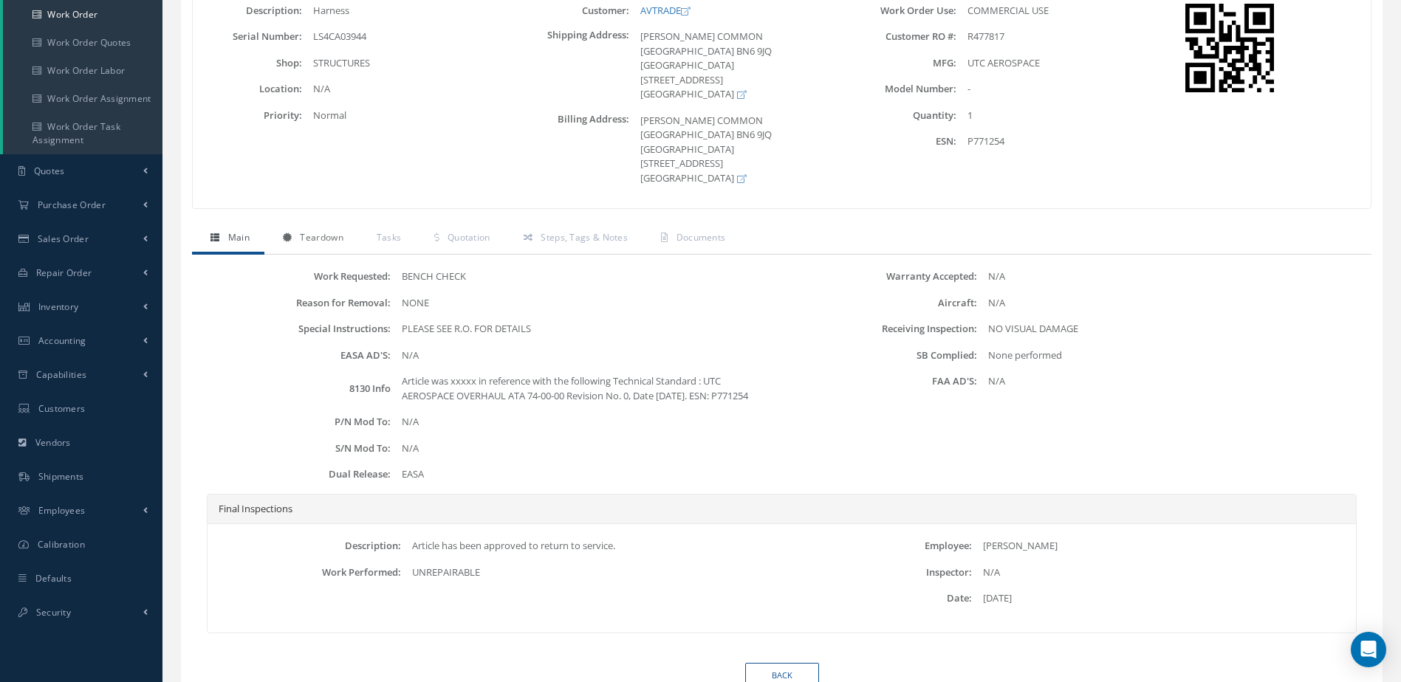
click at [320, 231] on span "Teardown" at bounding box center [321, 237] width 43 height 13
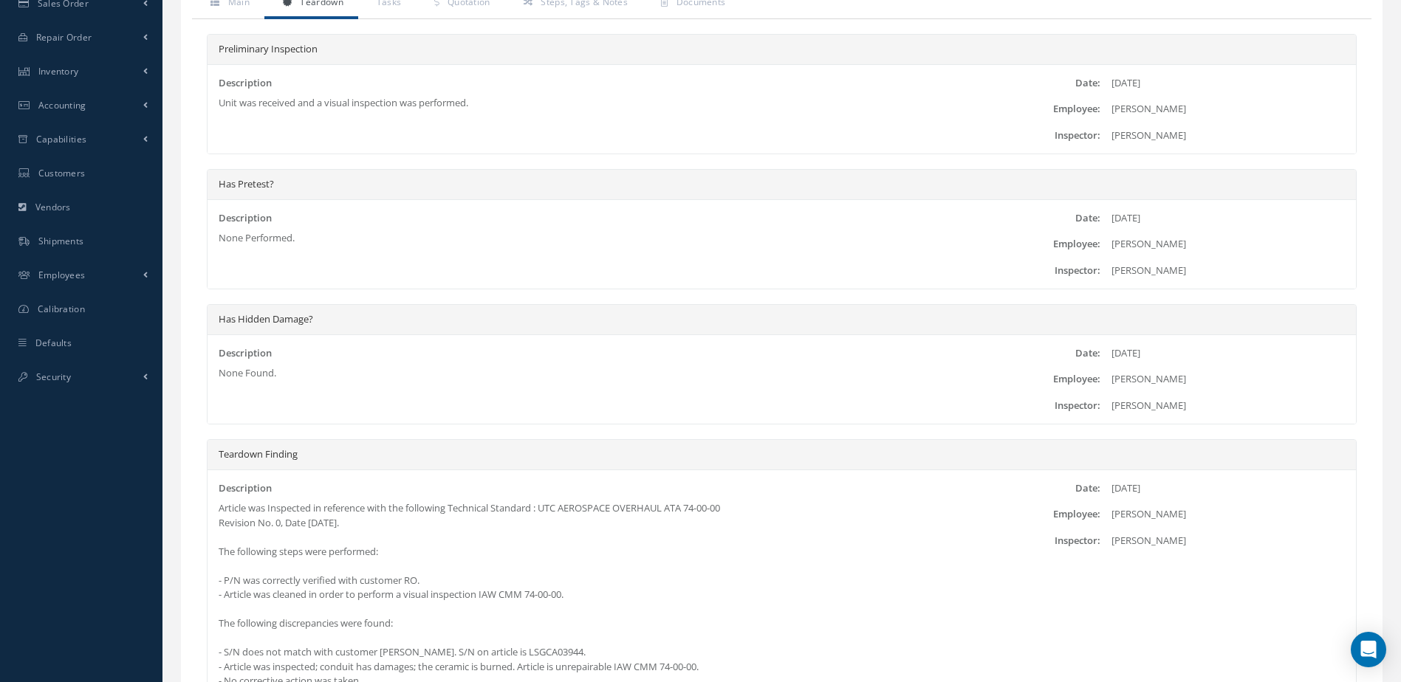
scroll to position [88, 0]
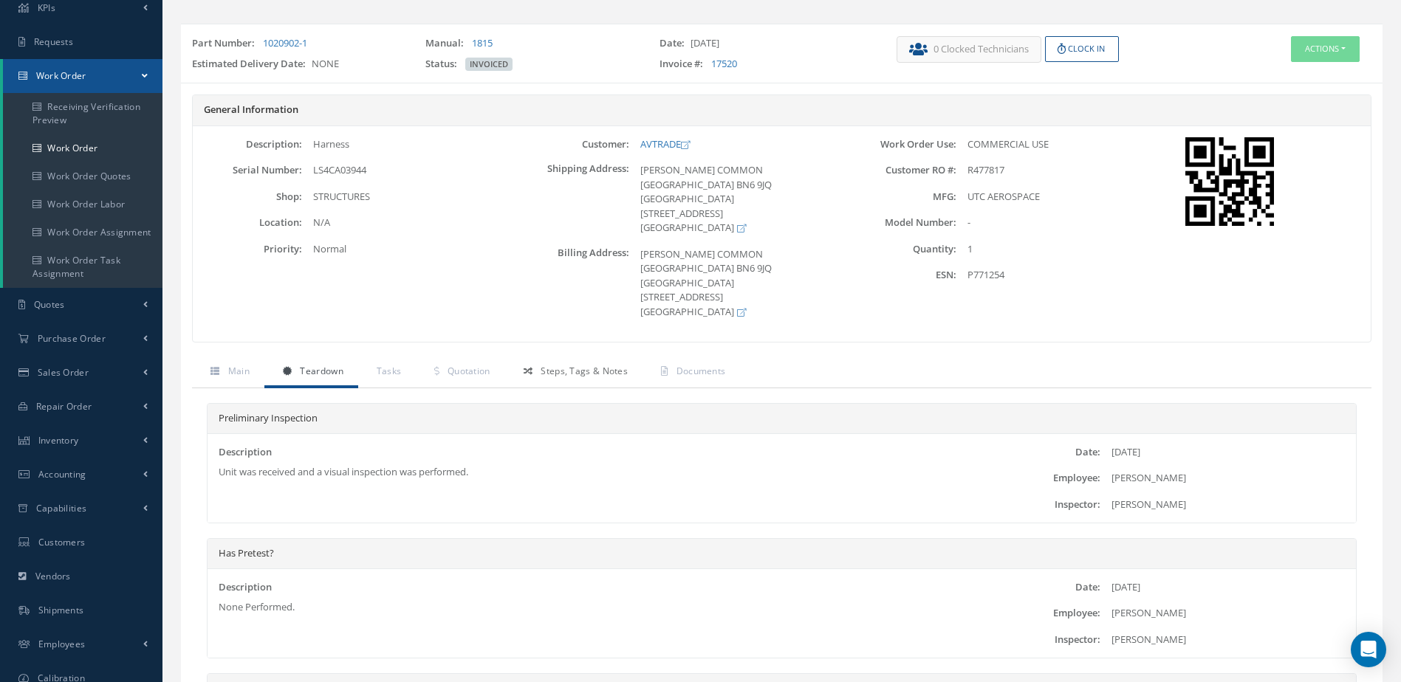
drag, startPoint x: 595, startPoint y: 347, endPoint x: 611, endPoint y: 360, distance: 19.9
click at [595, 365] on span "Steps, Tags & Notes" at bounding box center [583, 371] width 87 height 13
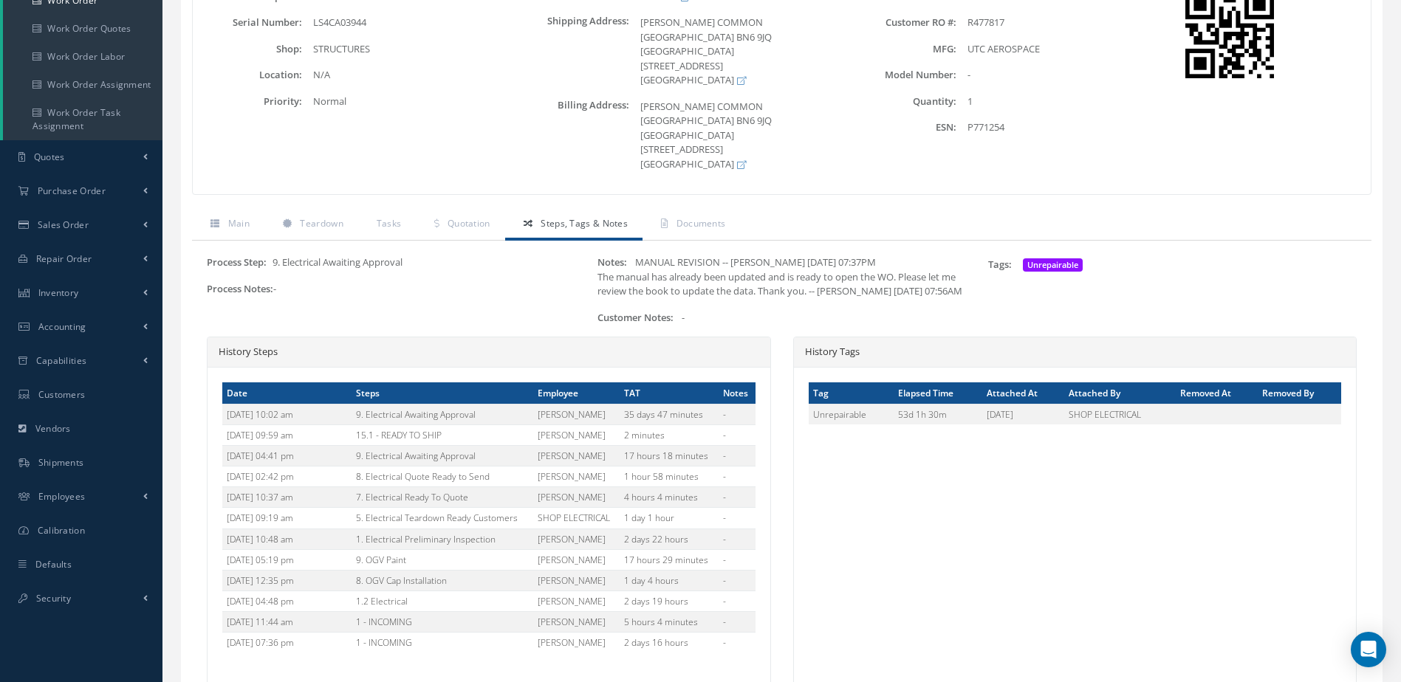
scroll to position [309, 0]
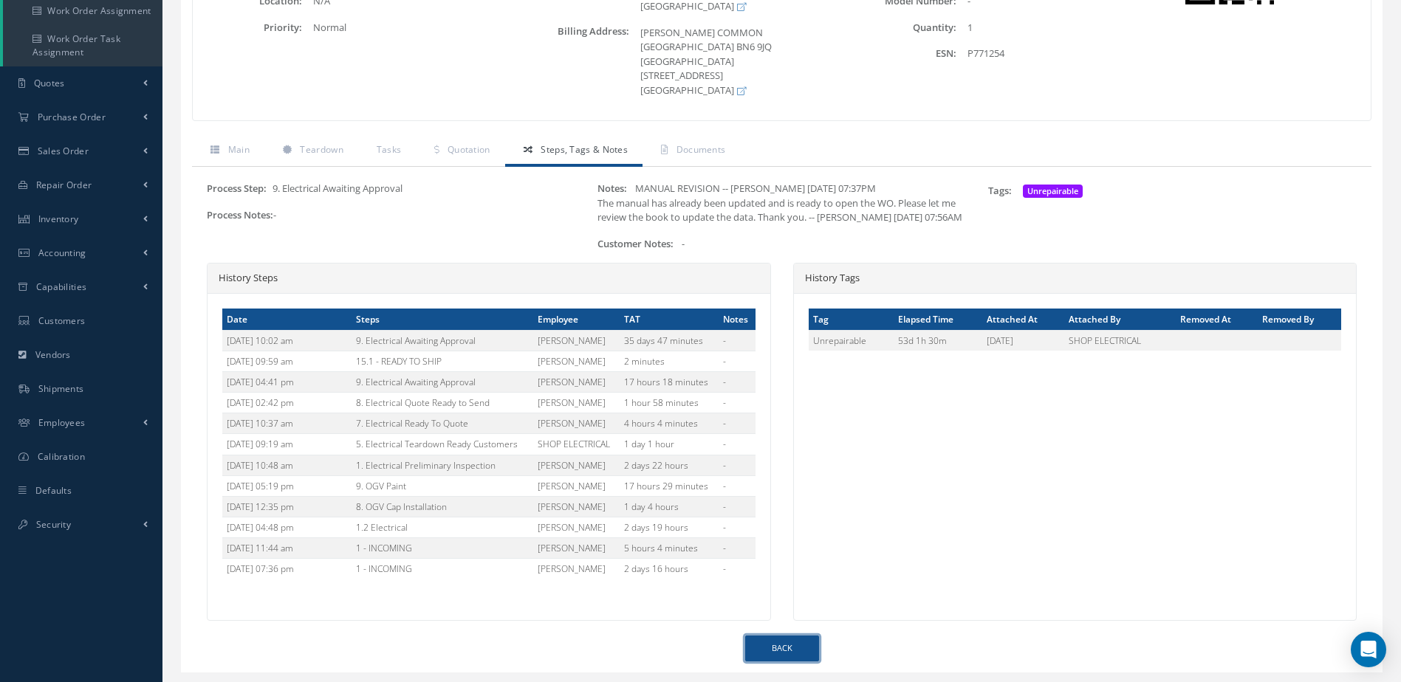
click at [769, 636] on link "Back" at bounding box center [782, 649] width 74 height 26
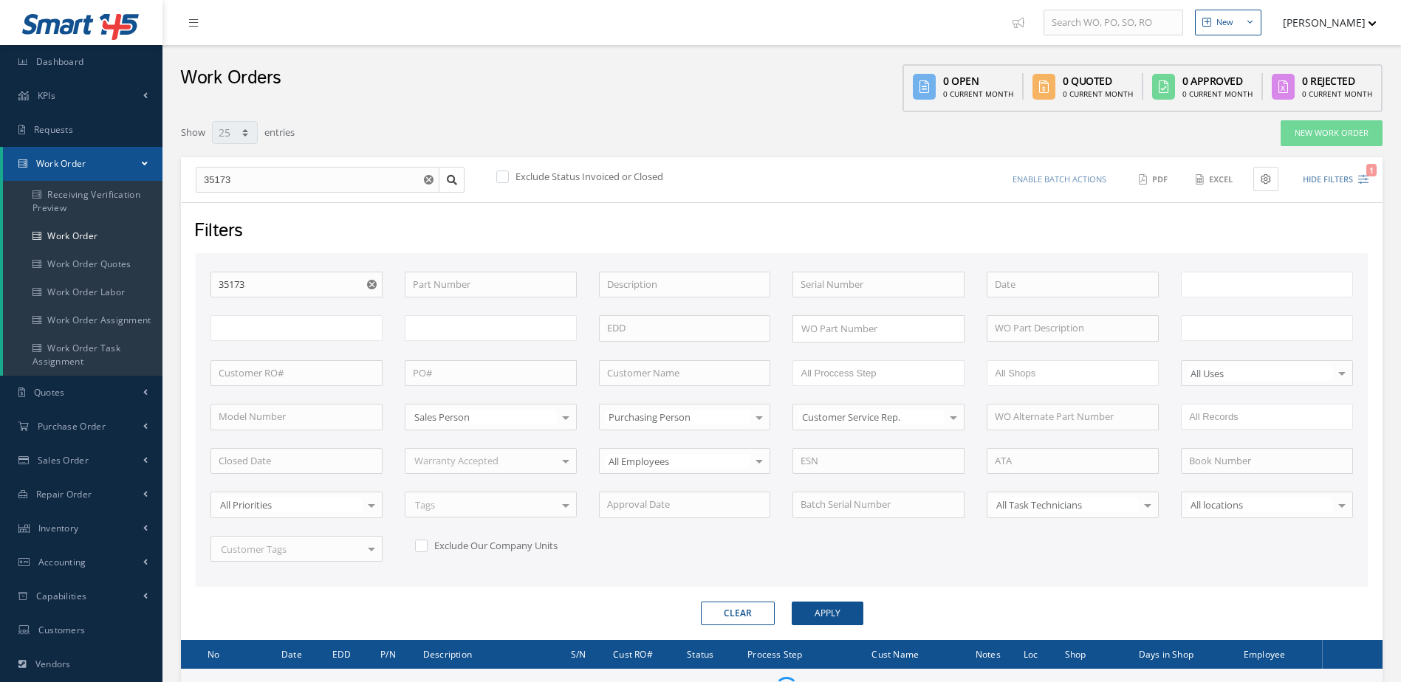
select select "25"
type input "All Work Request"
type input "All Work Performed"
type input "All Status"
type input "WO Part Status"
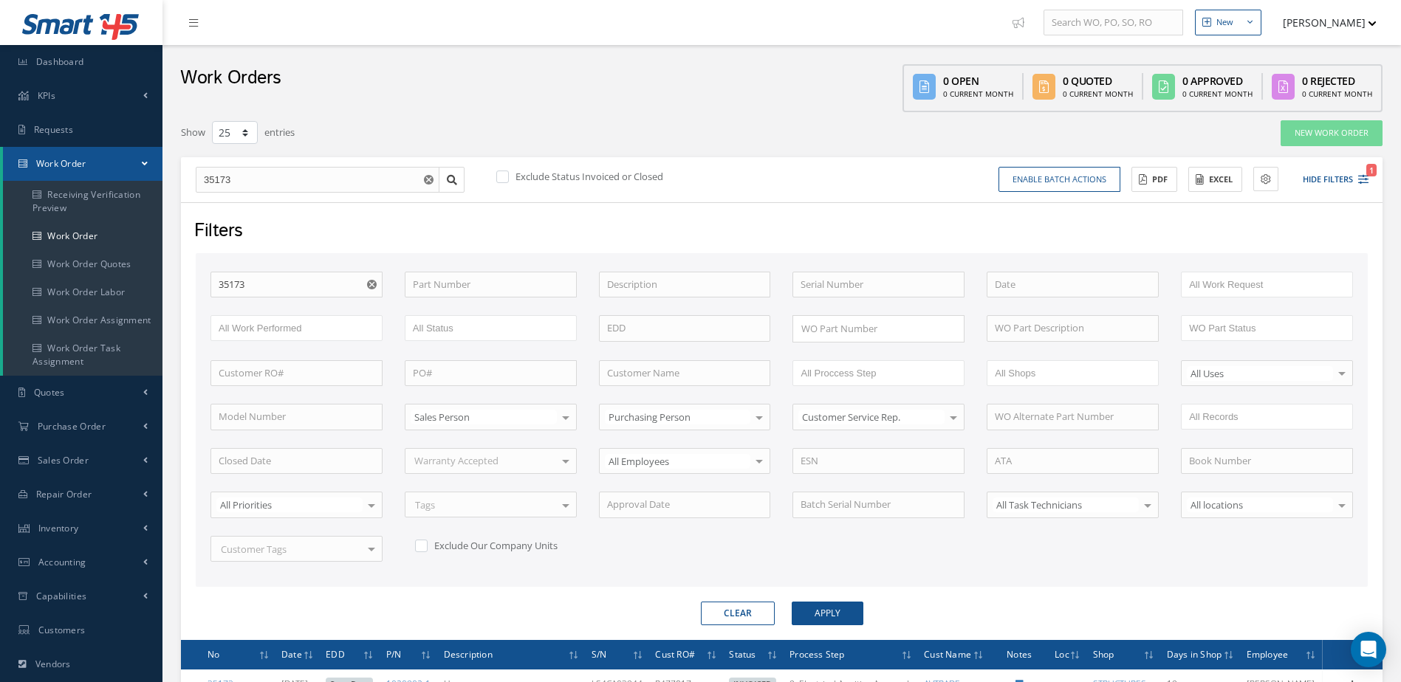
scroll to position [169, 0]
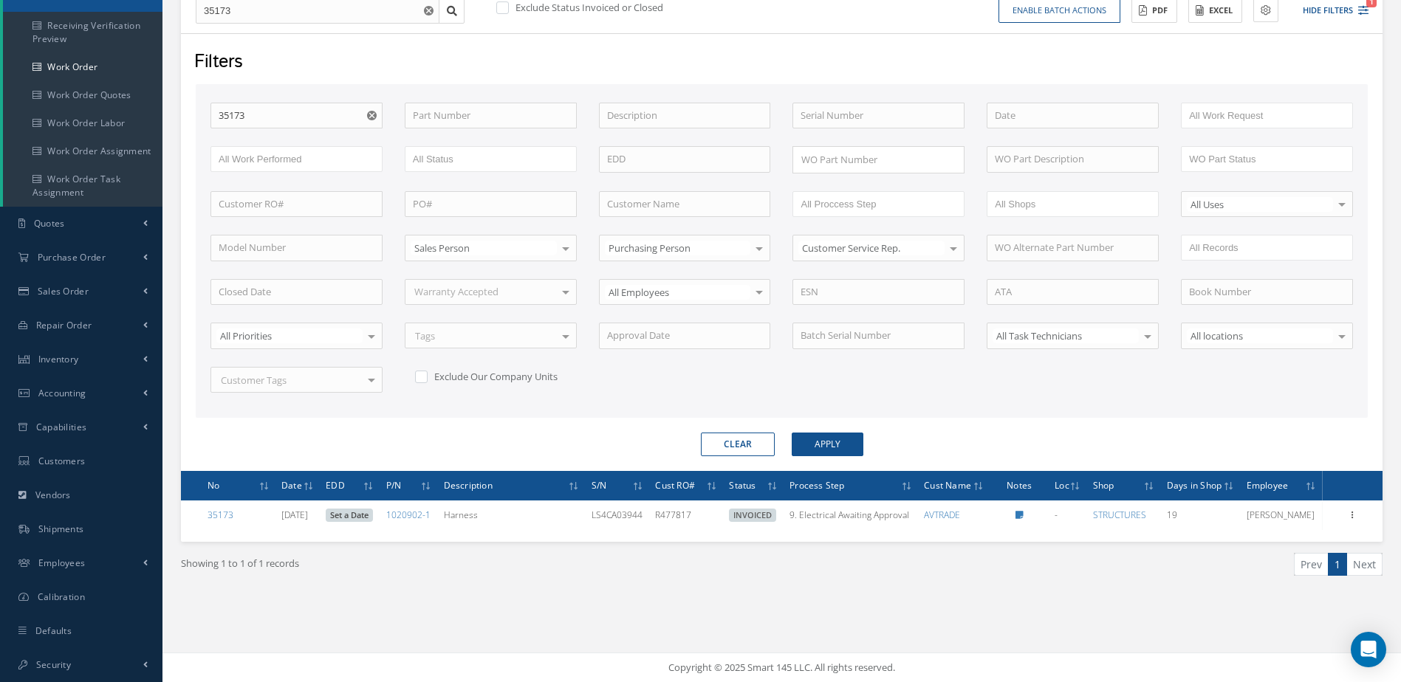
drag, startPoint x: 1352, startPoint y: 534, endPoint x: 1302, endPoint y: 574, distance: 63.5
click at [1302, 577] on div "Showing 1 to 1 of 1 records Prev 1 Next" at bounding box center [781, 578] width 1223 height 72
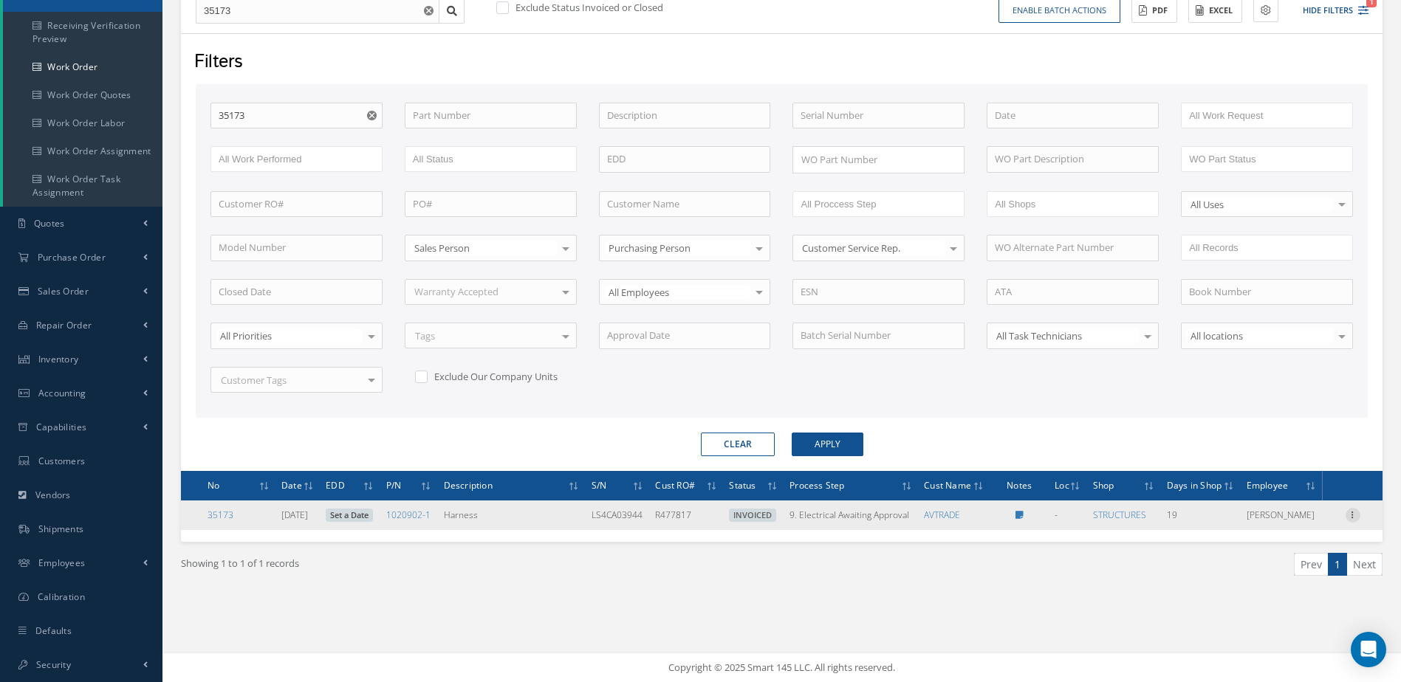
click at [1347, 520] on icon at bounding box center [1352, 514] width 15 height 12
click at [1302, 564] on link "Reverse Invoice" at bounding box center [1284, 554] width 117 height 19
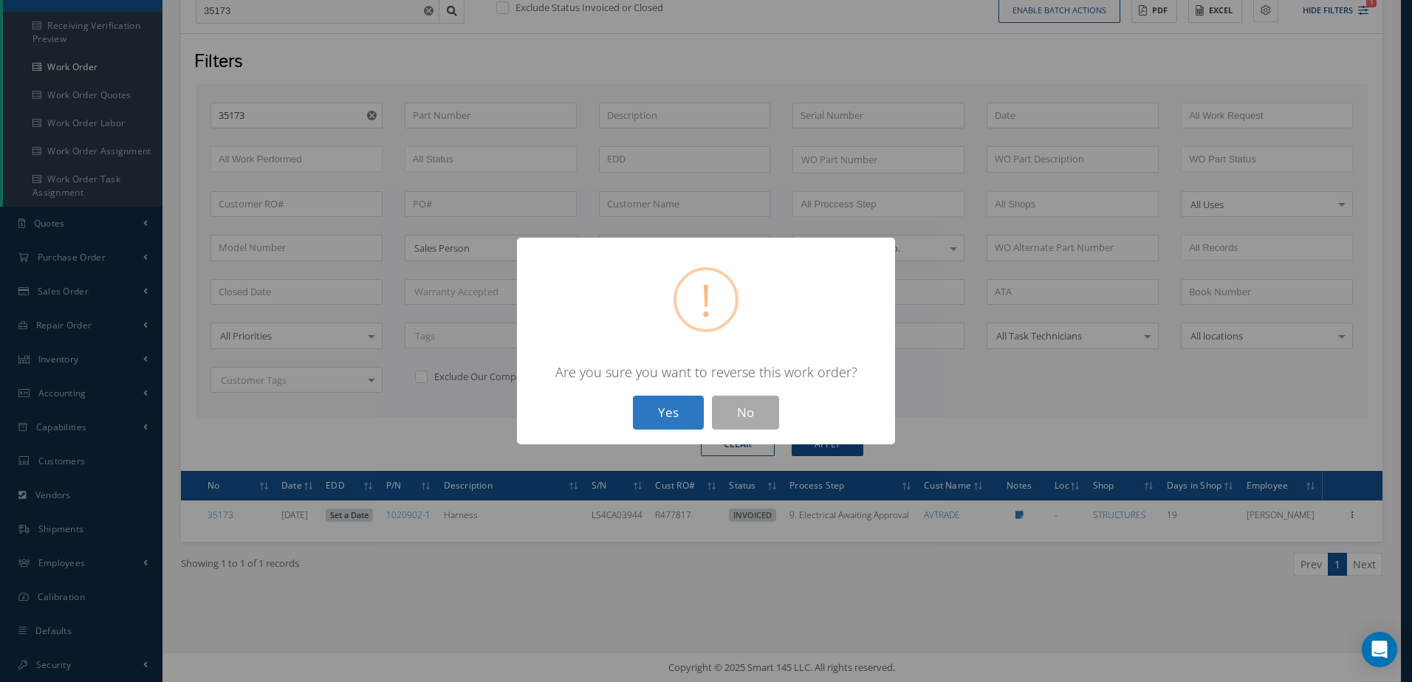
click at [679, 410] on button "Yes" at bounding box center [668, 413] width 71 height 35
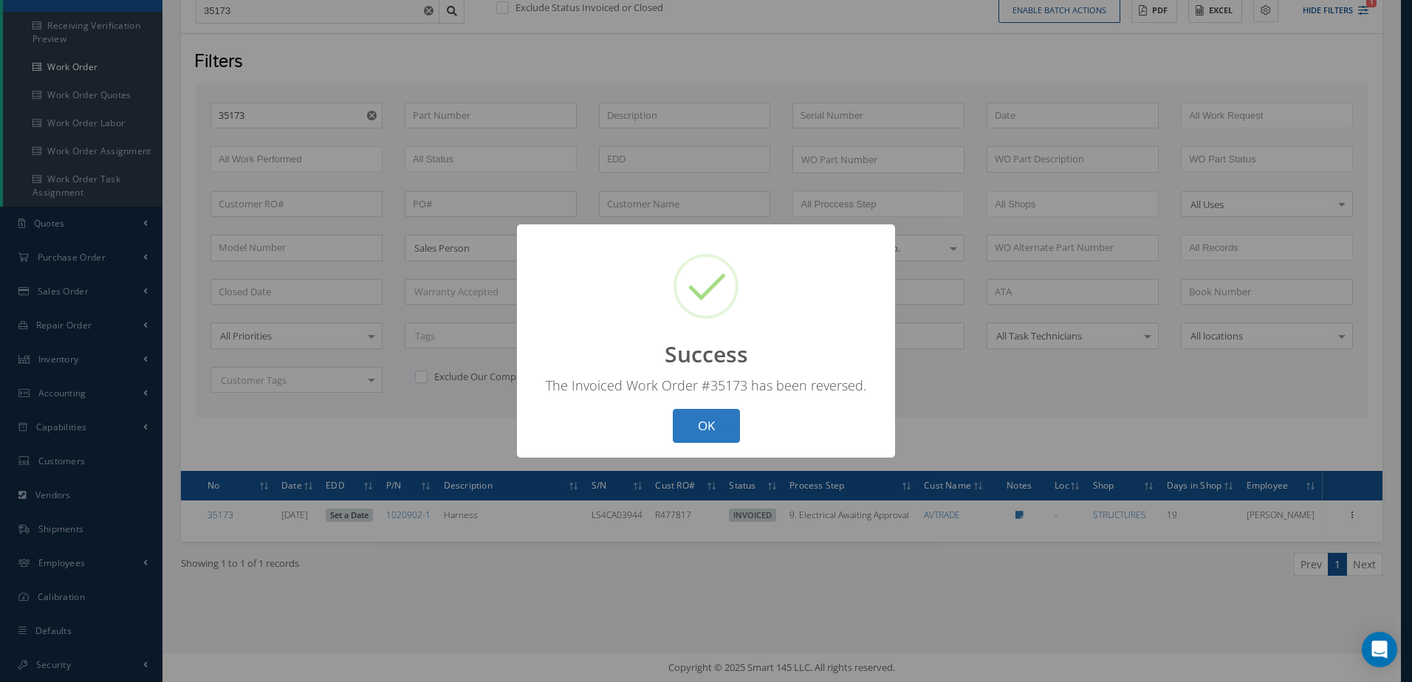
click at [704, 416] on button "OK" at bounding box center [706, 426] width 67 height 35
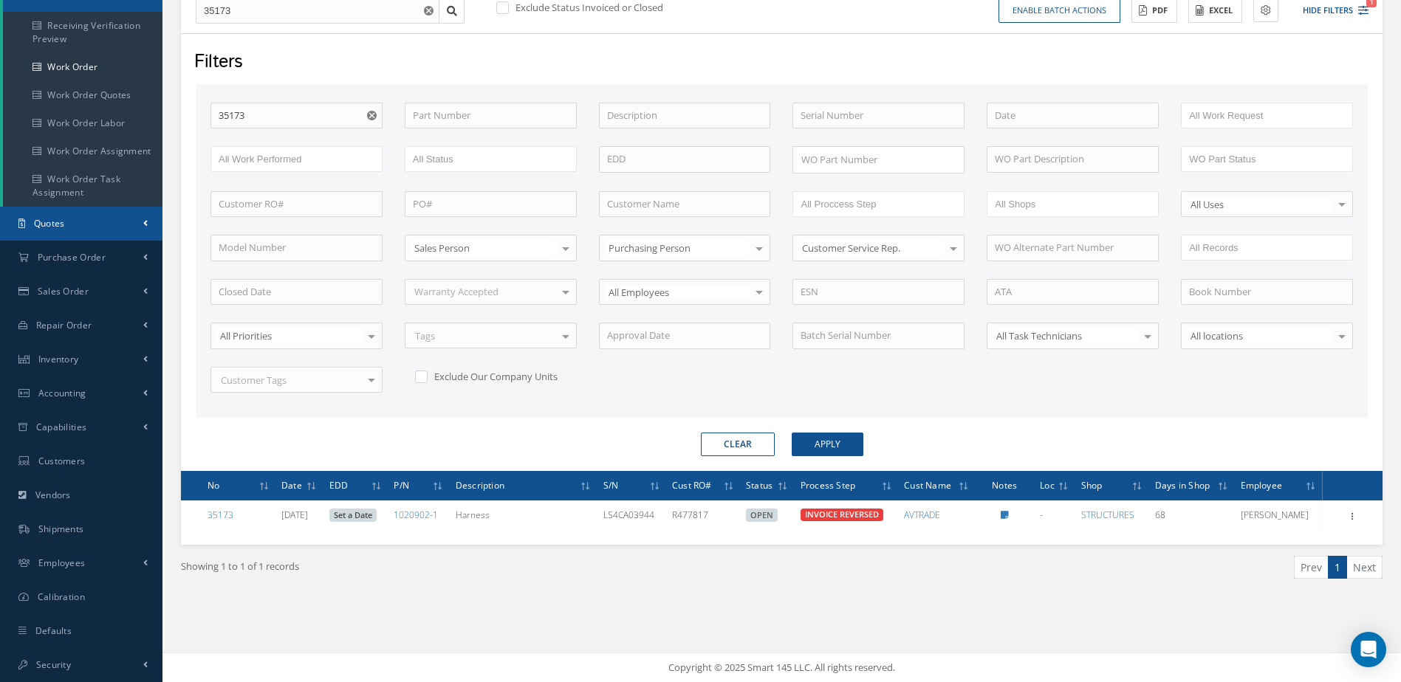
scroll to position [0, 0]
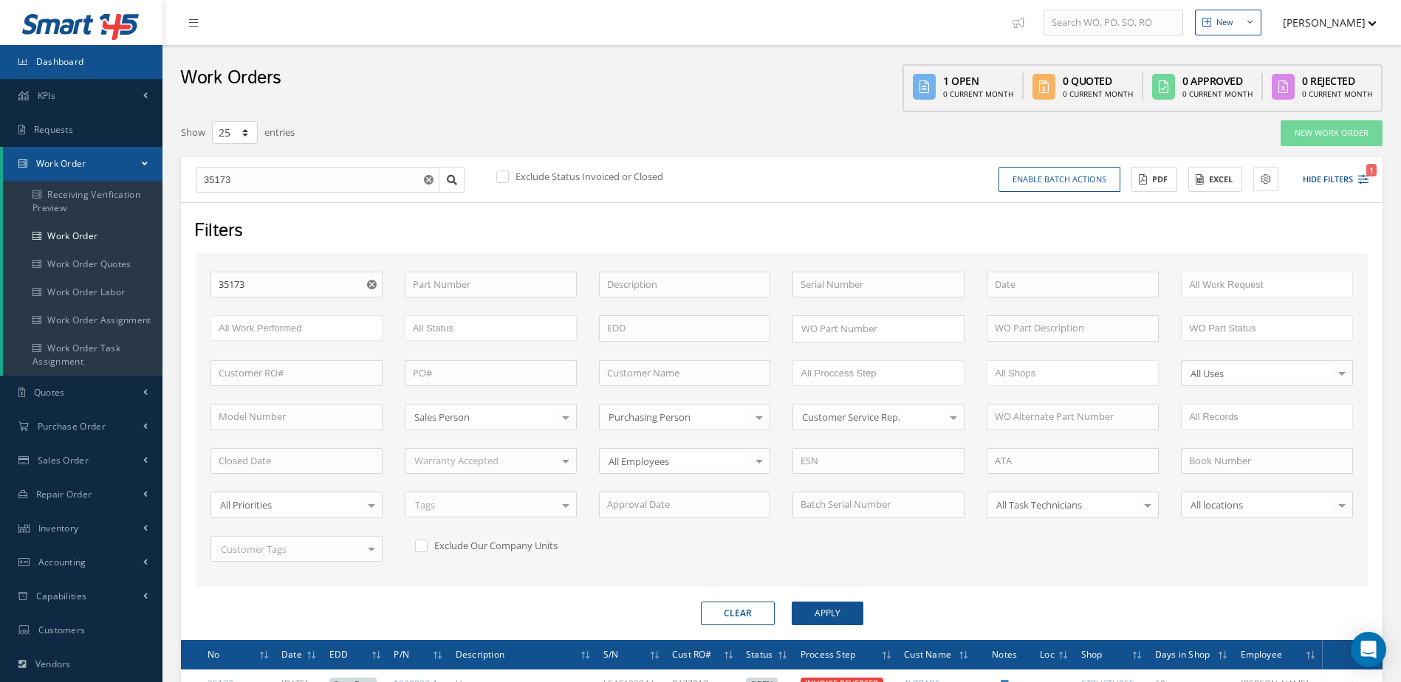
click at [103, 62] on link "Dashboard" at bounding box center [81, 62] width 162 height 34
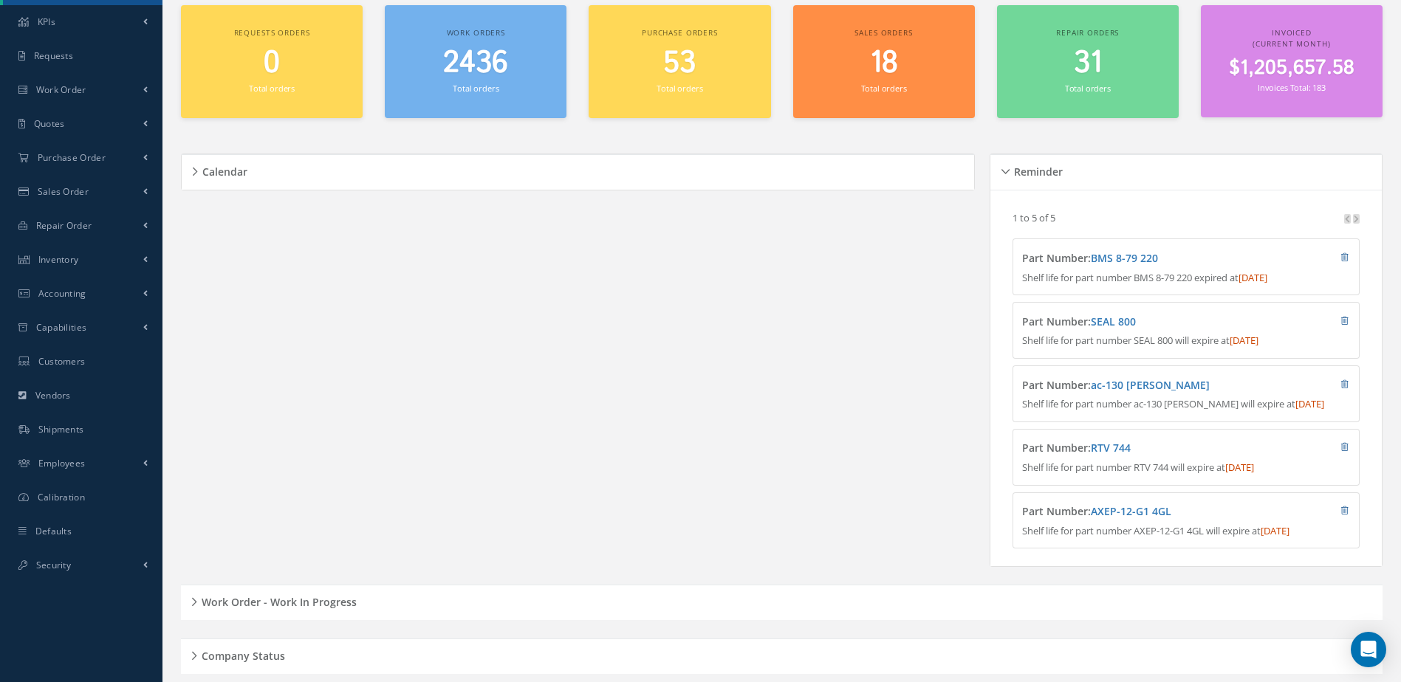
scroll to position [125, 0]
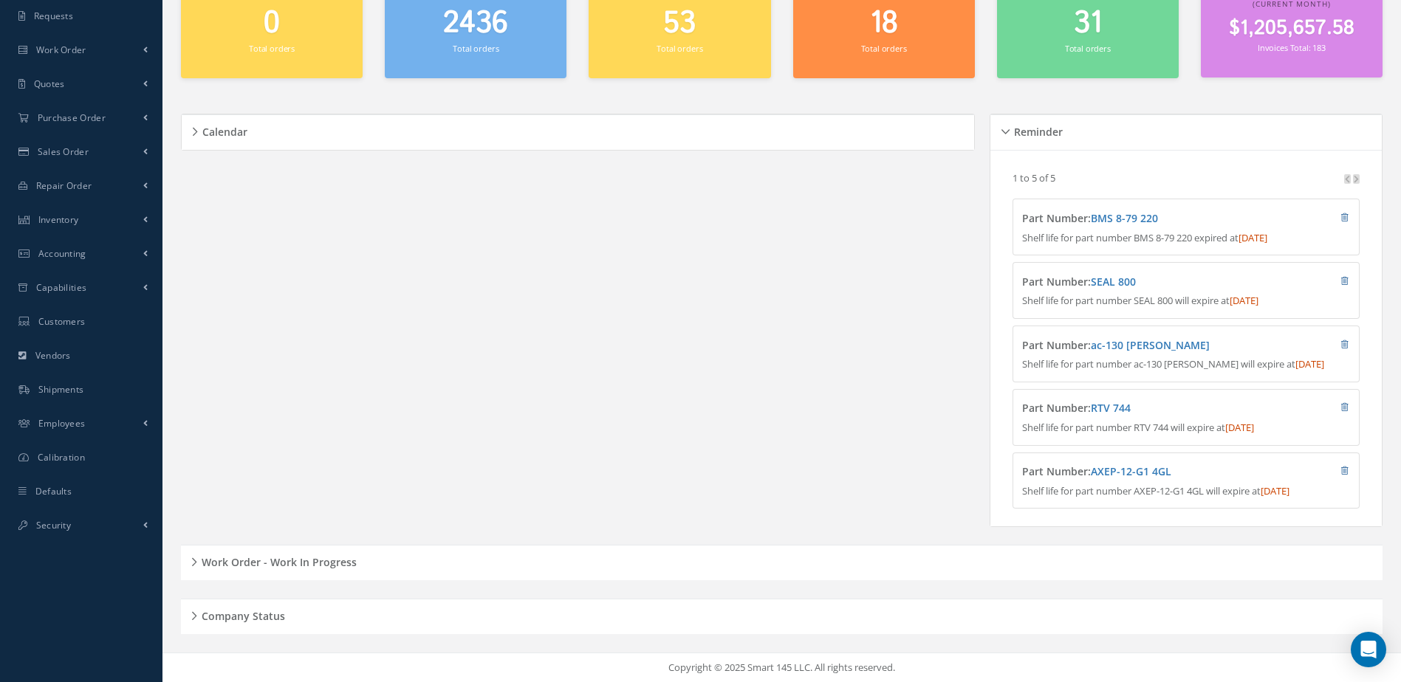
click at [337, 560] on h5 "Work Order - Work In Progress" at bounding box center [276, 561] width 159 height 18
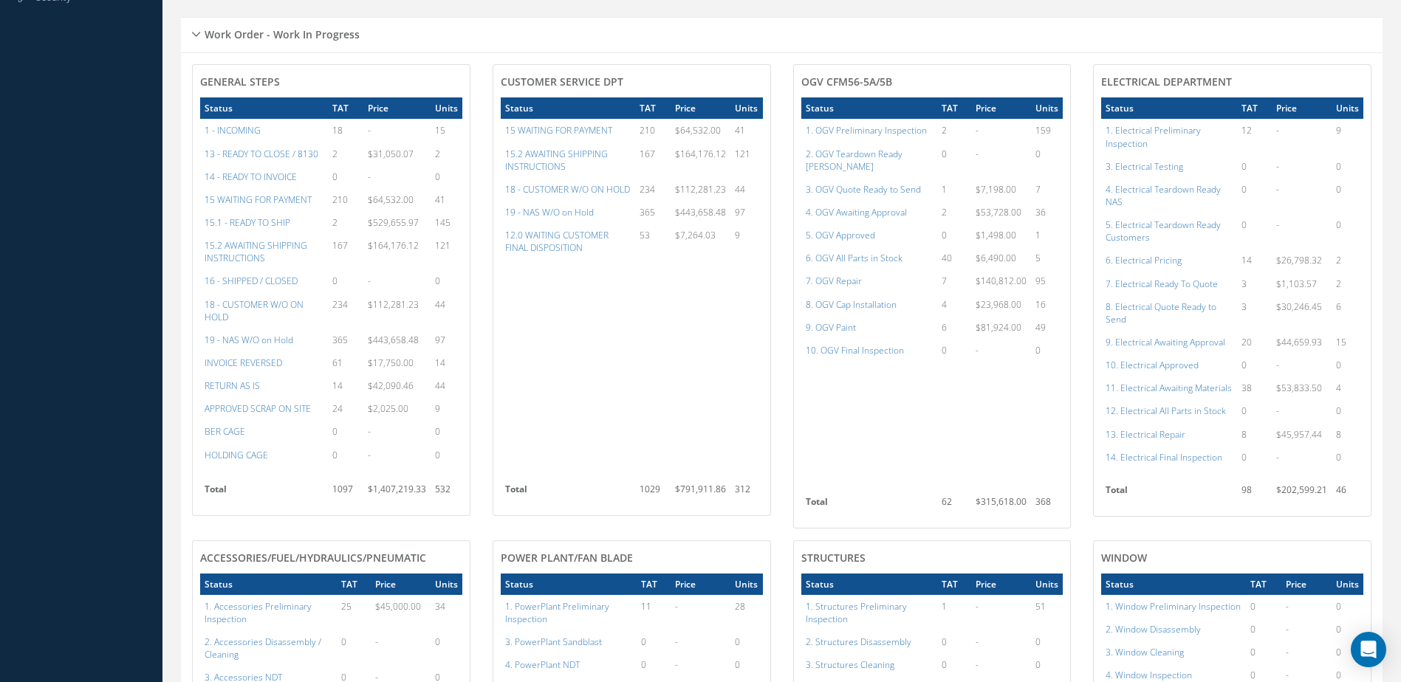
scroll to position [346, 0]
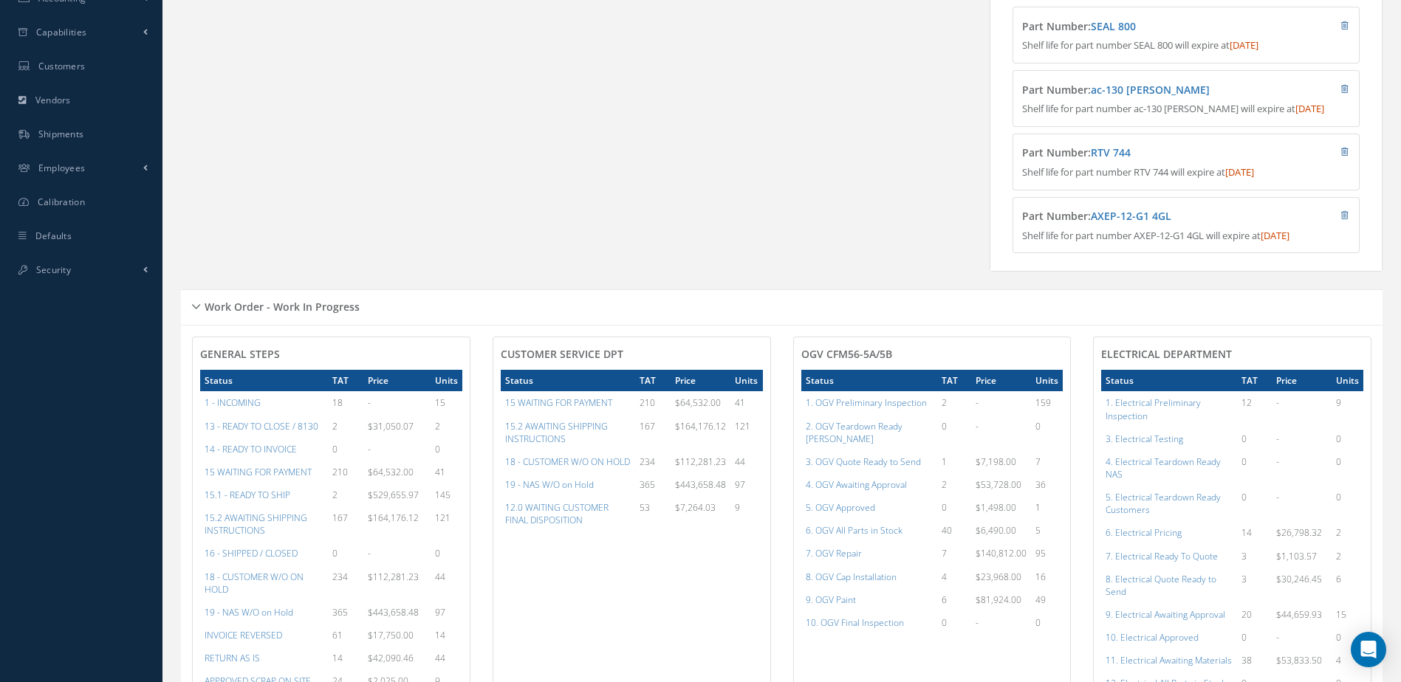
scroll to position [665, 0]
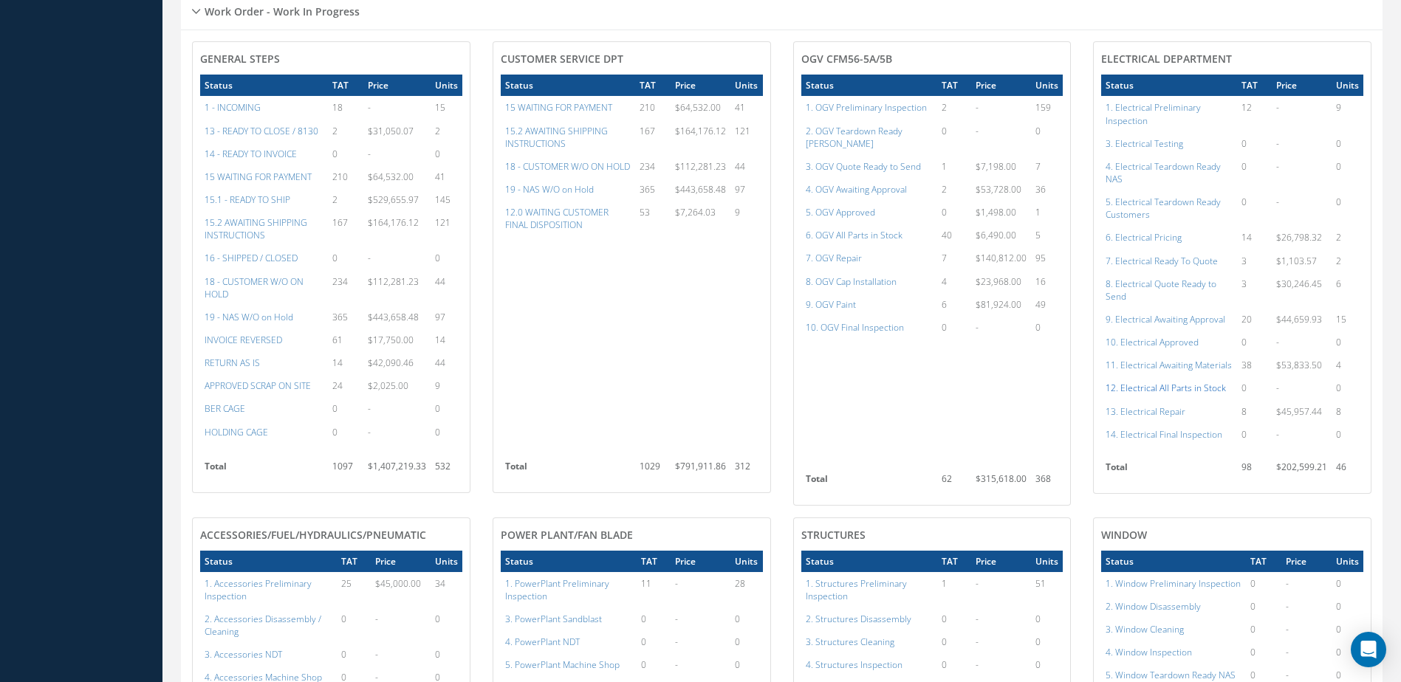
click at [1139, 394] on a=98&excludeInternalCustomer=false&excludeInvoicedOrClosed=true&shop_id=13&filtersHidded"] "12. Electrical All Parts in Stock" at bounding box center [1165, 388] width 120 height 13
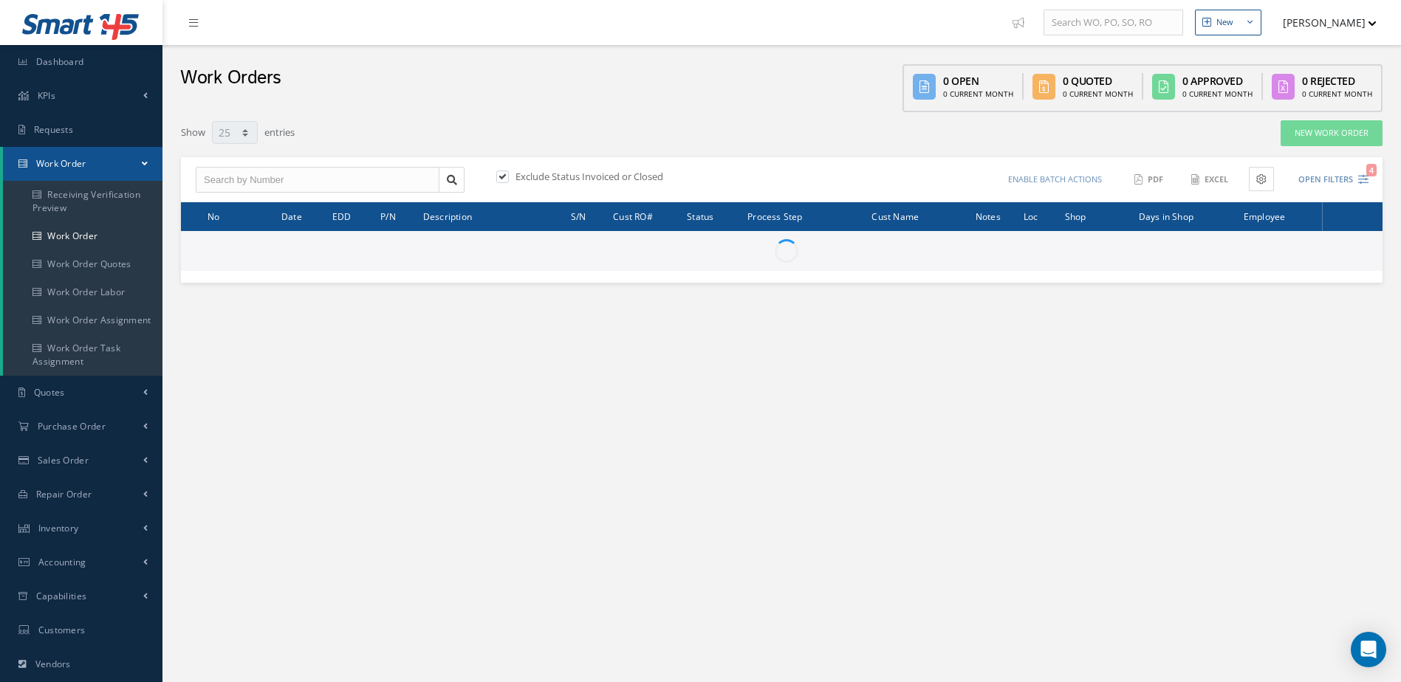
select select "25"
type input "All Work Request"
type input "All Work Performed"
type input "All Status"
type input "WO Part Status"
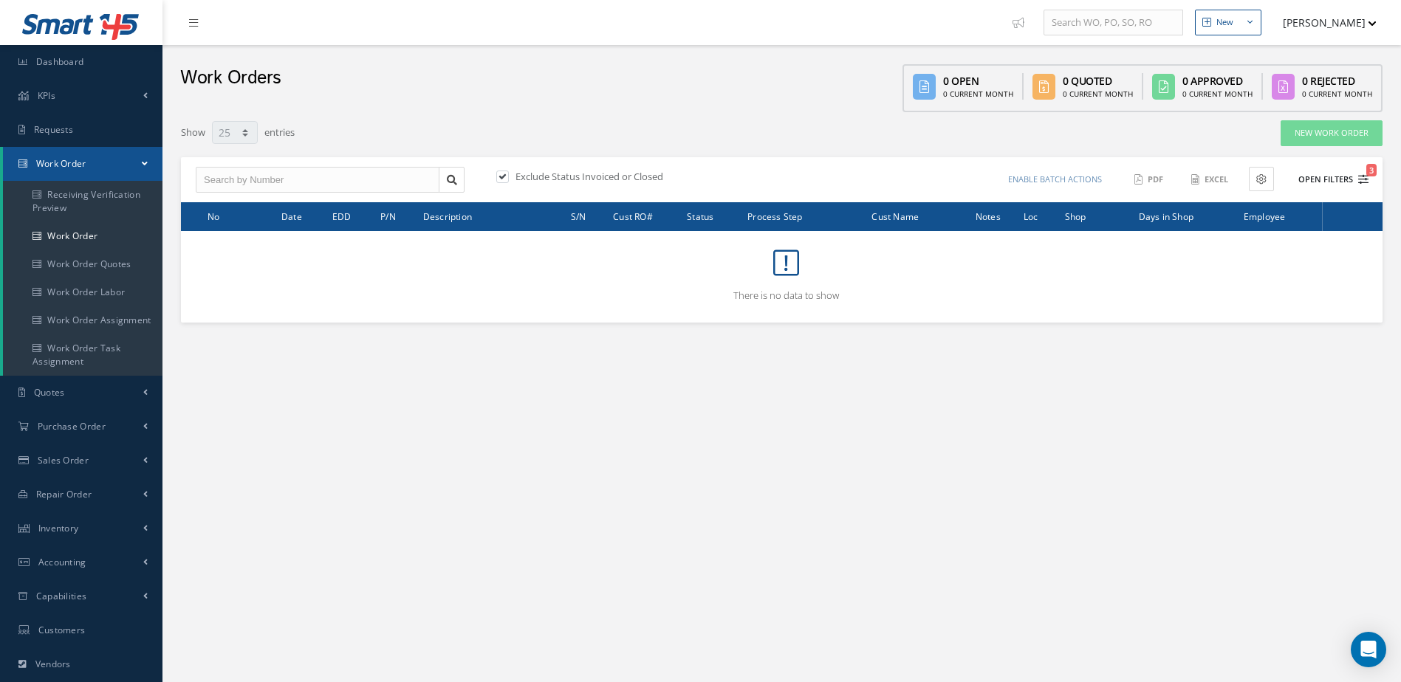
click at [1330, 179] on button "Open Filters 3" at bounding box center [1326, 180] width 83 height 24
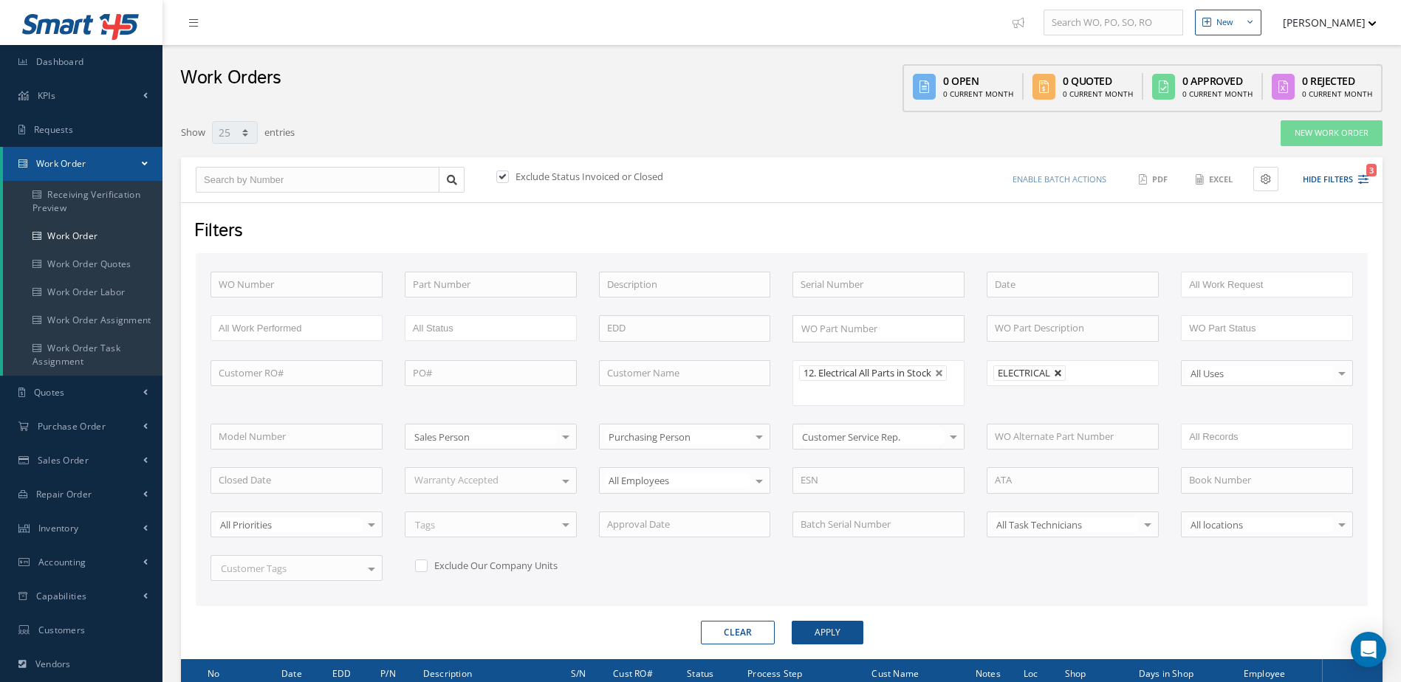
click at [1054, 371] on link at bounding box center [1058, 373] width 9 height 9
type input "All Shops"
click at [843, 629] on button "Apply" at bounding box center [828, 633] width 72 height 24
click at [106, 60] on link "Dashboard" at bounding box center [81, 62] width 162 height 34
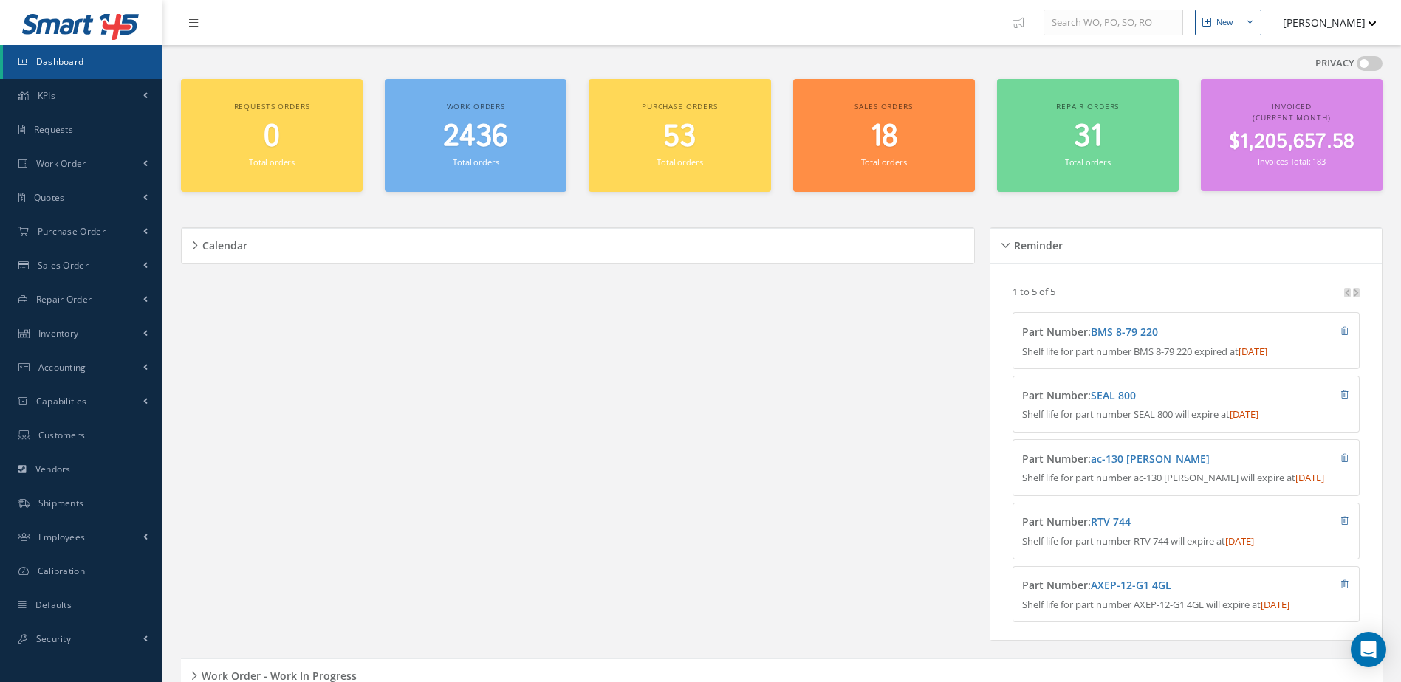
scroll to position [125, 0]
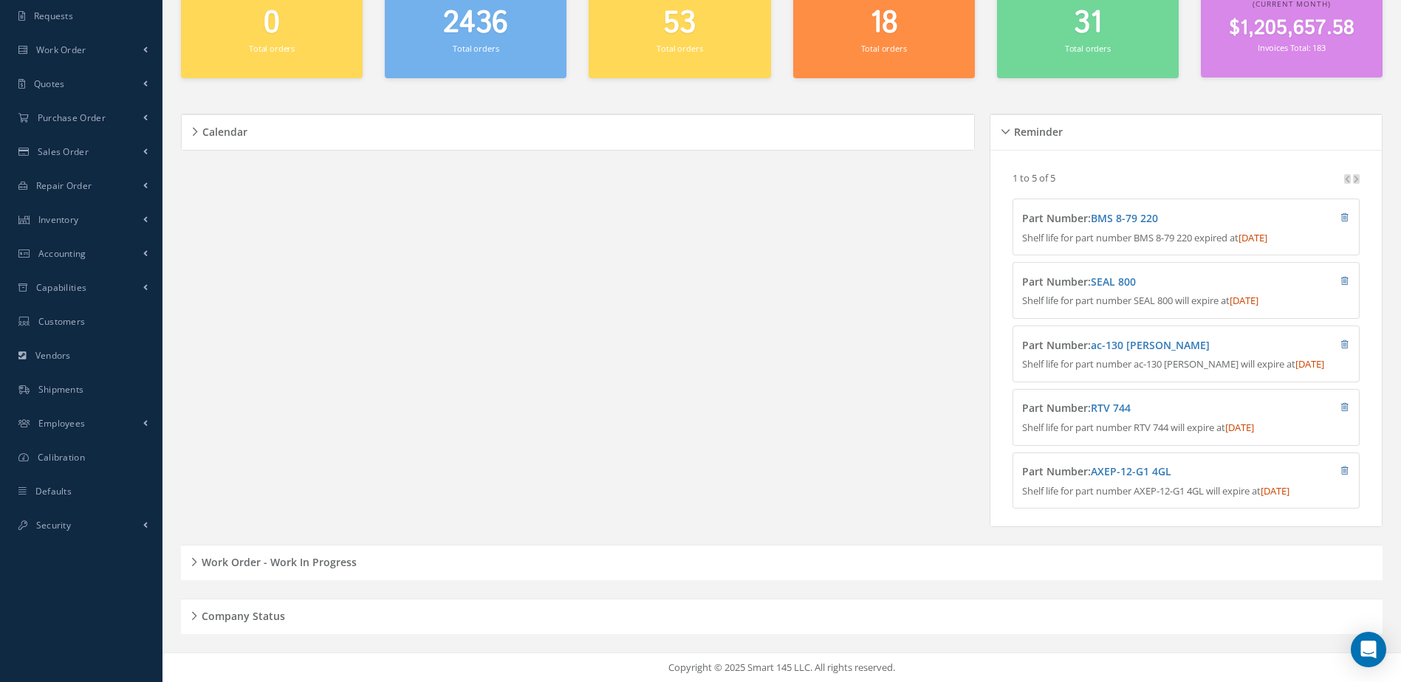
click at [261, 569] on h5 "Work Order - Work In Progress" at bounding box center [276, 561] width 159 height 18
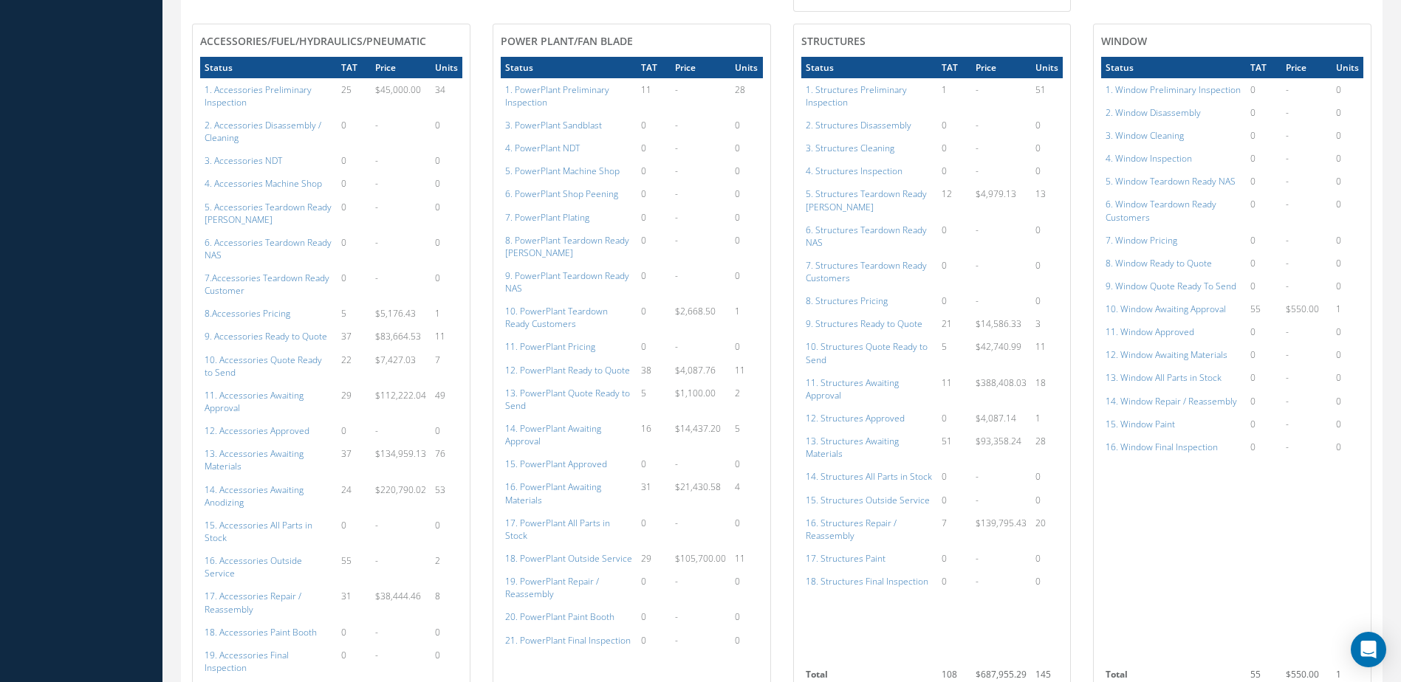
scroll to position [1302, 0]
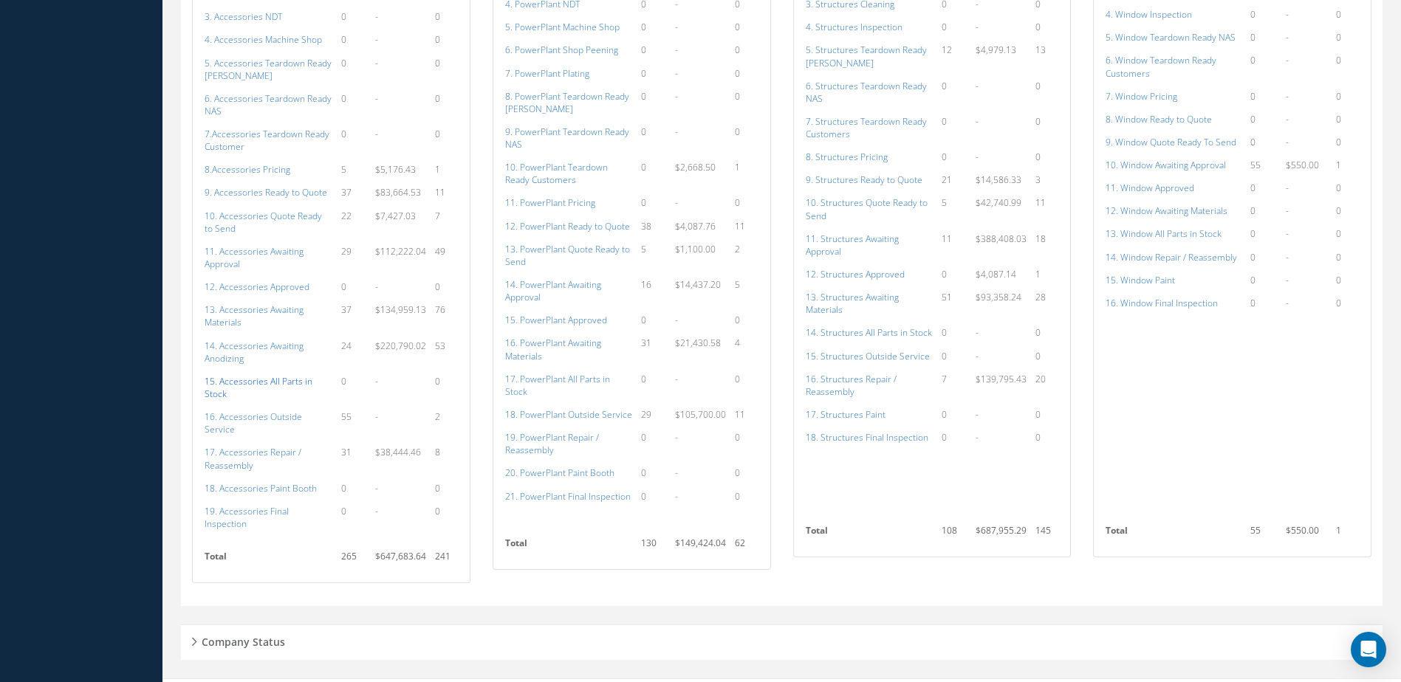
click at [249, 382] on a=115&excludeInternalCustomer=false&excludeInvoicedOrClosed=true&shop_id=14&filtersHidded"] "15. Accessories All Parts in Stock" at bounding box center [259, 387] width 108 height 25
click at [593, 380] on a=136&excludeInternalCustomer=false&excludeInvoicedOrClosed=true&shop_id=15&filtersHidded"] "17. PowerPlant All Parts in Stock" at bounding box center [557, 385] width 105 height 25
click at [849, 327] on a=154&excludeInternalCustomer=false&excludeInvoicedOrClosed=true&shop_id=3&filtersHidded"] "14. Structures All Parts in Stock" at bounding box center [869, 332] width 126 height 13
click at [265, 384] on a=115&excludeInternalCustomer=false&excludeInvoicedOrClosed=true&shop_id=14&filtersHidded"] "15. Accessories All Parts in Stock" at bounding box center [259, 387] width 108 height 25
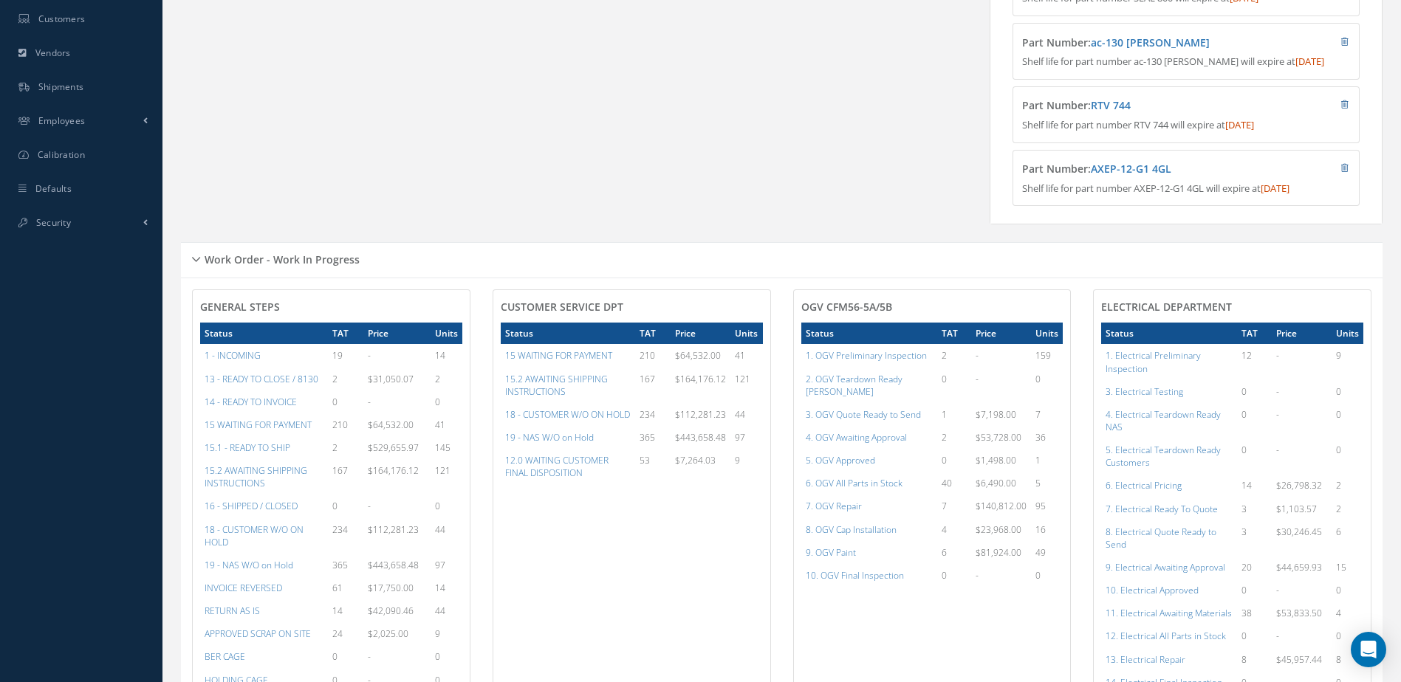
scroll to position [0, 0]
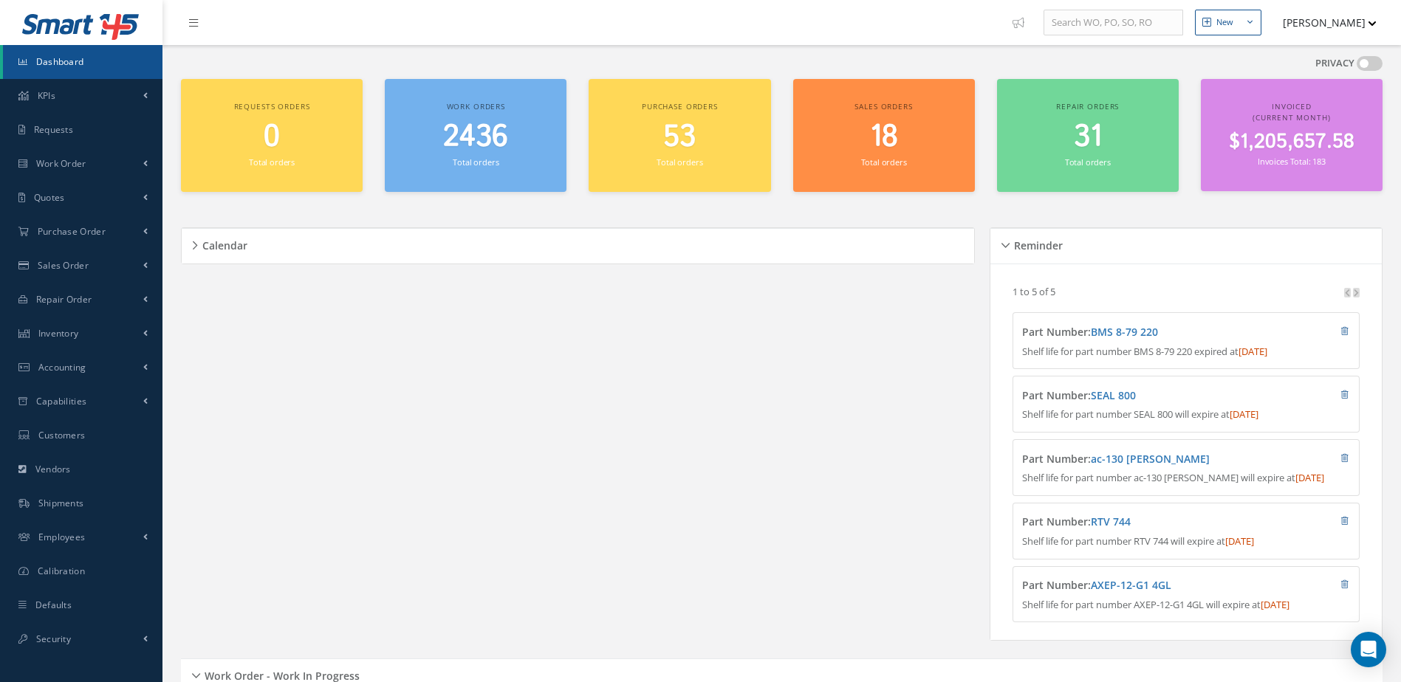
click at [489, 158] on small "Total orders" at bounding box center [476, 162] width 46 height 11
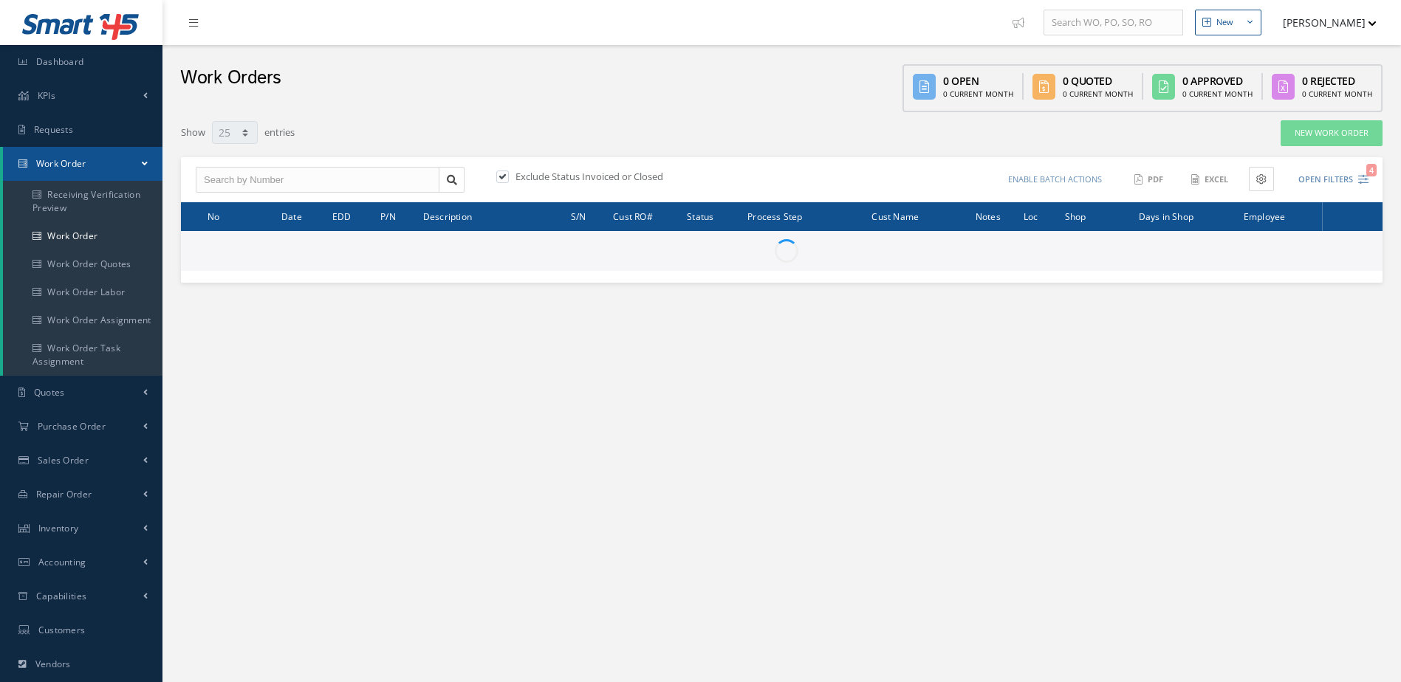
select select "25"
type input "All Work Request"
type input "All Work Performed"
type input "All Status"
type input "WO Part Status"
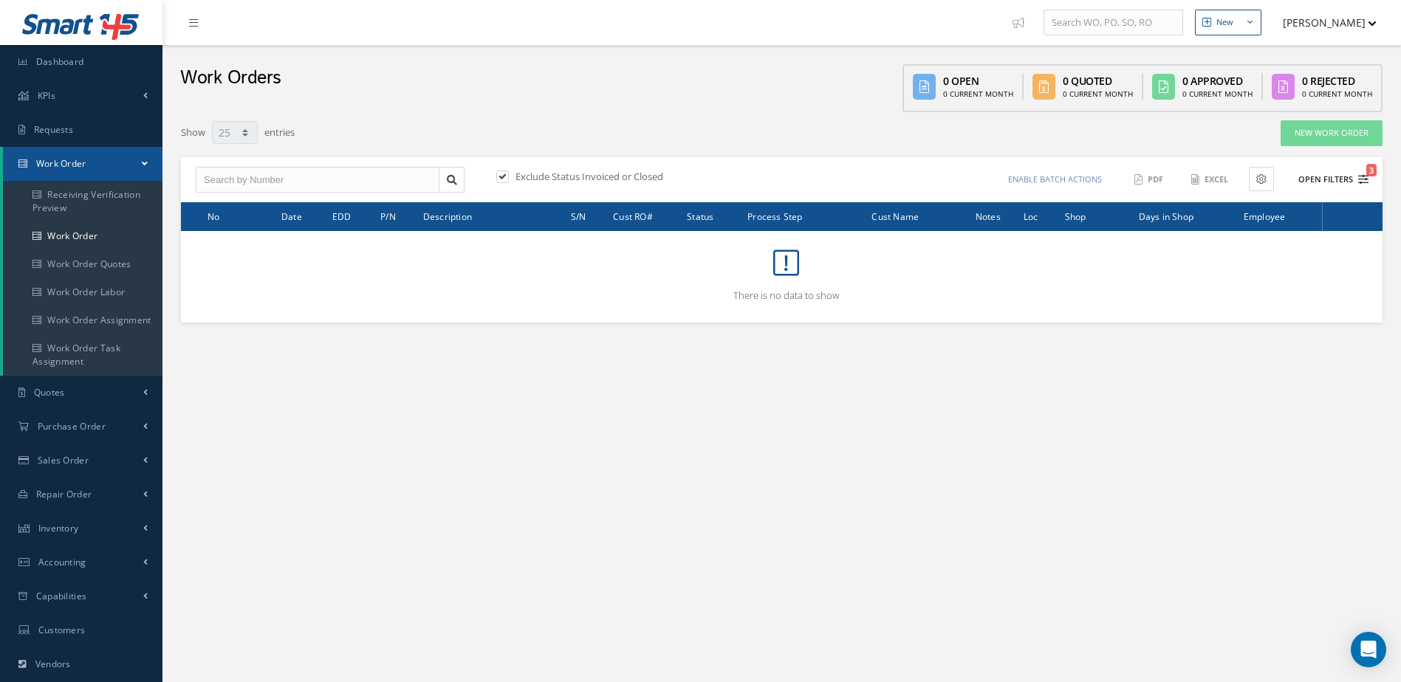
click at [1315, 171] on button "Open Filters 3" at bounding box center [1326, 180] width 83 height 24
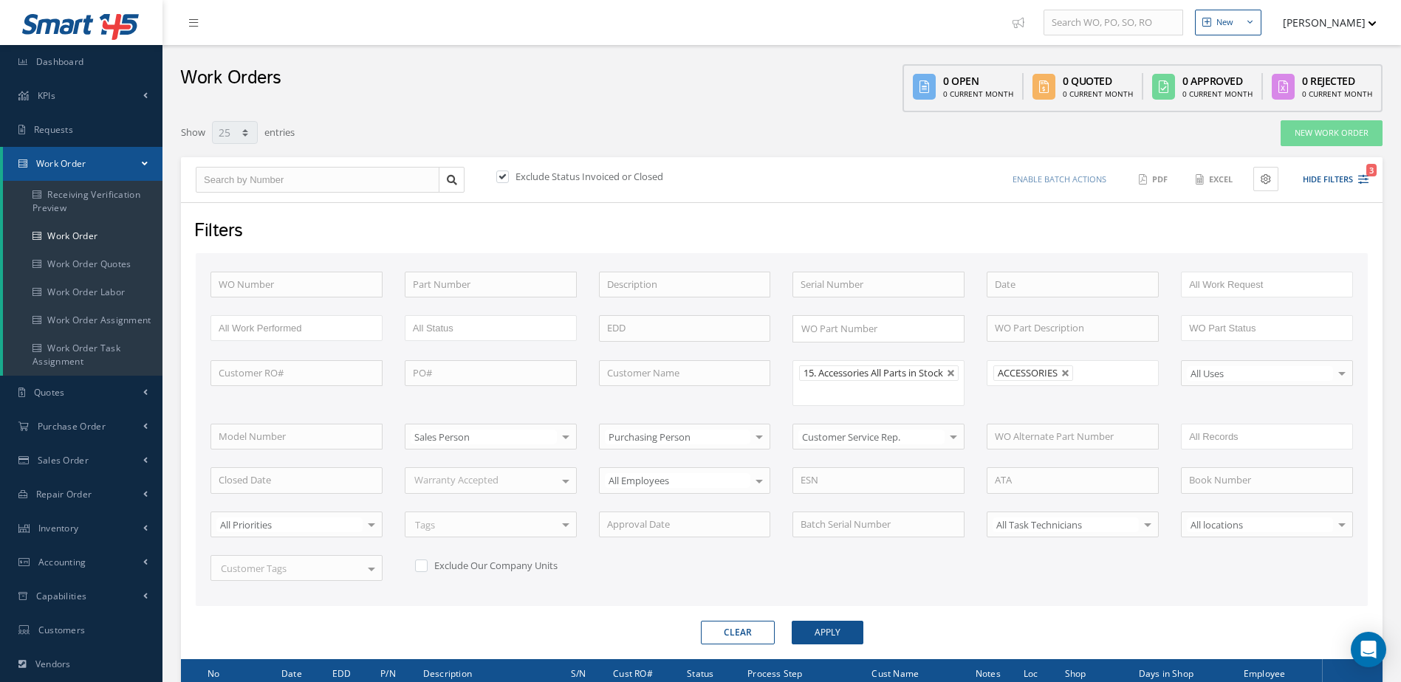
click at [1064, 379] on li "ACCESSORIES" at bounding box center [1033, 373] width 80 height 16
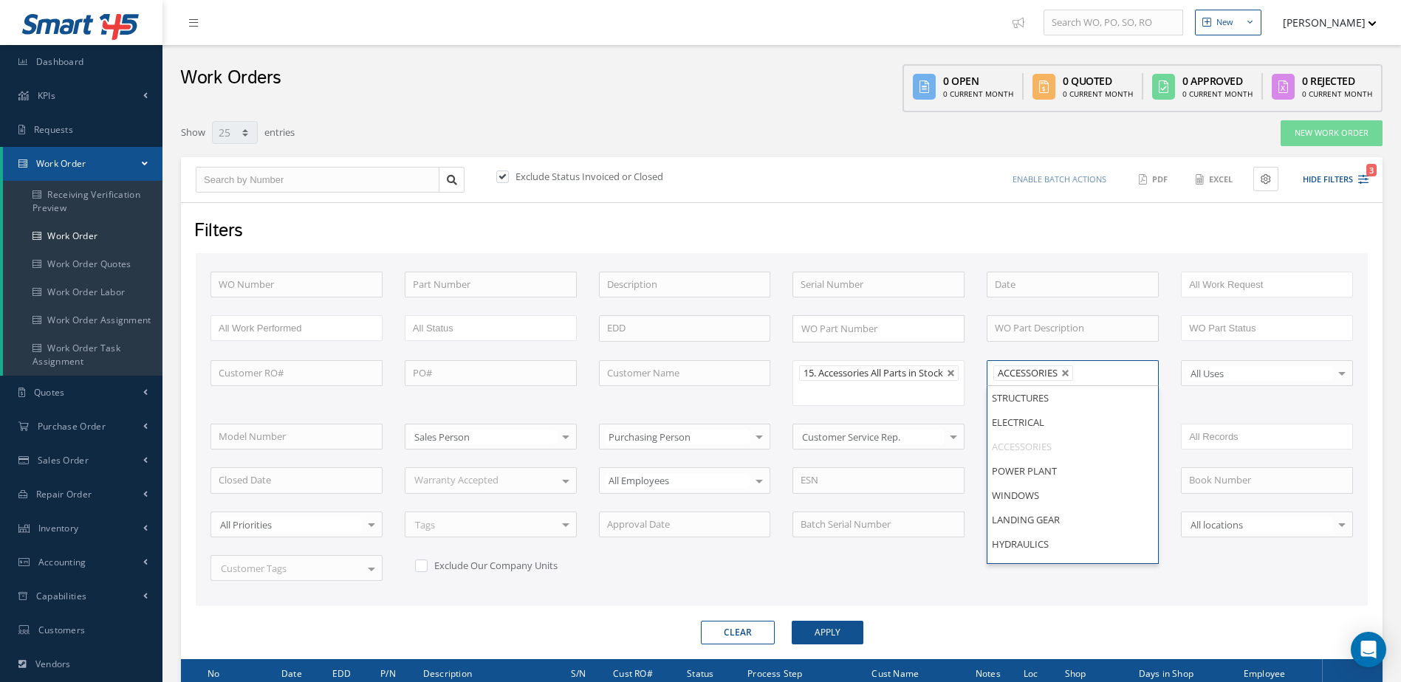
drag, startPoint x: 1060, startPoint y: 370, endPoint x: 1068, endPoint y: 374, distance: 8.3
click at [1060, 369] on li "ACCESSORIES" at bounding box center [1033, 373] width 80 height 16
click at [1068, 374] on link at bounding box center [1065, 373] width 9 height 9
click at [814, 634] on button "Apply" at bounding box center [828, 633] width 72 height 24
type input "All Shops"
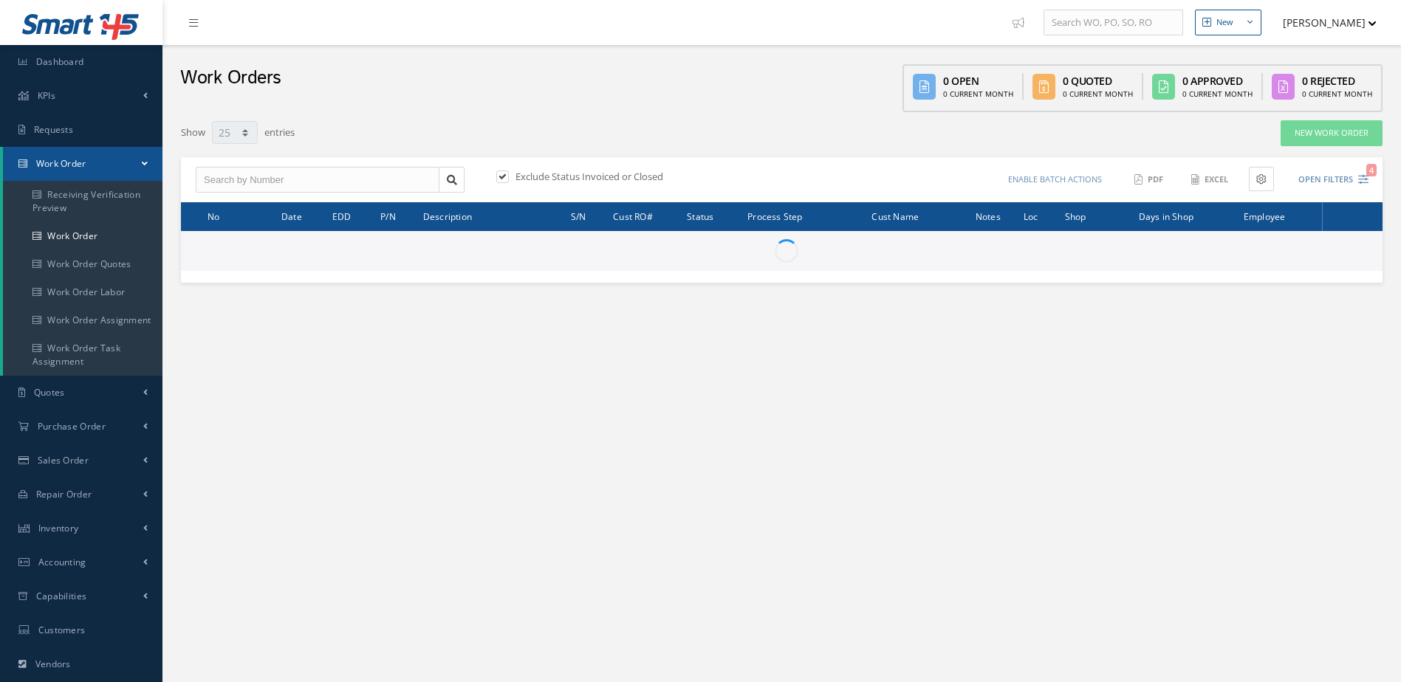
select select "25"
type input "All Work Request"
type input "All Work Performed"
type input "All Status"
type input "WO Part Status"
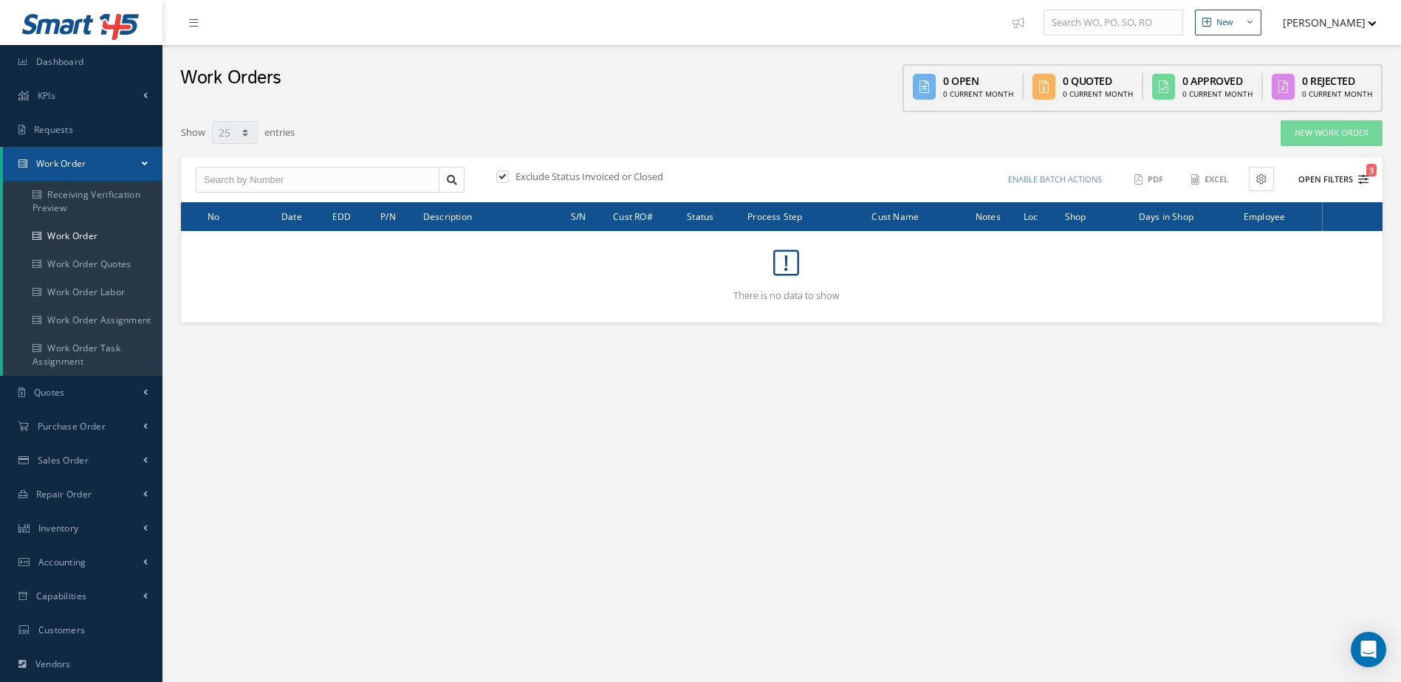
click at [1317, 181] on button "Open Filters 3" at bounding box center [1326, 180] width 83 height 24
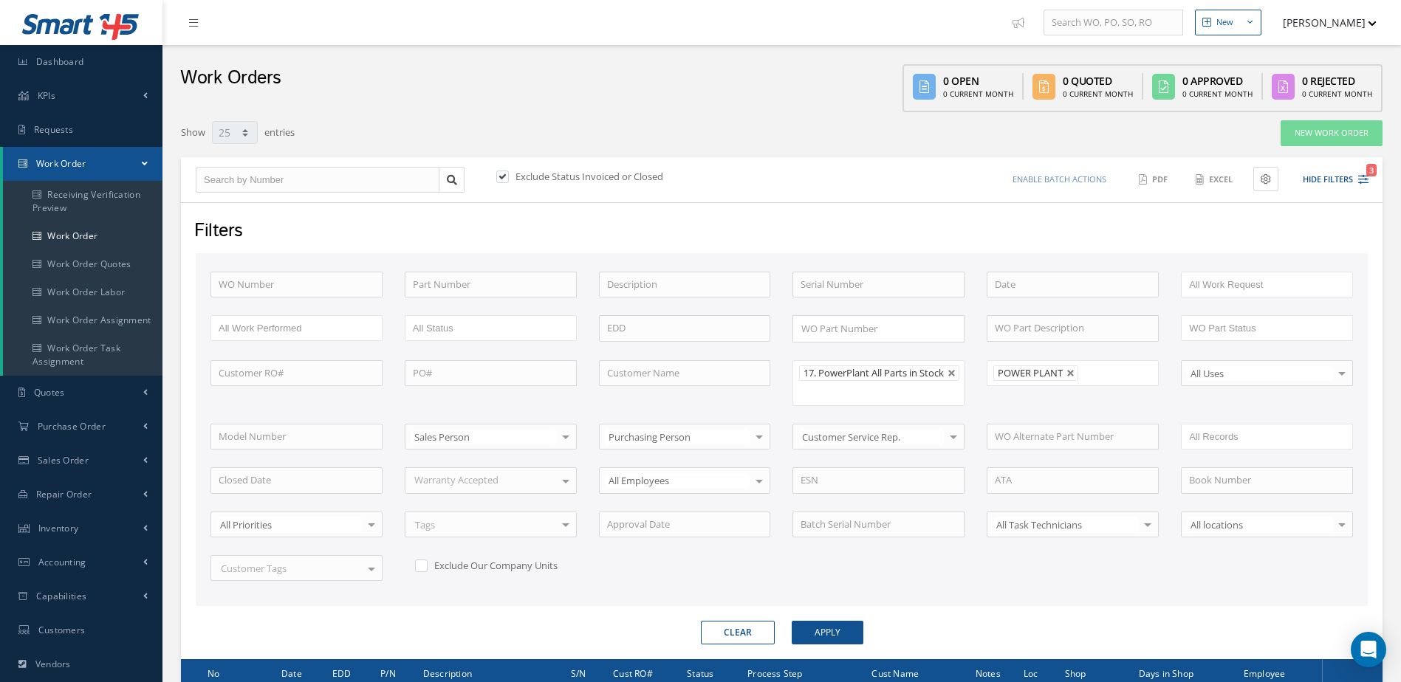
click at [1065, 375] on li "POWER PLANT" at bounding box center [1035, 373] width 85 height 16
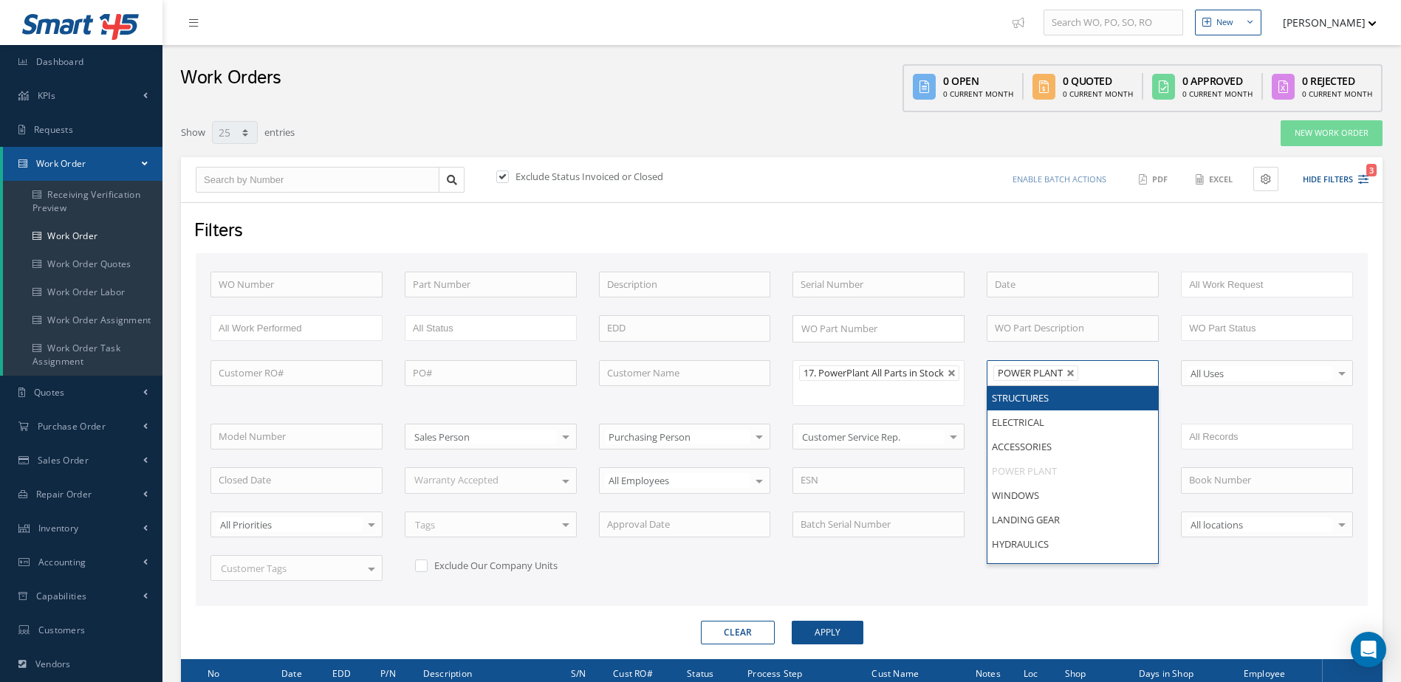
click at [1074, 372] on link at bounding box center [1070, 373] width 9 height 9
click at [853, 645] on button "Apply" at bounding box center [828, 633] width 72 height 24
type input "All Shops"
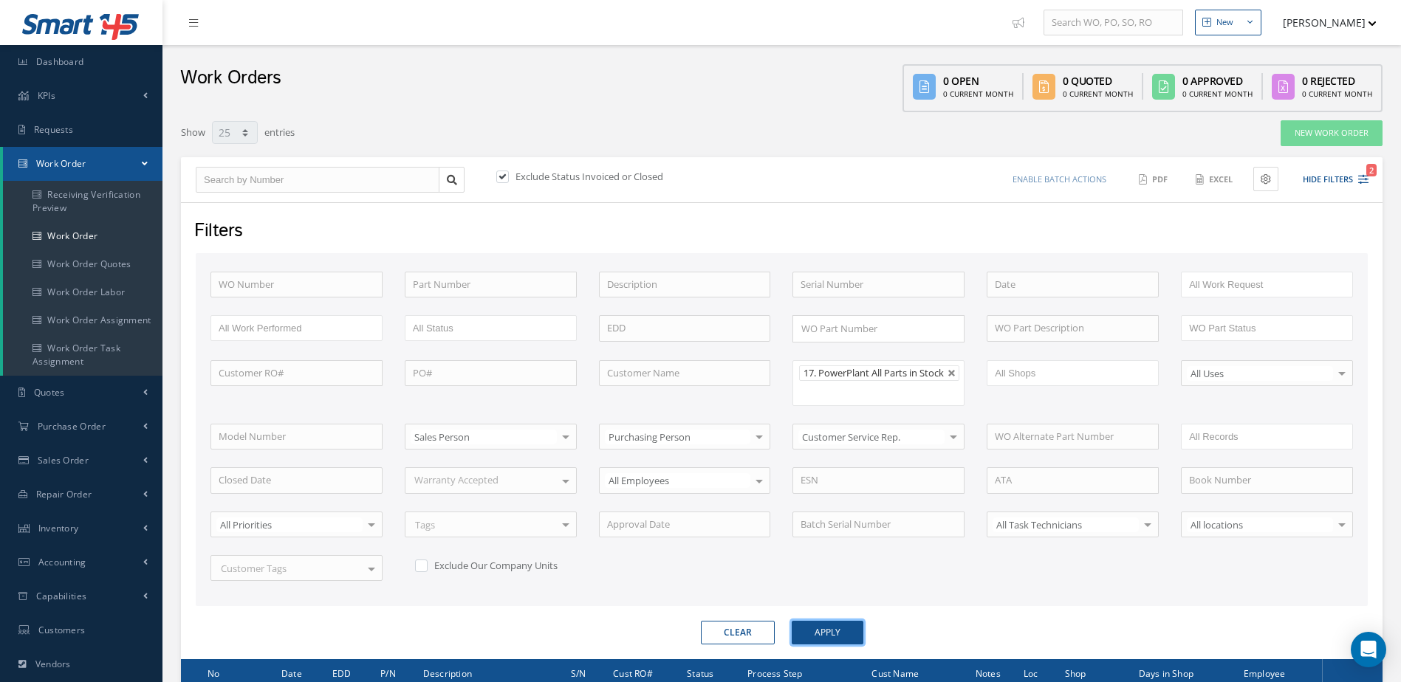
click at [834, 642] on button "Apply" at bounding box center [828, 633] width 72 height 24
click at [848, 636] on button "Apply" at bounding box center [828, 633] width 72 height 24
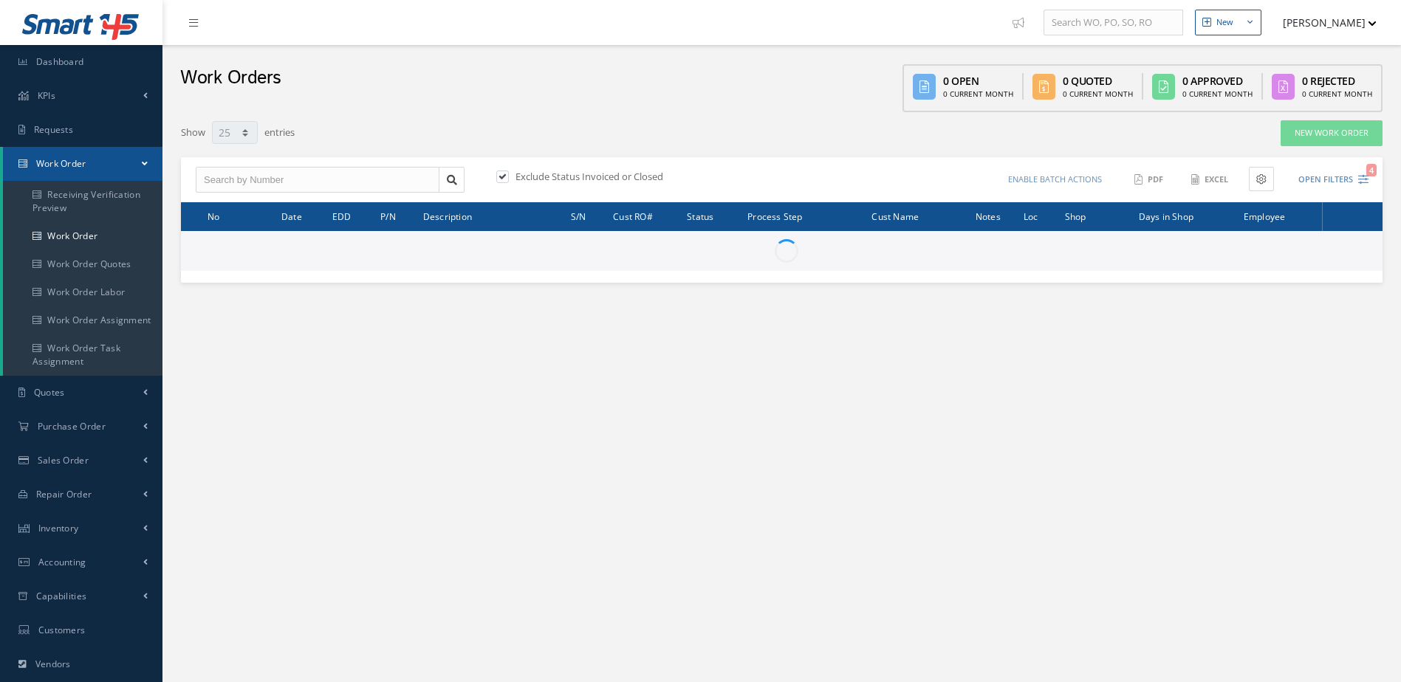
select select "25"
type input "All Work Request"
type input "All Work Performed"
type input "All Status"
type input "WO Part Status"
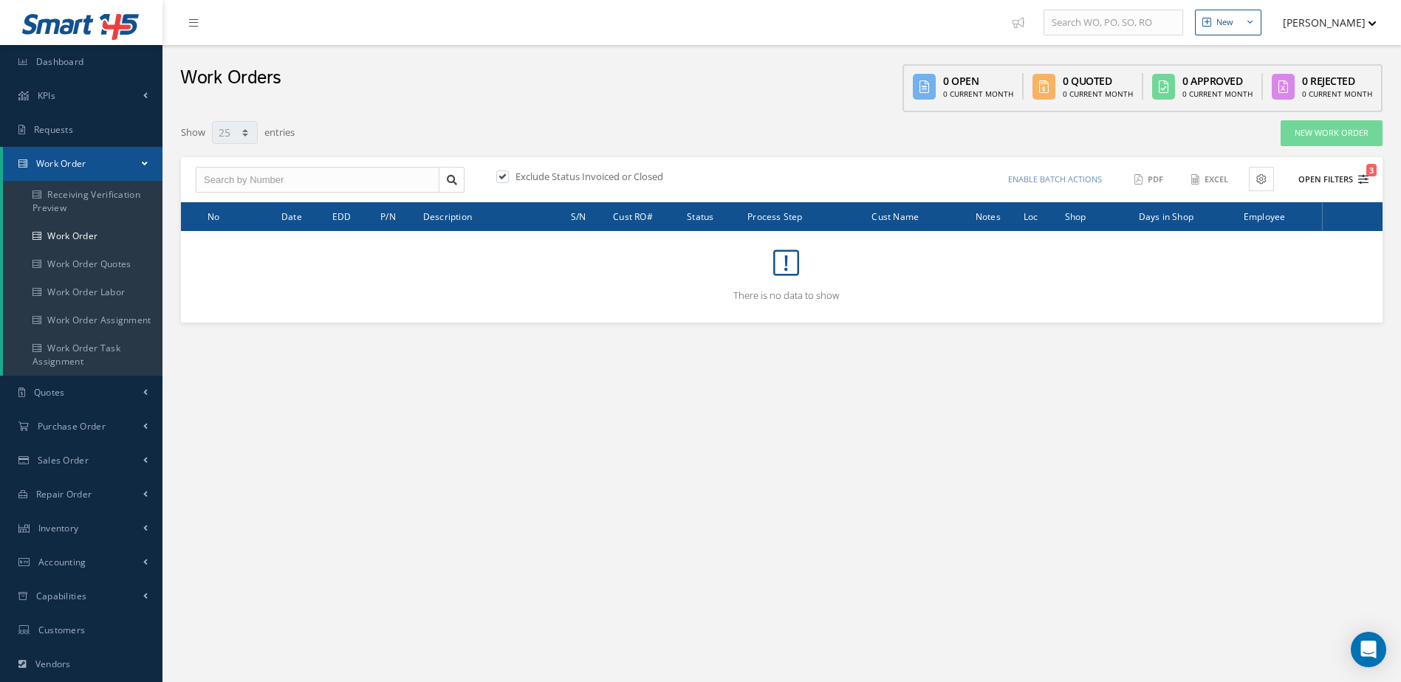
click at [1315, 179] on button "Open Filters 3" at bounding box center [1326, 180] width 83 height 24
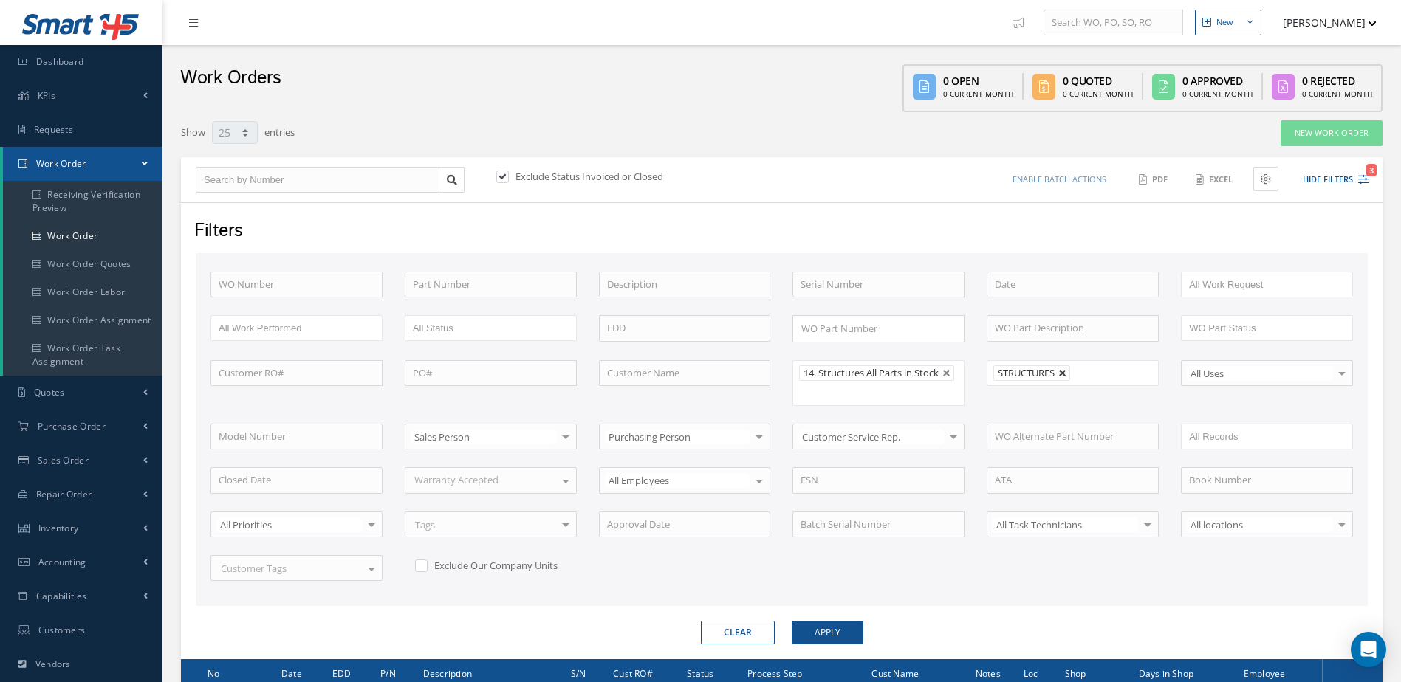
click at [1061, 370] on link at bounding box center [1062, 373] width 9 height 9
type input "All Shops"
click at [847, 639] on button "Apply" at bounding box center [828, 633] width 72 height 24
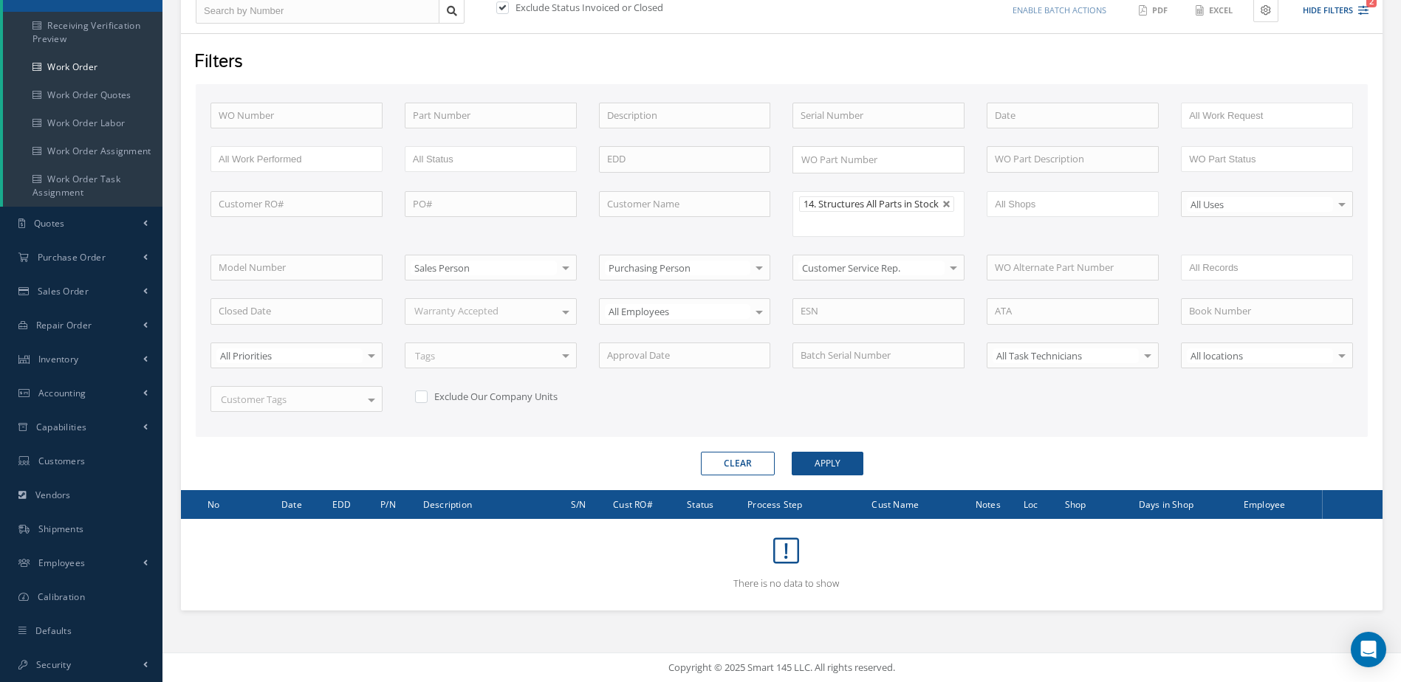
click at [960, 430] on div "WO Number Part Number Description Serial Number BENCH CHECK BER CADMIUM PLATE C…" at bounding box center [781, 267] width 1164 height 328
click at [801, 455] on button "Apply" at bounding box center [828, 464] width 72 height 24
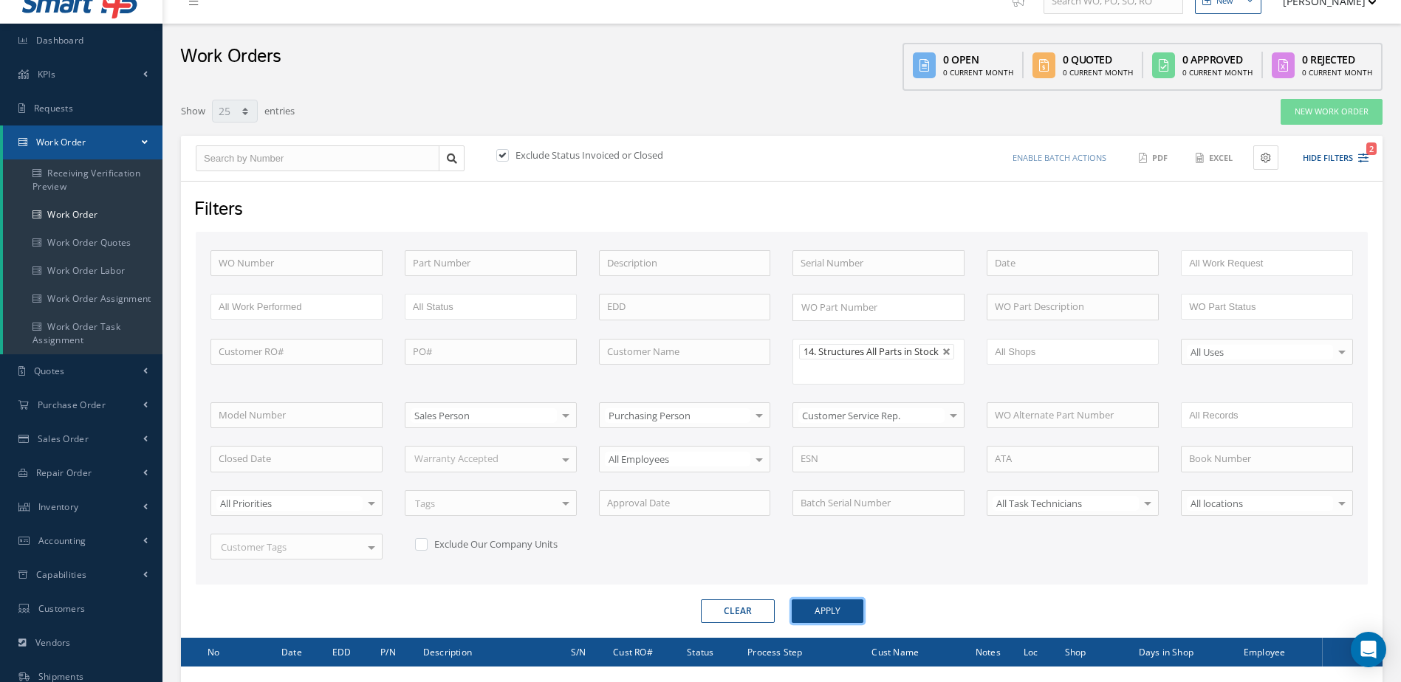
scroll to position [0, 0]
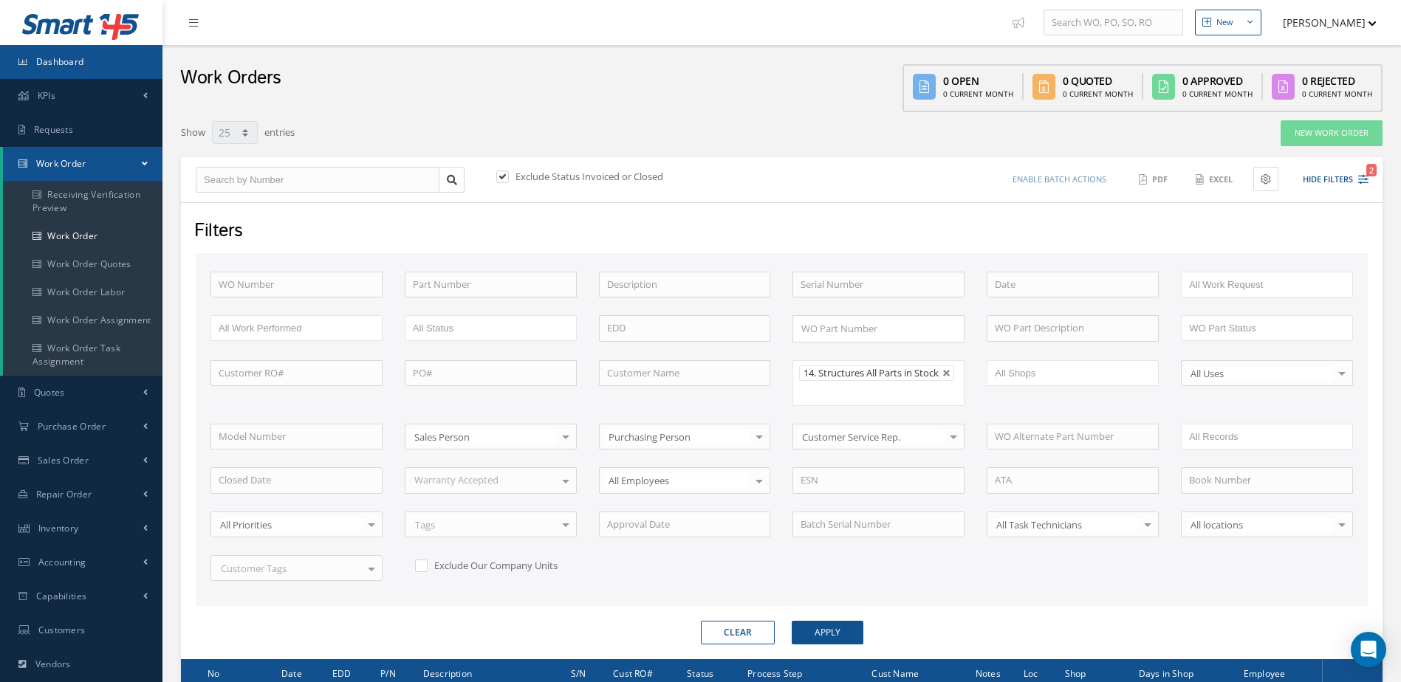
drag, startPoint x: 82, startPoint y: 65, endPoint x: 191, endPoint y: 54, distance: 109.8
click at [82, 65] on span "Dashboard" at bounding box center [60, 61] width 48 height 13
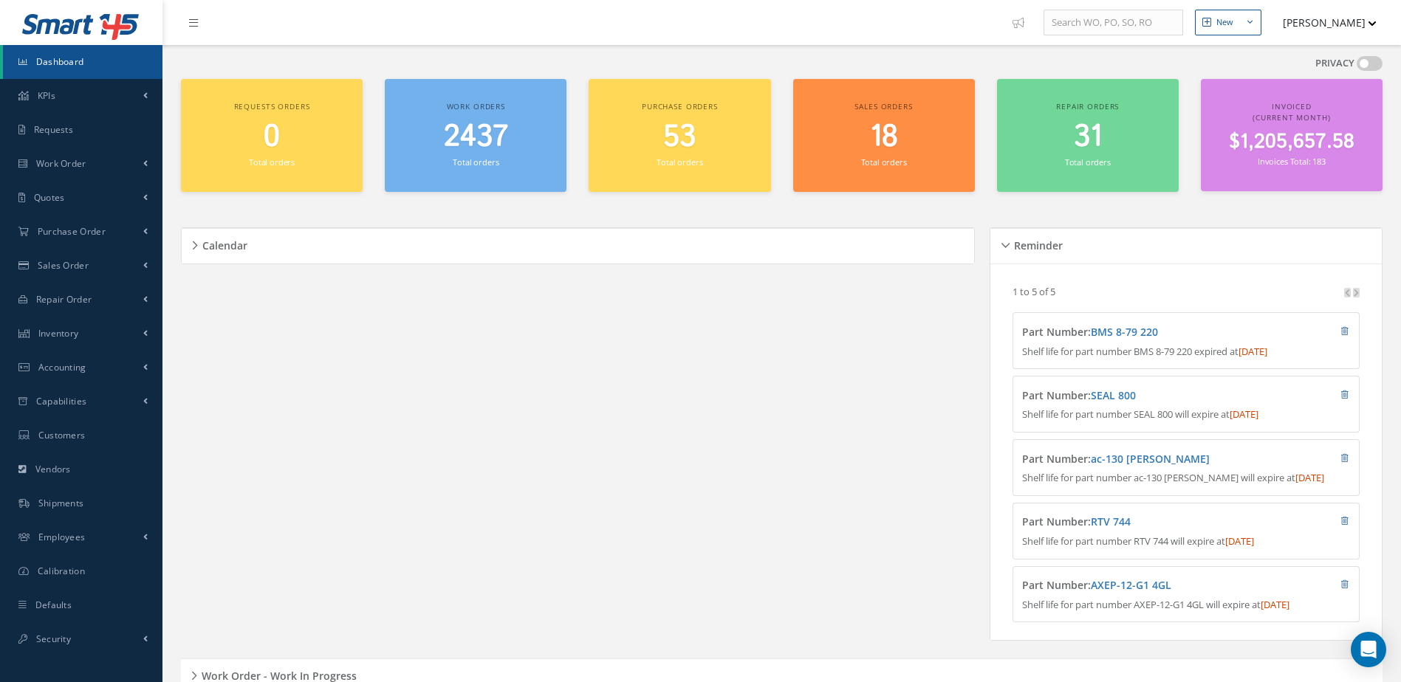
scroll to position [125, 0]
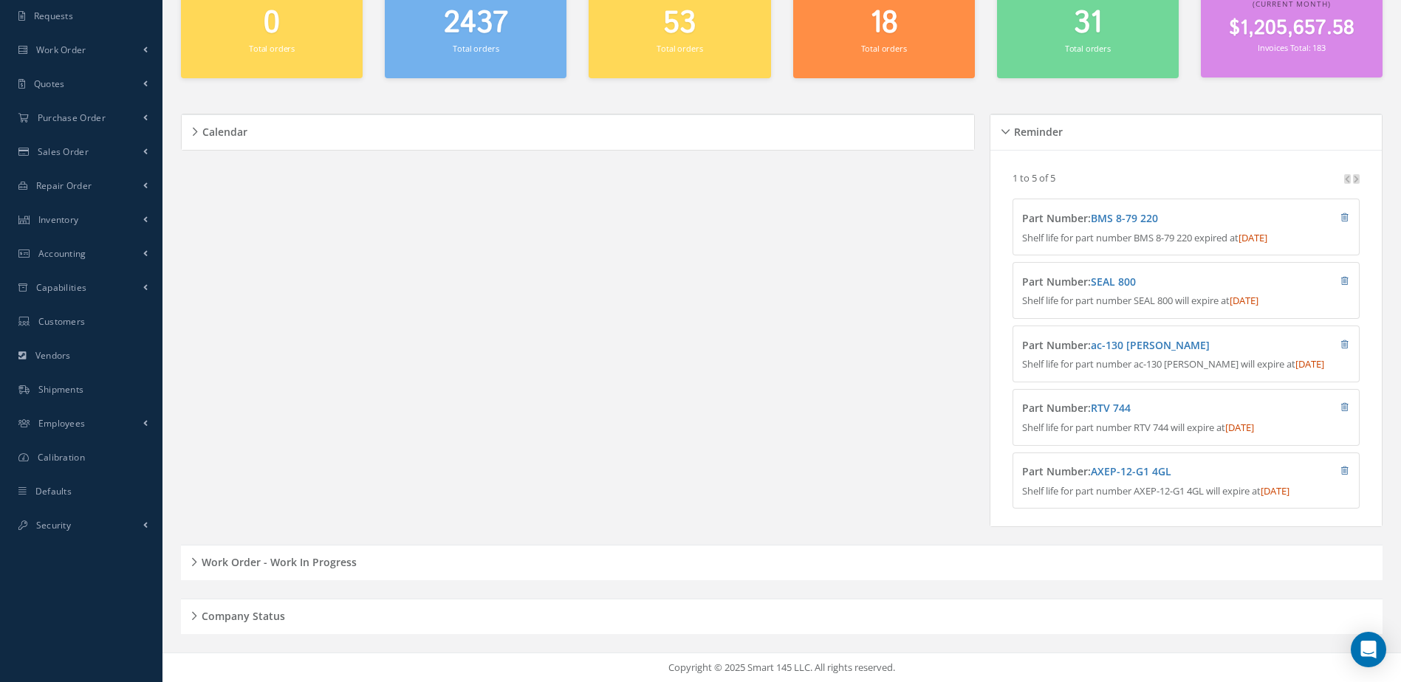
click at [337, 553] on h5 "Work Order - Work In Progress" at bounding box center [276, 561] width 159 height 18
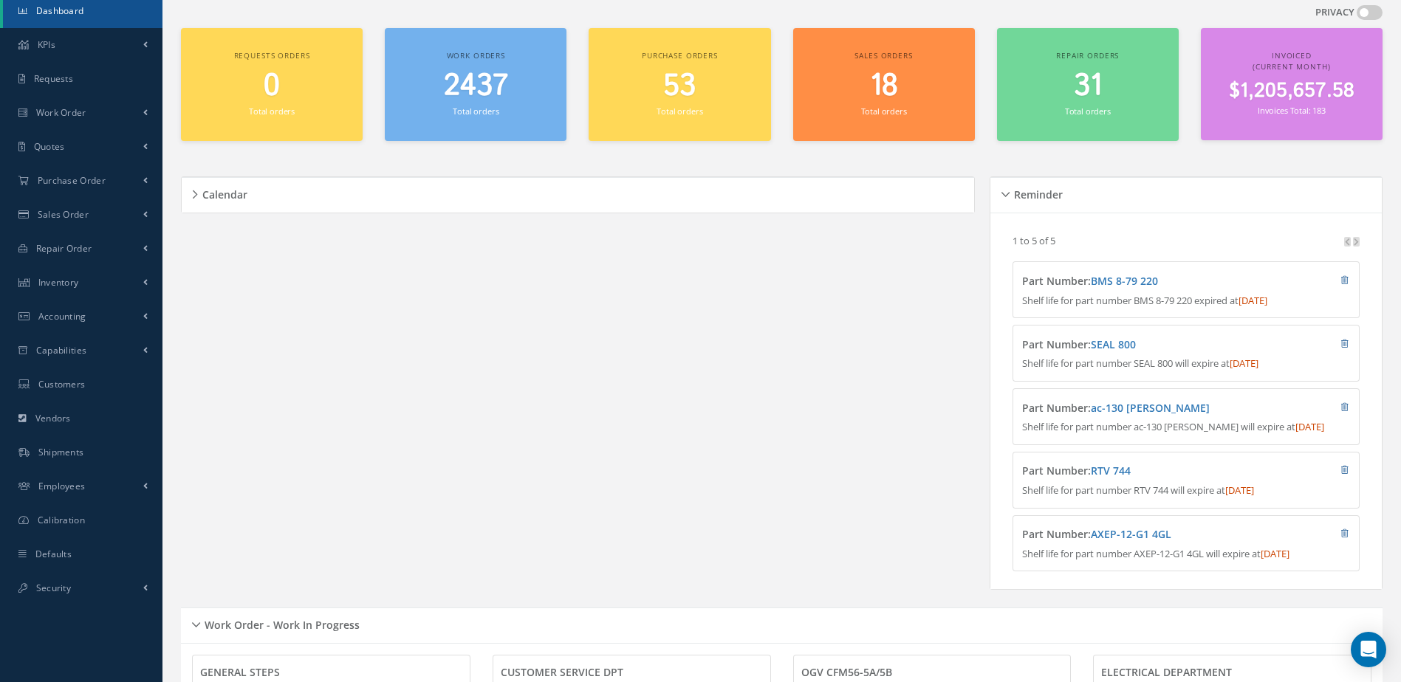
scroll to position [0, 0]
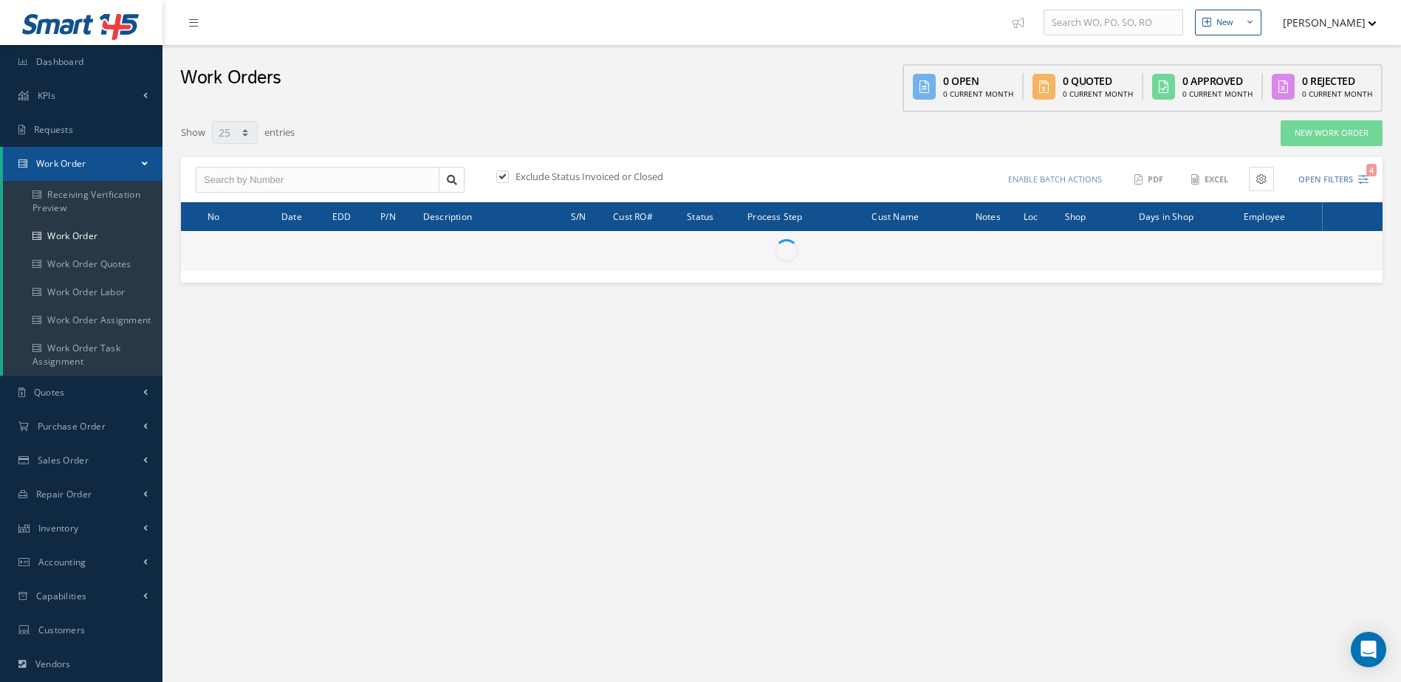
select select "25"
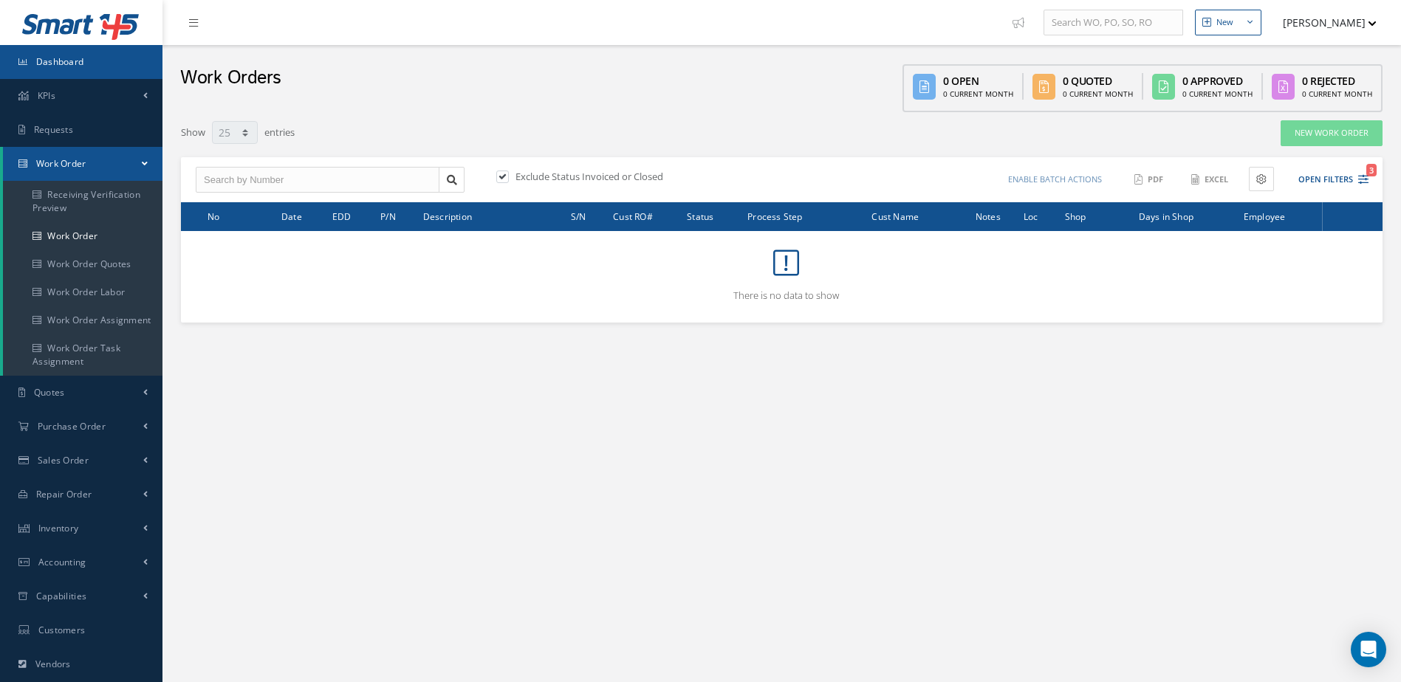
click at [90, 60] on link "Dashboard" at bounding box center [81, 62] width 162 height 34
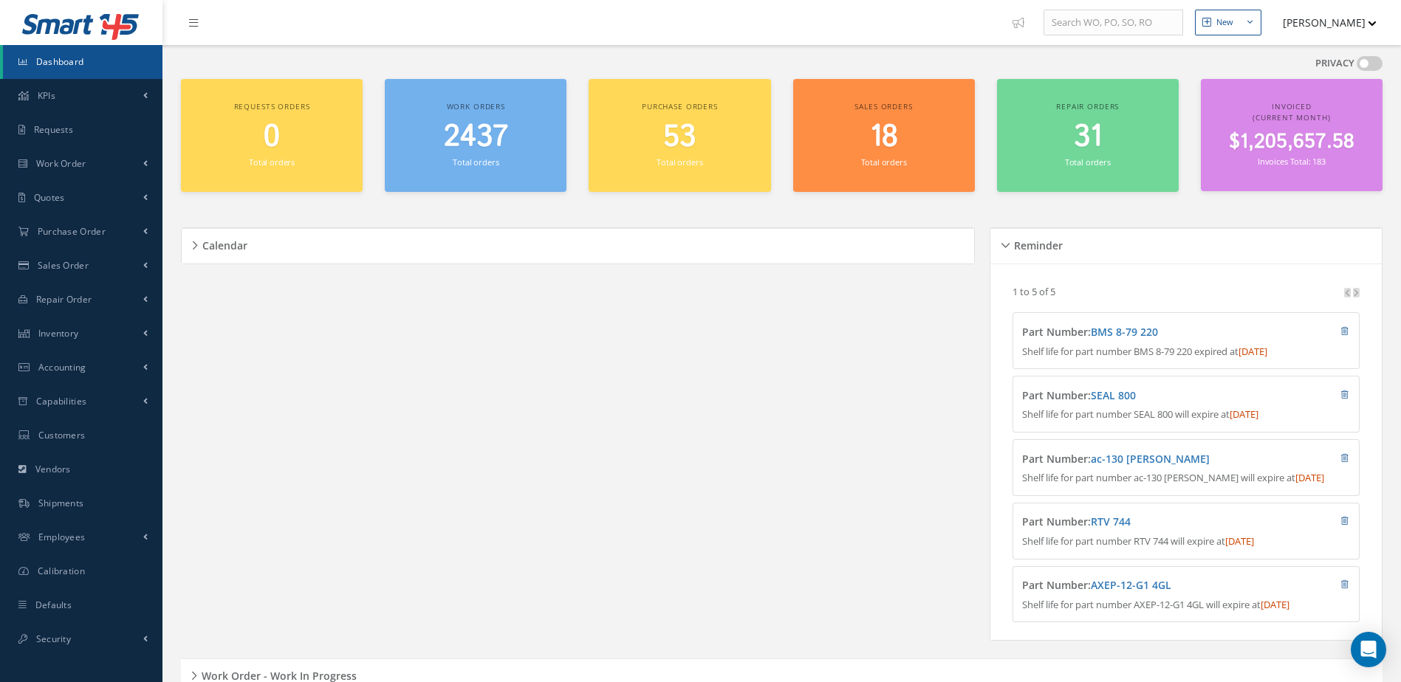
click at [441, 173] on div "Work orders 2437 Total orders" at bounding box center [476, 135] width 182 height 113
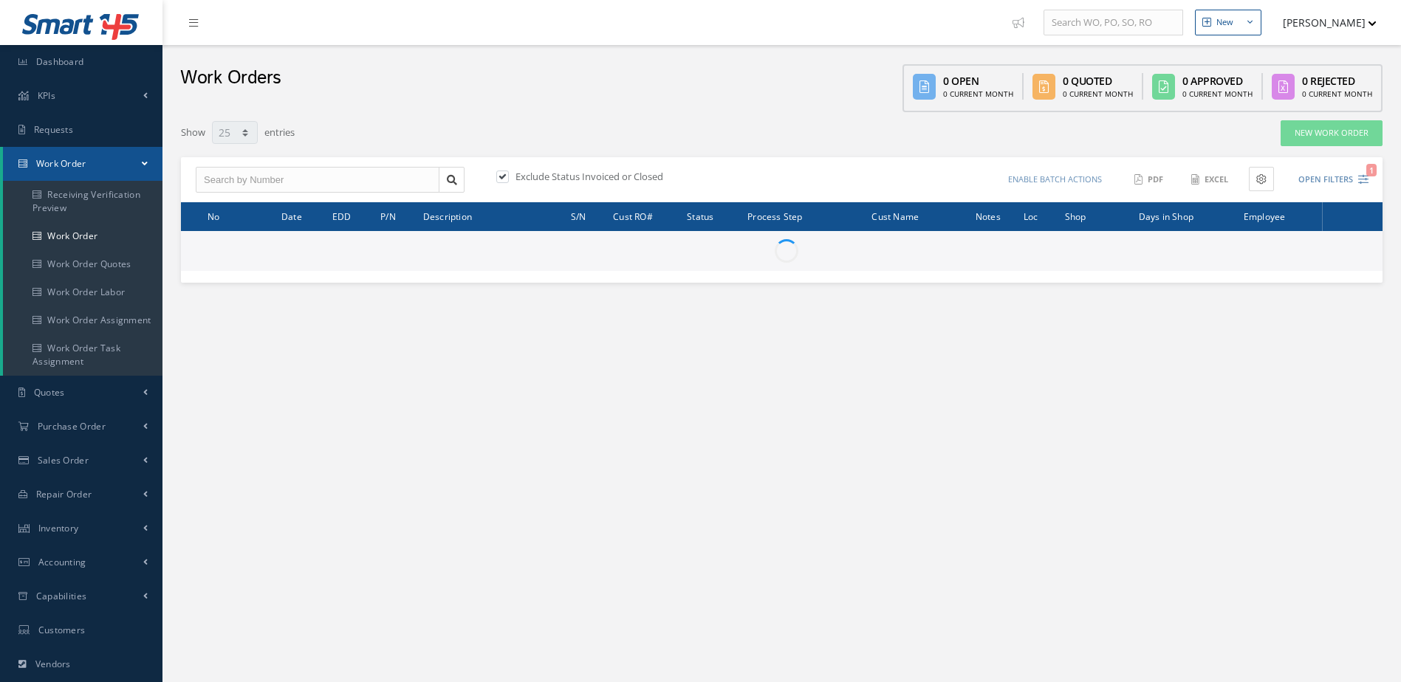
select select "25"
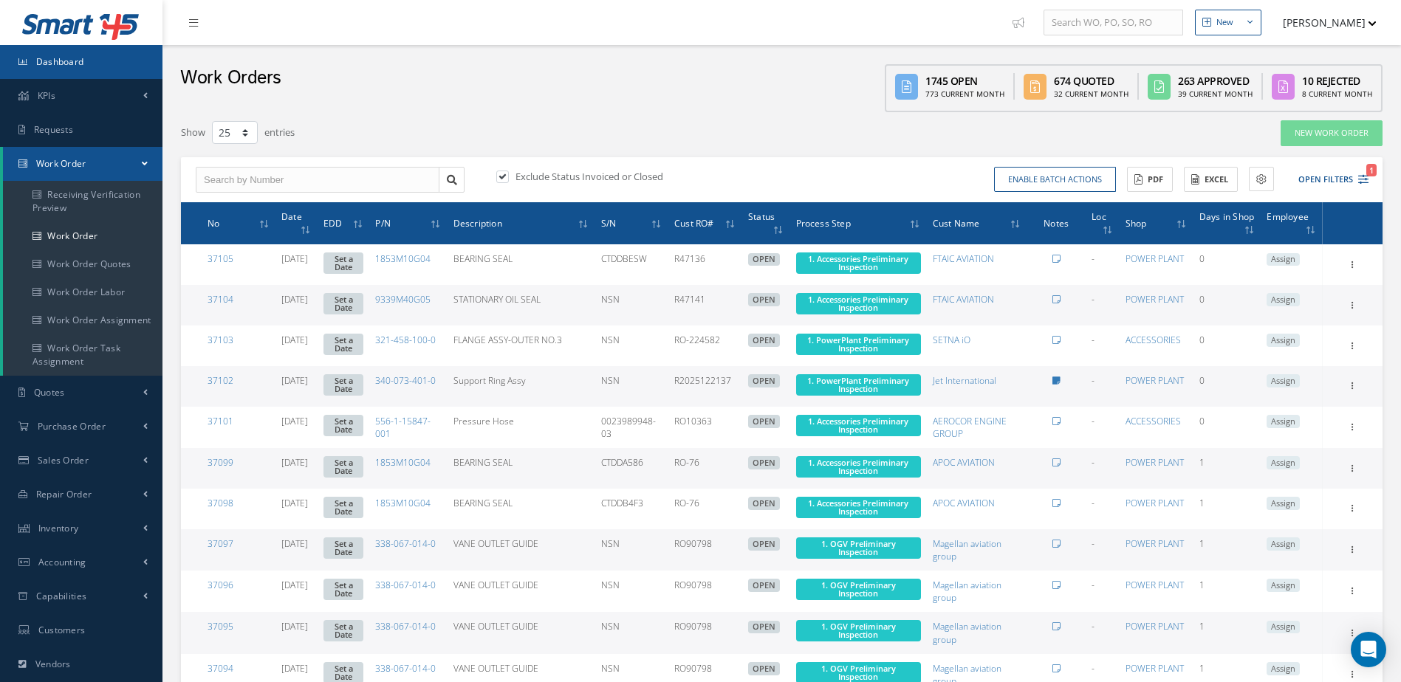
click at [120, 58] on link "Dashboard" at bounding box center [81, 62] width 162 height 34
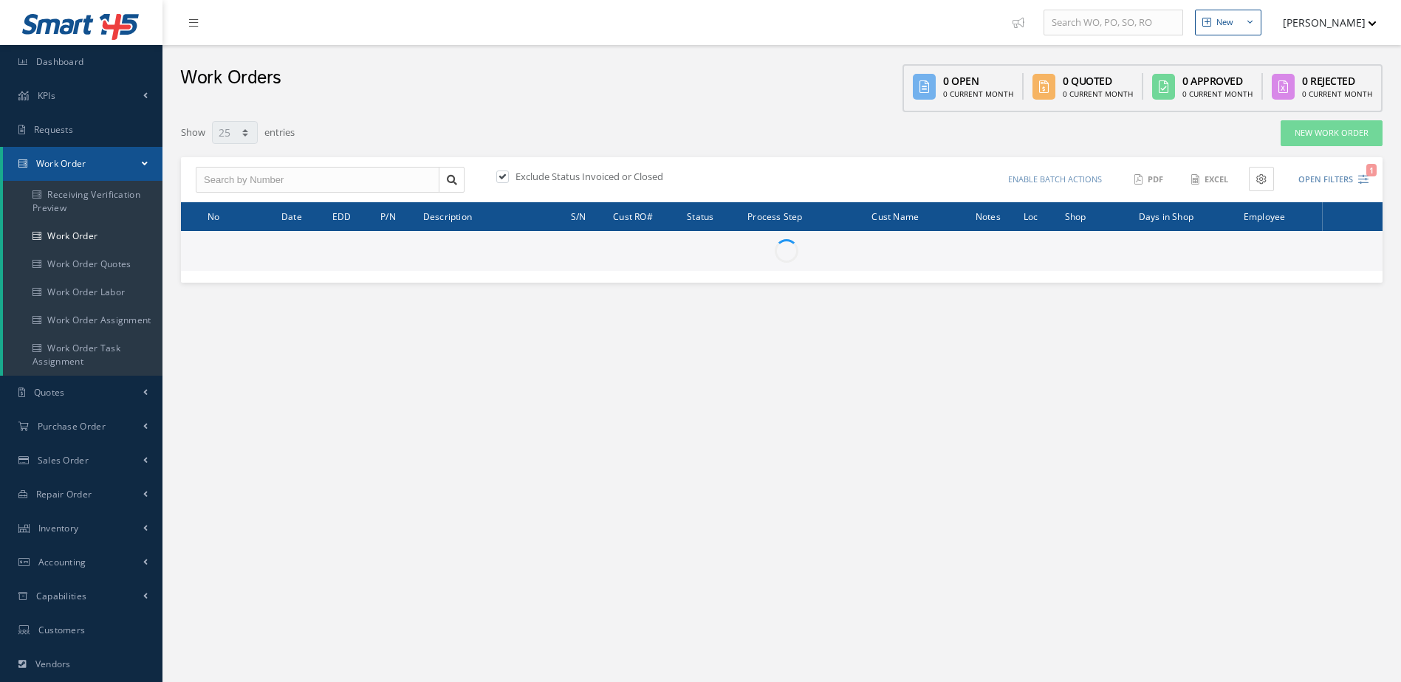
select select "25"
type input "All Work Request"
type input "All Work Performed"
type input "All Status"
type input "WO Part Status"
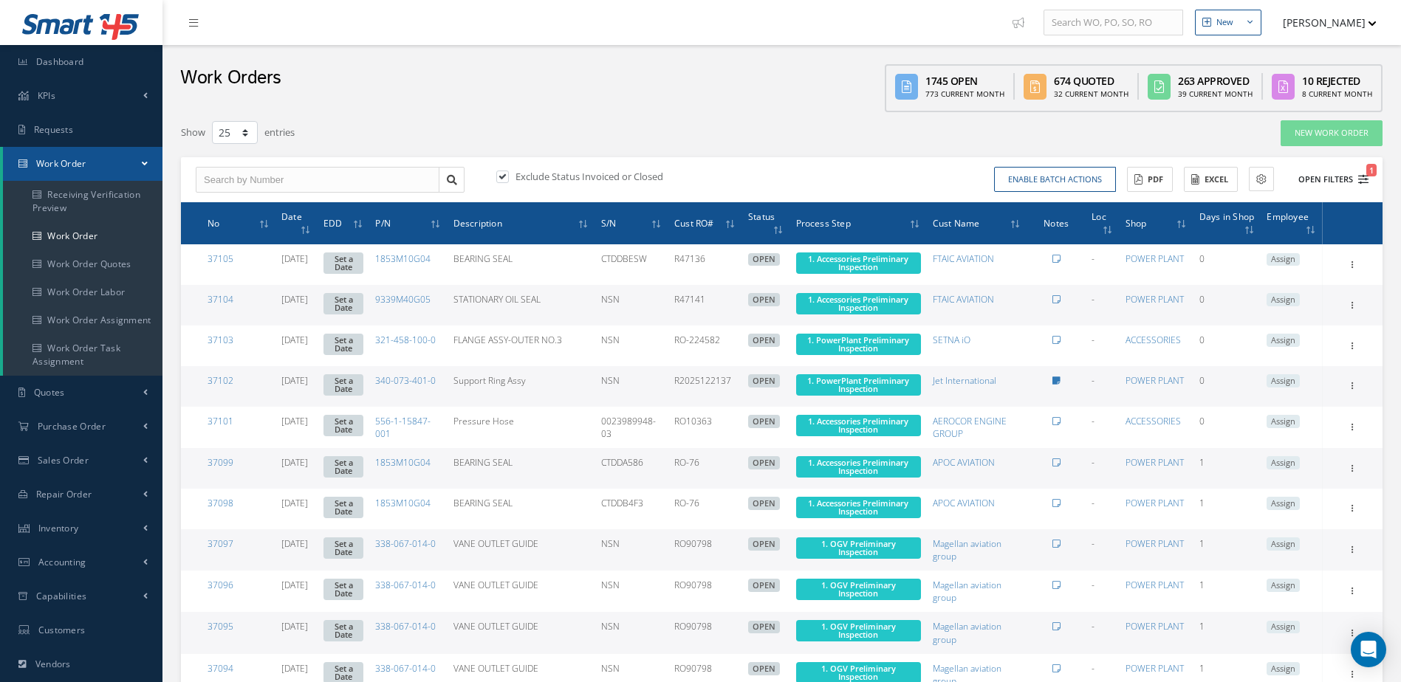
click at [1336, 176] on button "Open Filters 1" at bounding box center [1326, 180] width 83 height 24
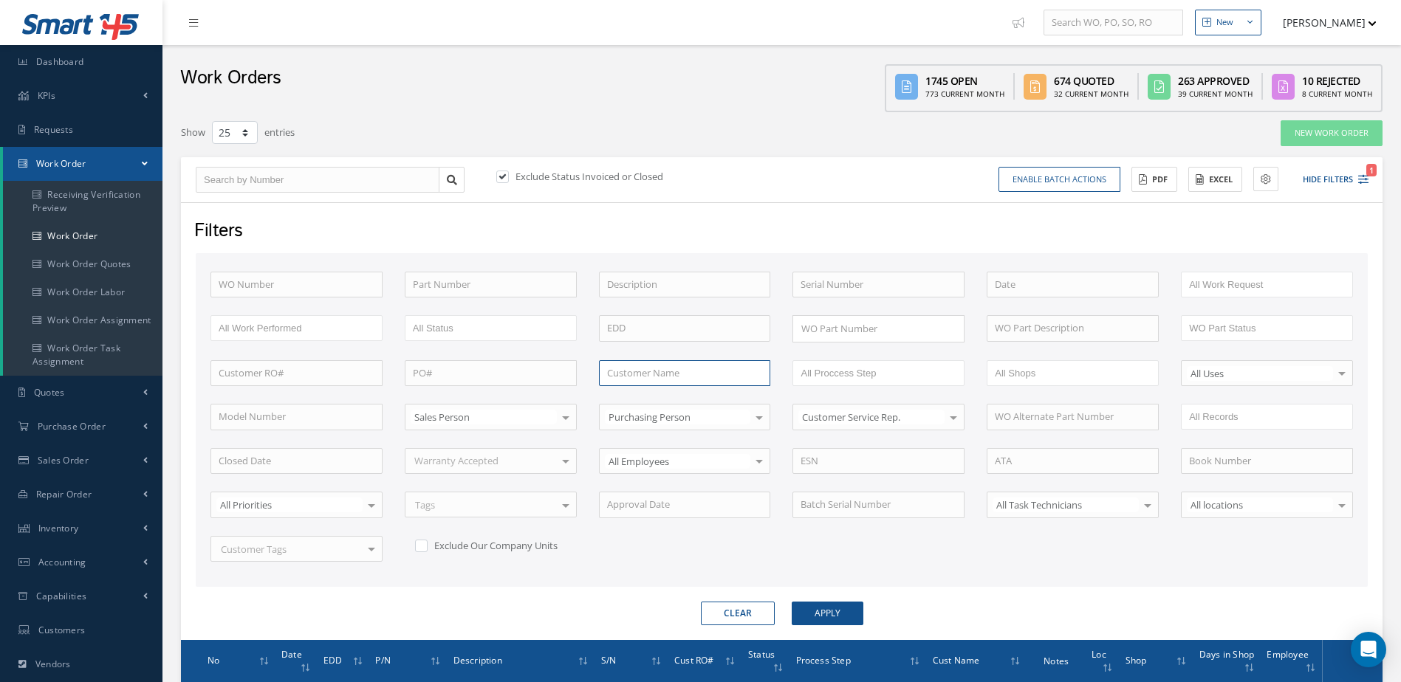
click at [660, 379] on input "text" at bounding box center [685, 373] width 172 height 27
type input "azorra"
click at [792, 602] on button "Apply" at bounding box center [828, 614] width 72 height 24
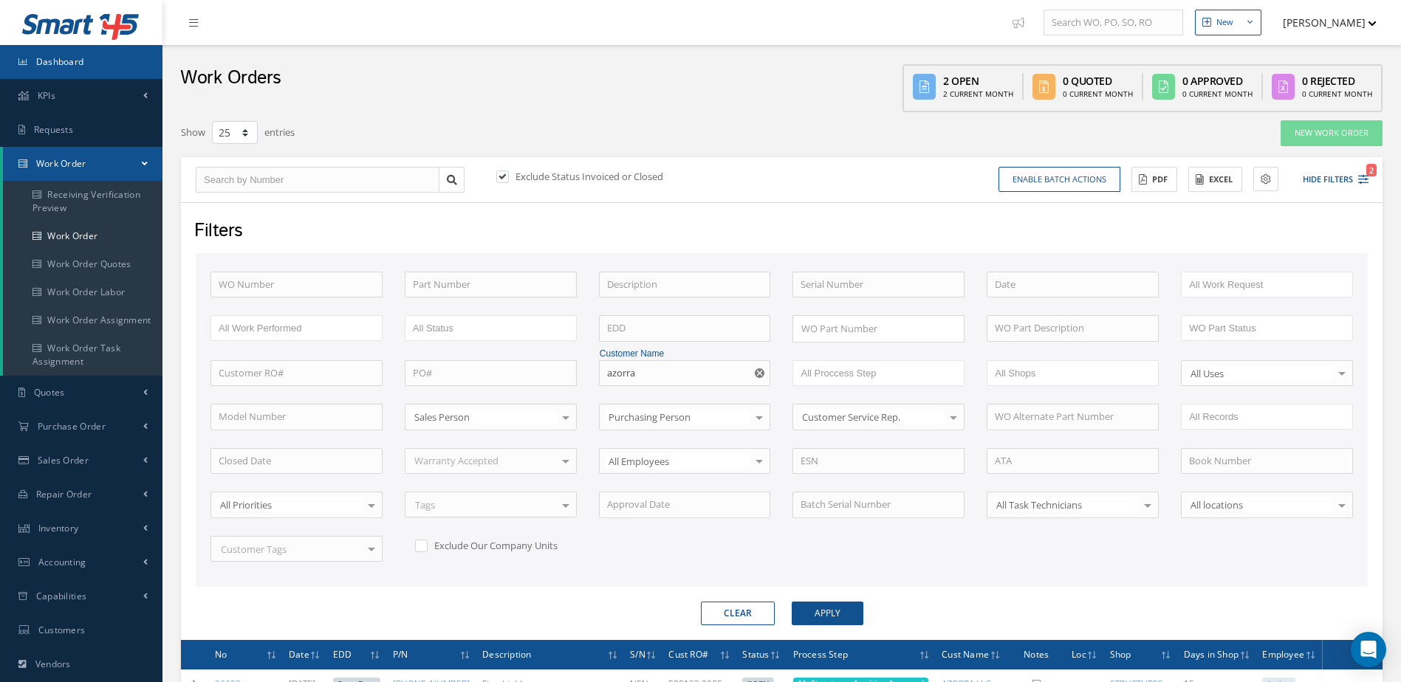
click at [87, 47] on link "Dashboard" at bounding box center [81, 62] width 162 height 34
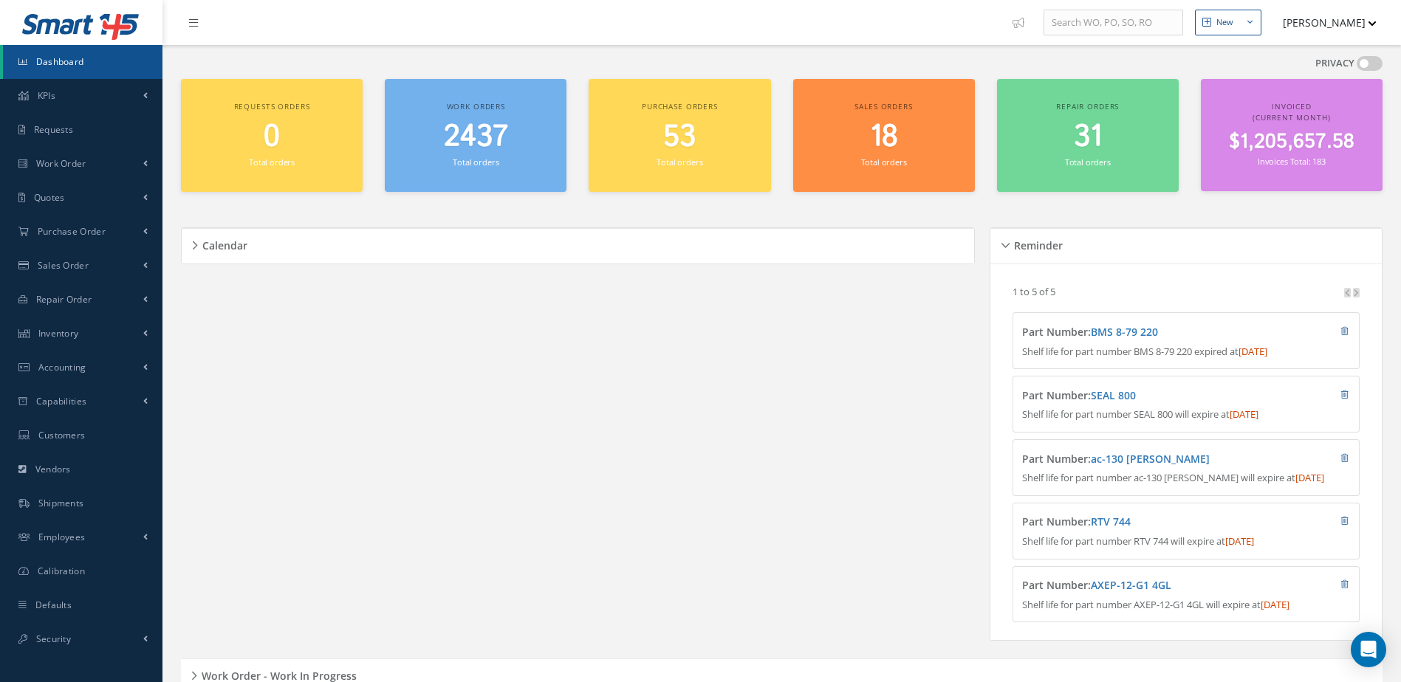
click at [481, 143] on span "2437" at bounding box center [476, 137] width 64 height 42
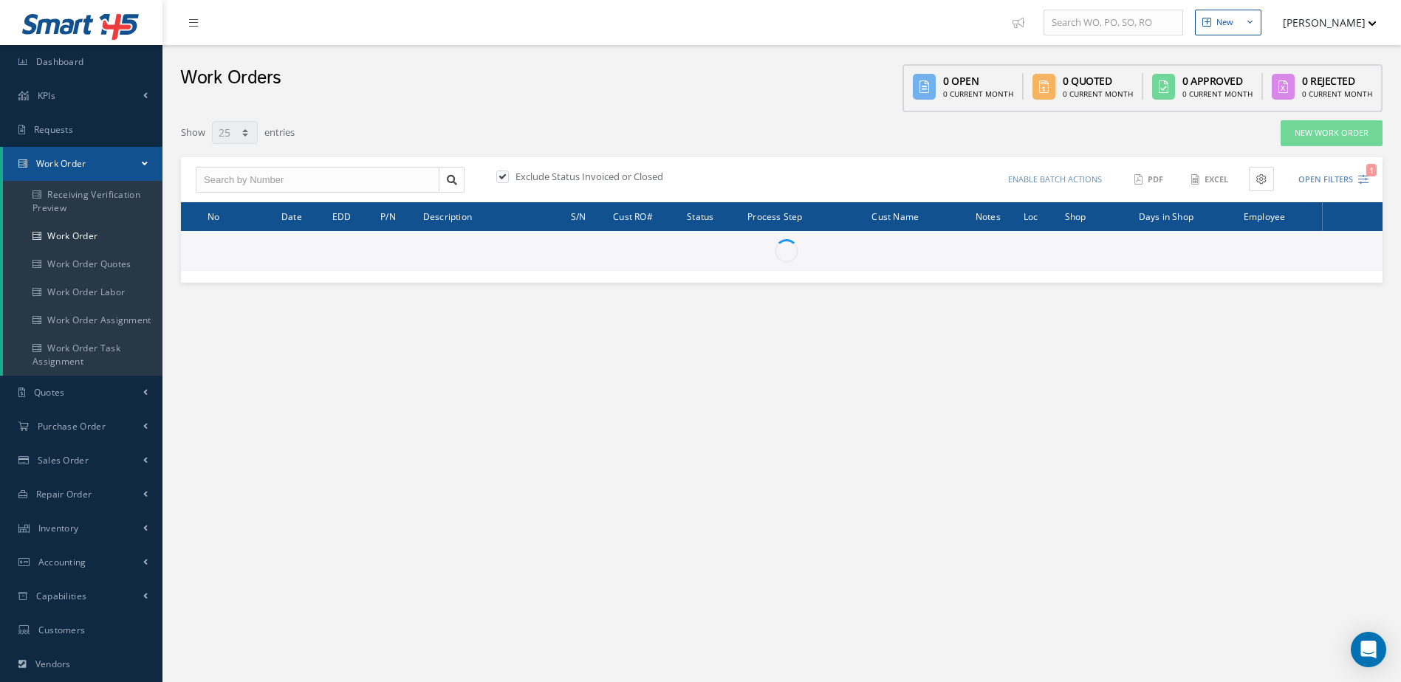
select select "25"
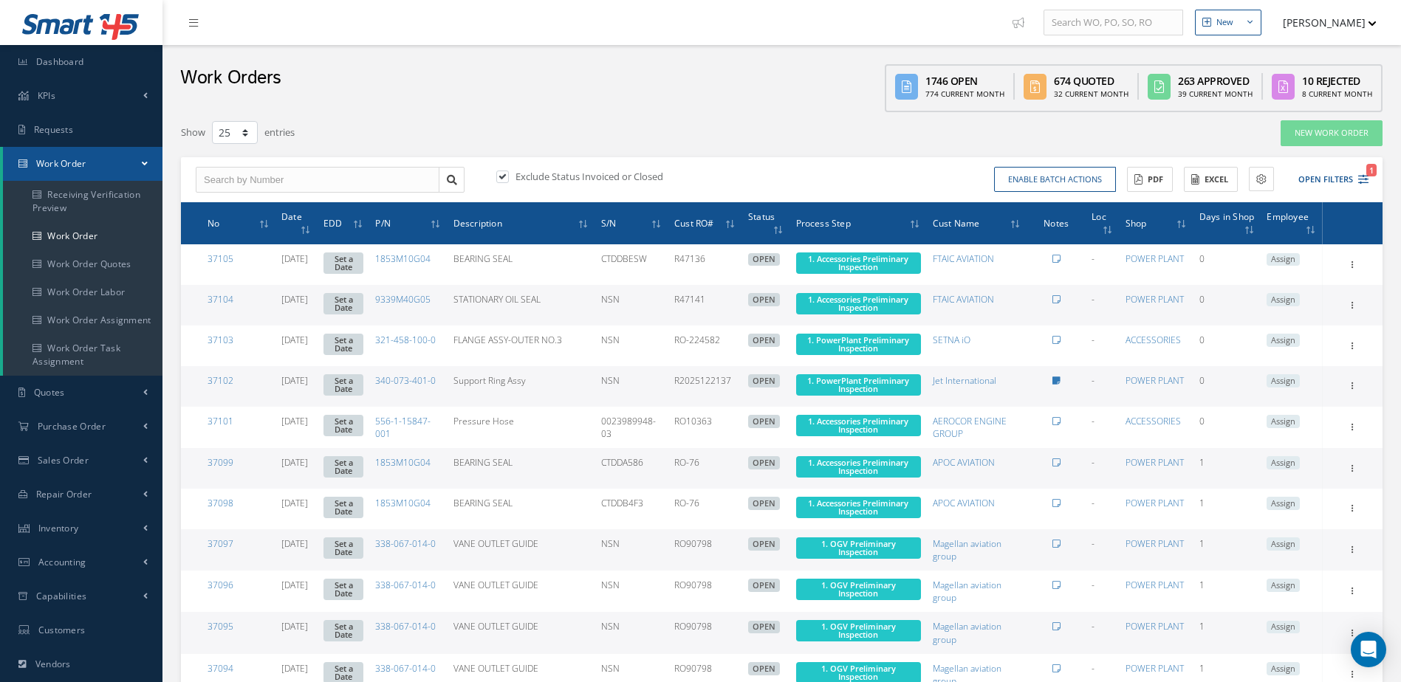
type input "All Work Request"
type input "All Work Performed"
type input "All Status"
type input "WO Part Status"
click at [1337, 179] on button "Open Filters 1" at bounding box center [1326, 180] width 83 height 24
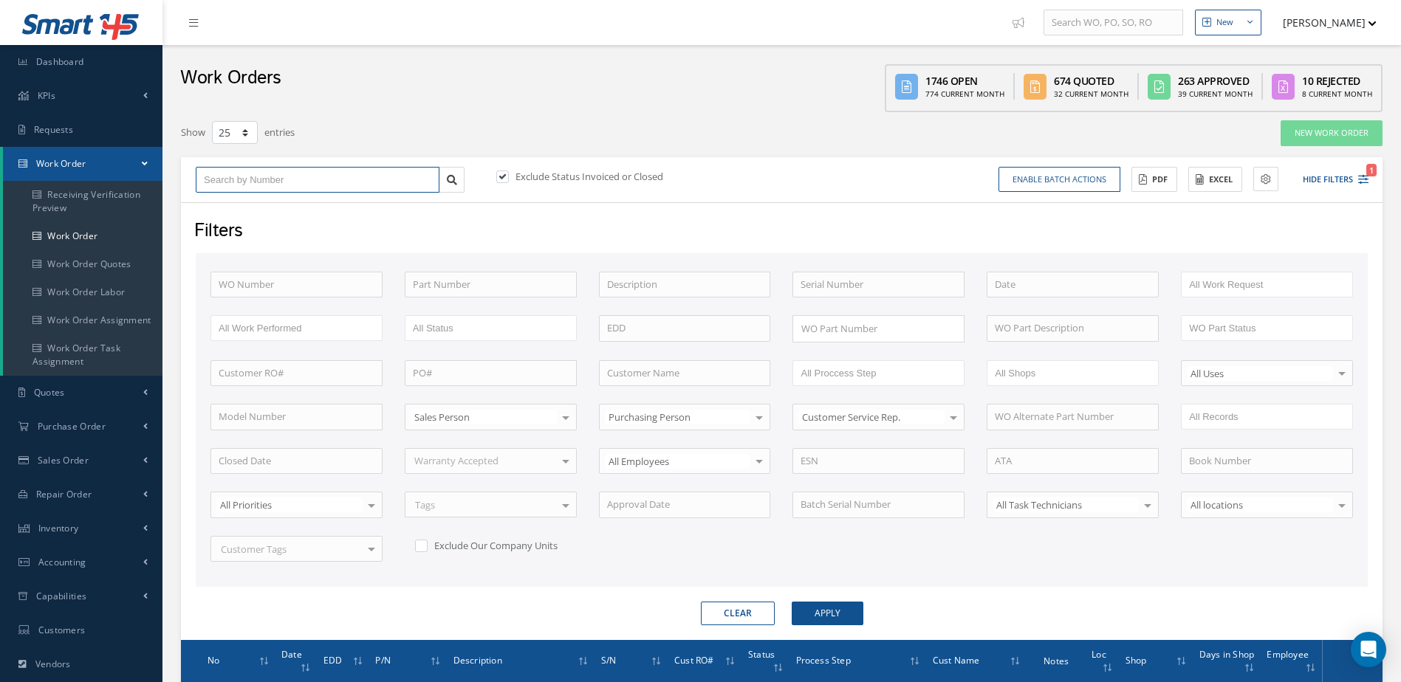
click at [318, 174] on input "text" at bounding box center [318, 180] width 244 height 27
type input "3"
type input "36"
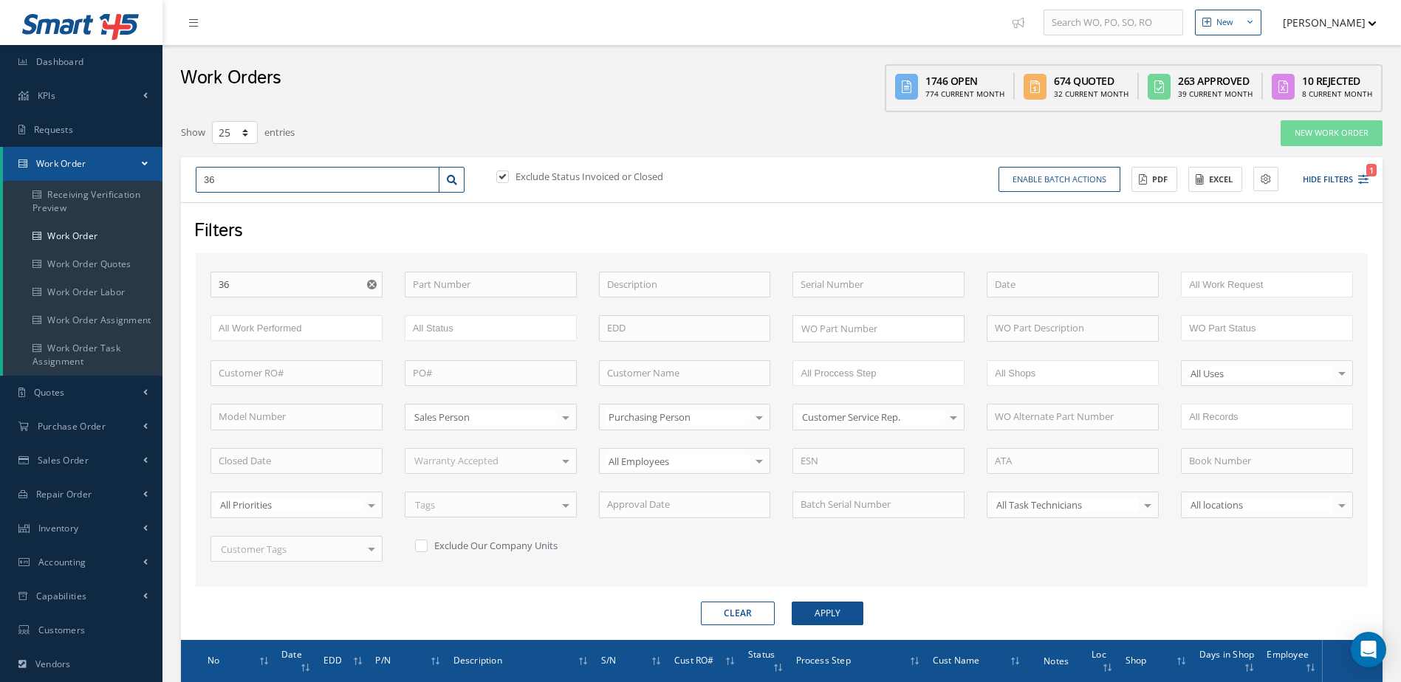
type input "362"
type input "3623"
type input "36235"
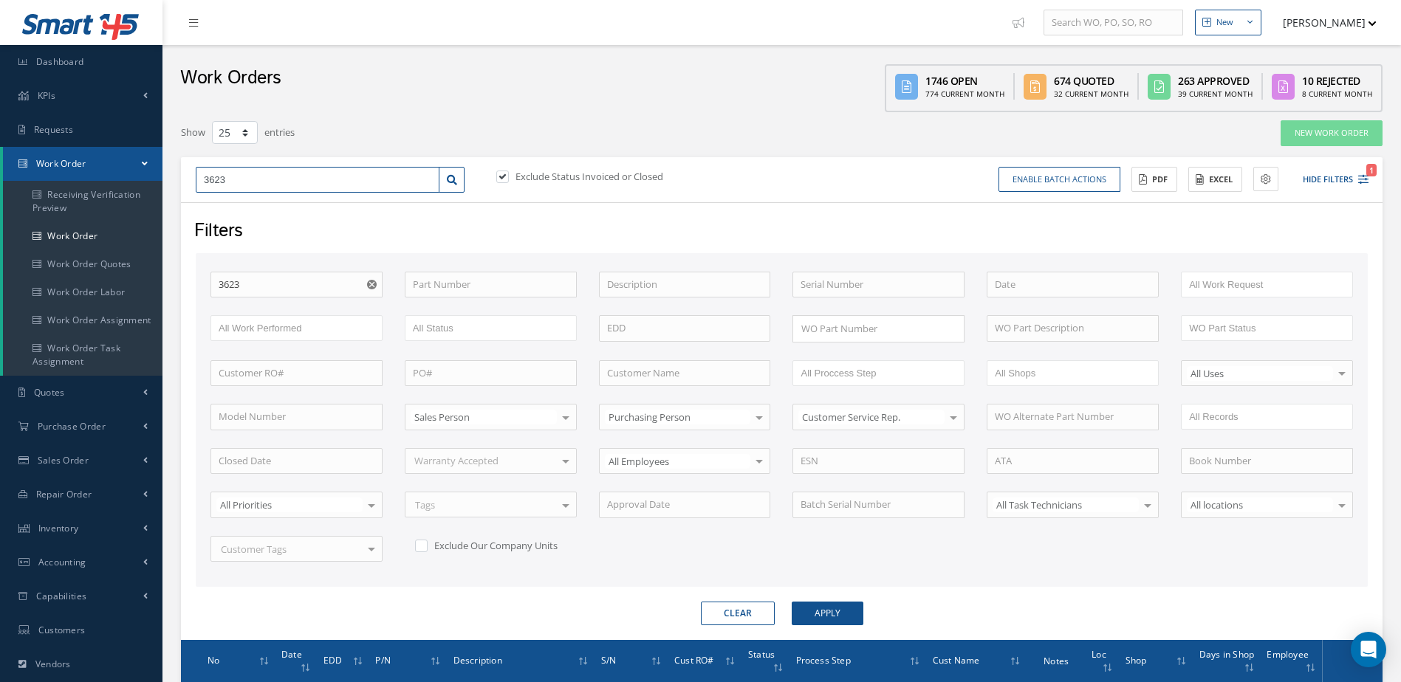
type input "36235"
click at [453, 179] on icon at bounding box center [452, 180] width 10 height 10
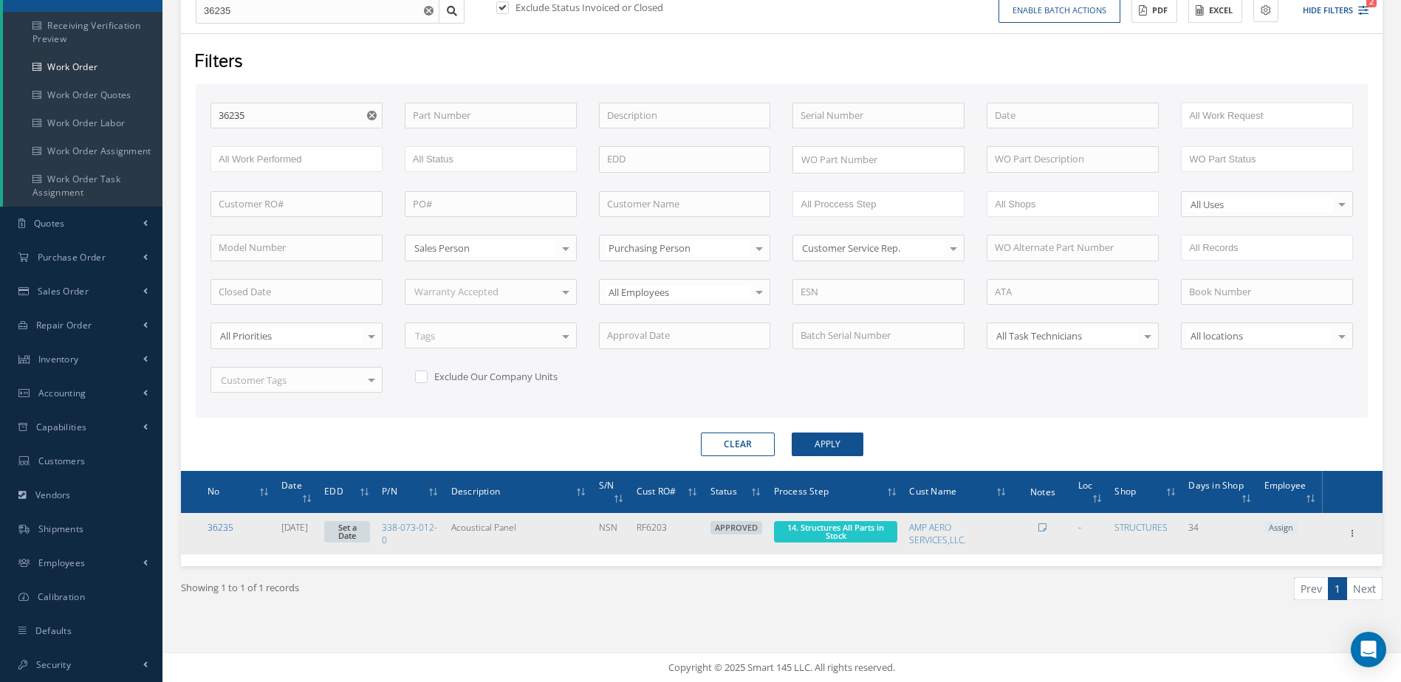
click at [222, 529] on link "36235" at bounding box center [220, 527] width 26 height 13
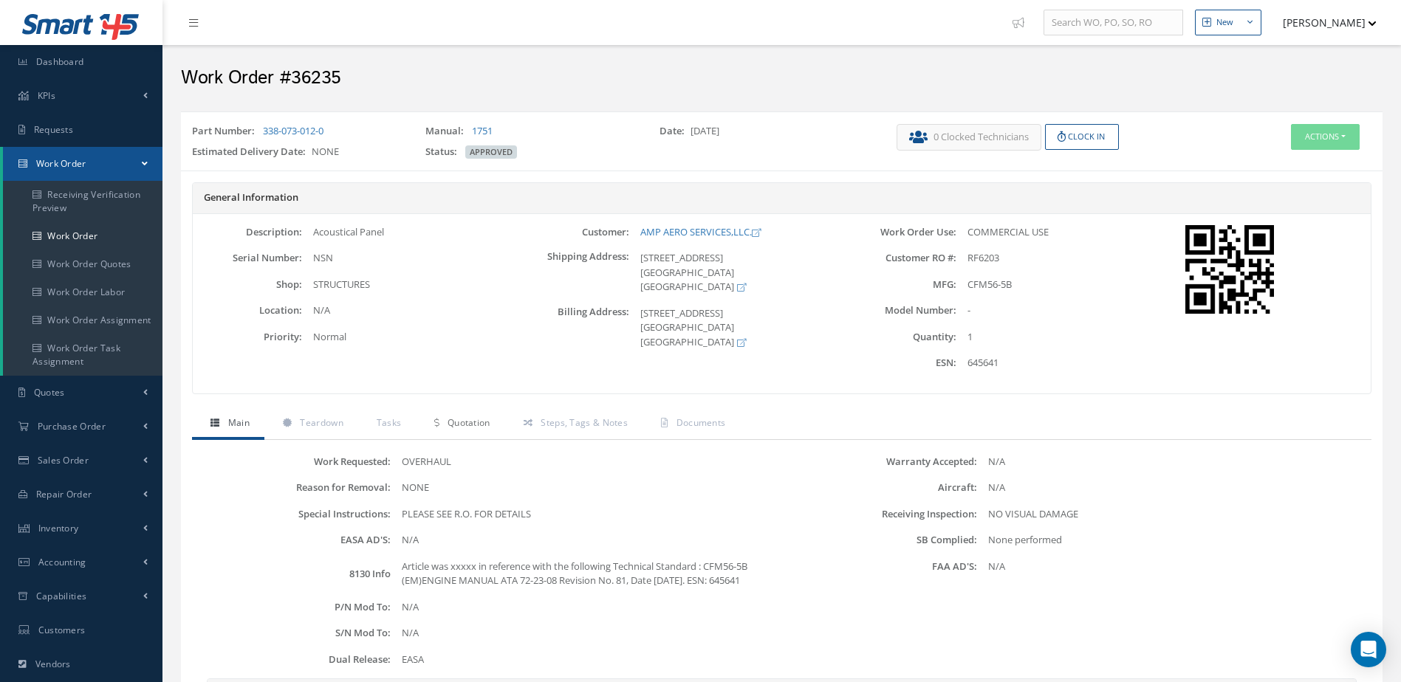
click at [484, 427] on span "Quotation" at bounding box center [468, 422] width 43 height 13
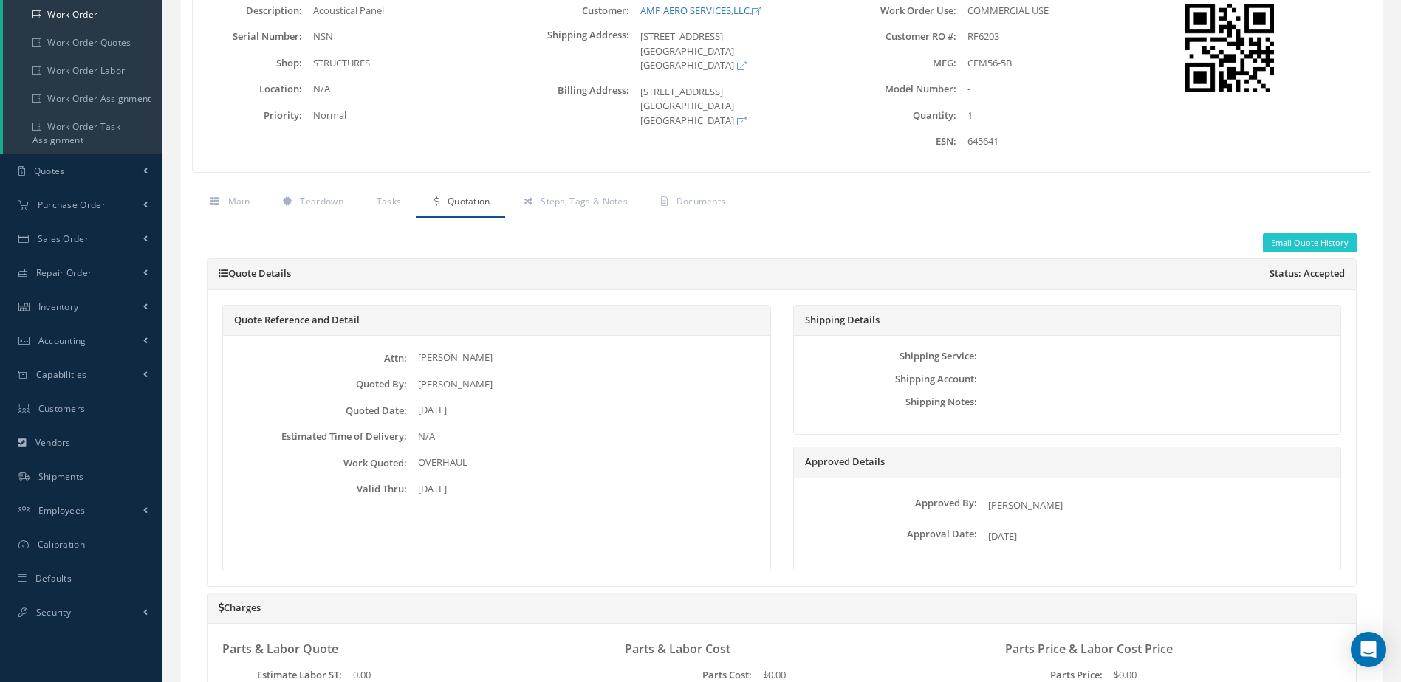
scroll to position [74, 0]
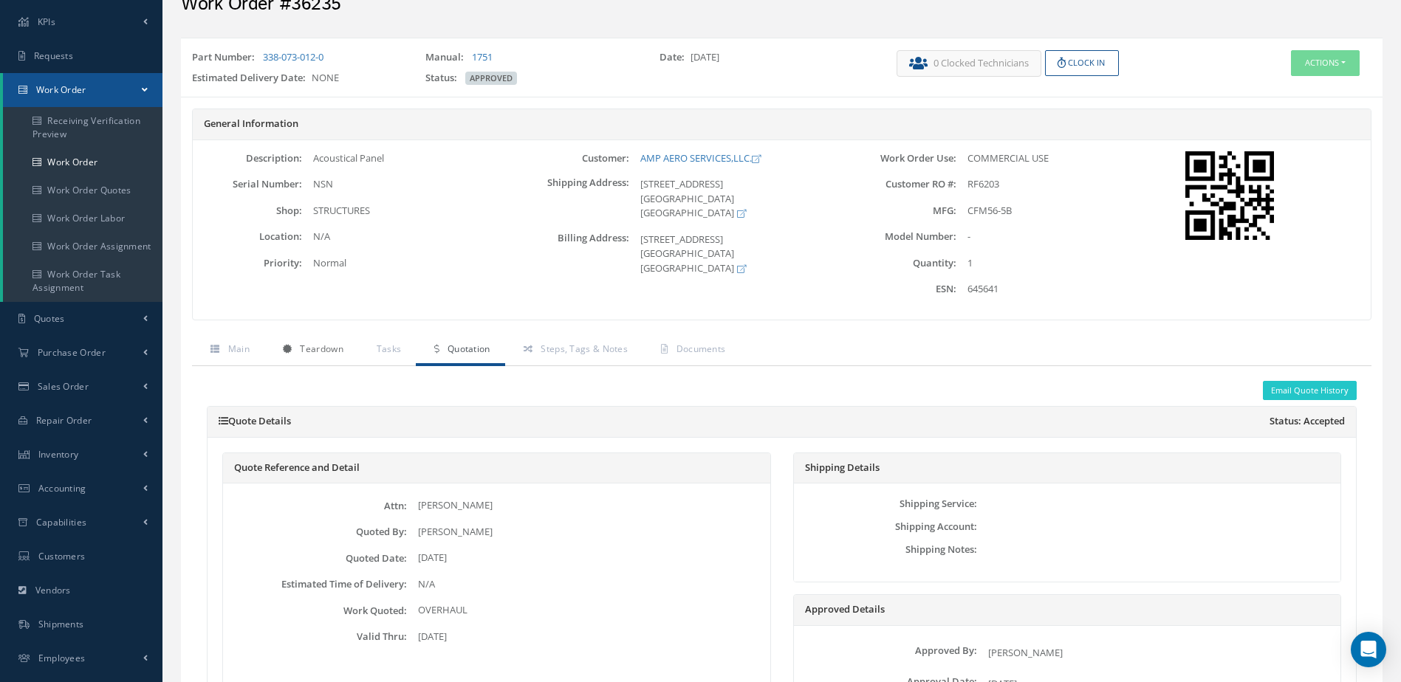
drag, startPoint x: 333, startPoint y: 345, endPoint x: 421, endPoint y: 346, distance: 87.9
click at [332, 345] on span "Teardown" at bounding box center [321, 349] width 43 height 13
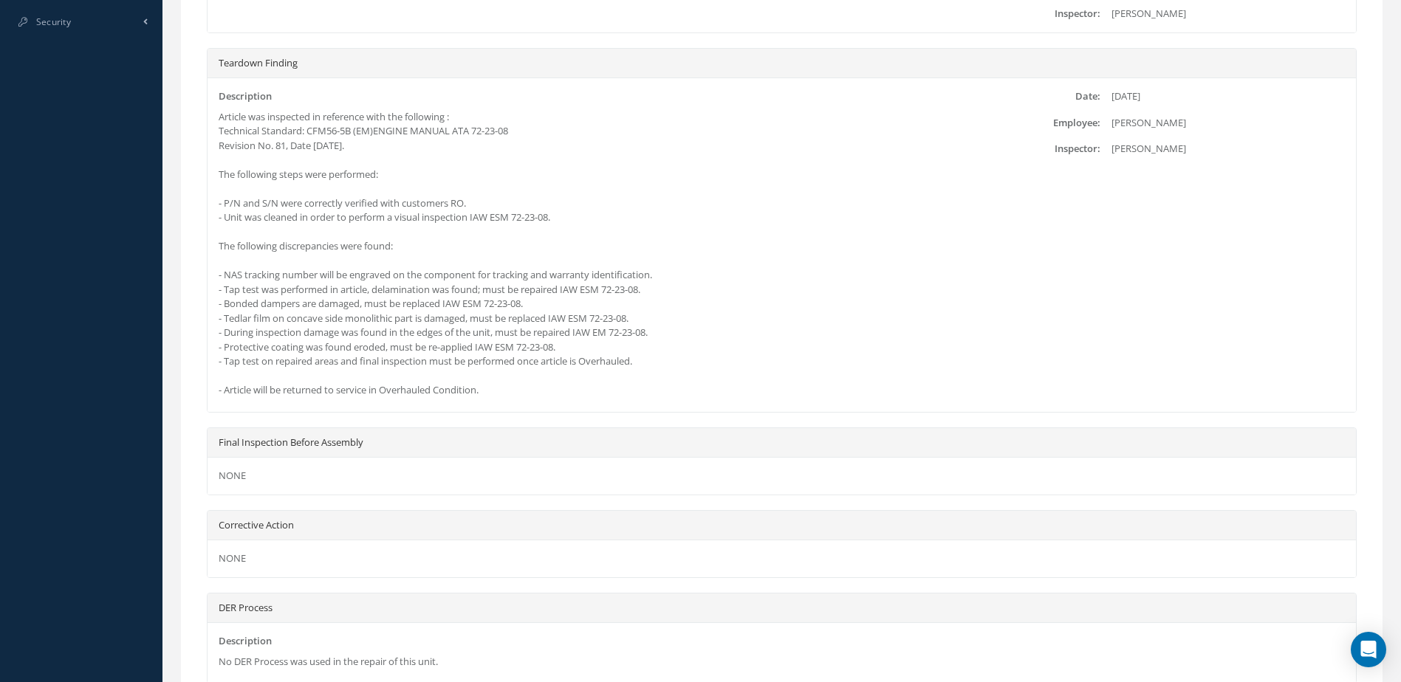
scroll to position [928, 0]
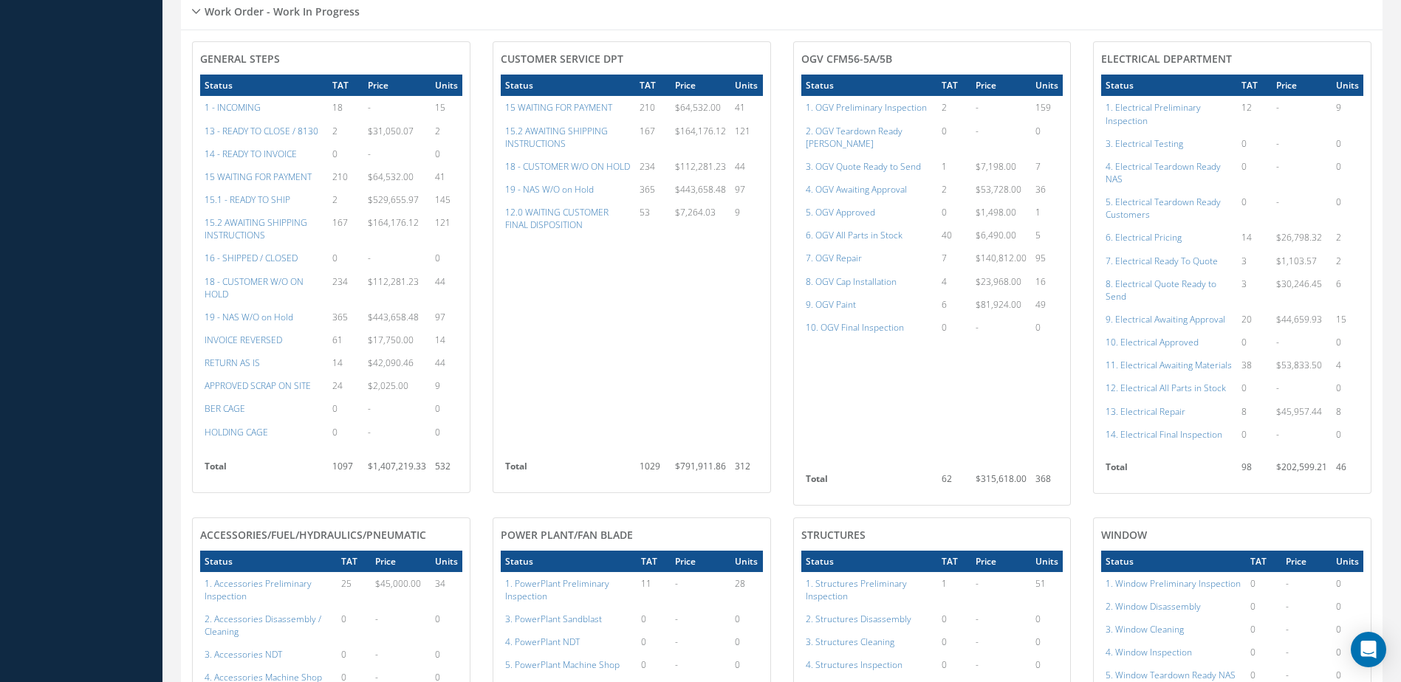
scroll to position [665, 0]
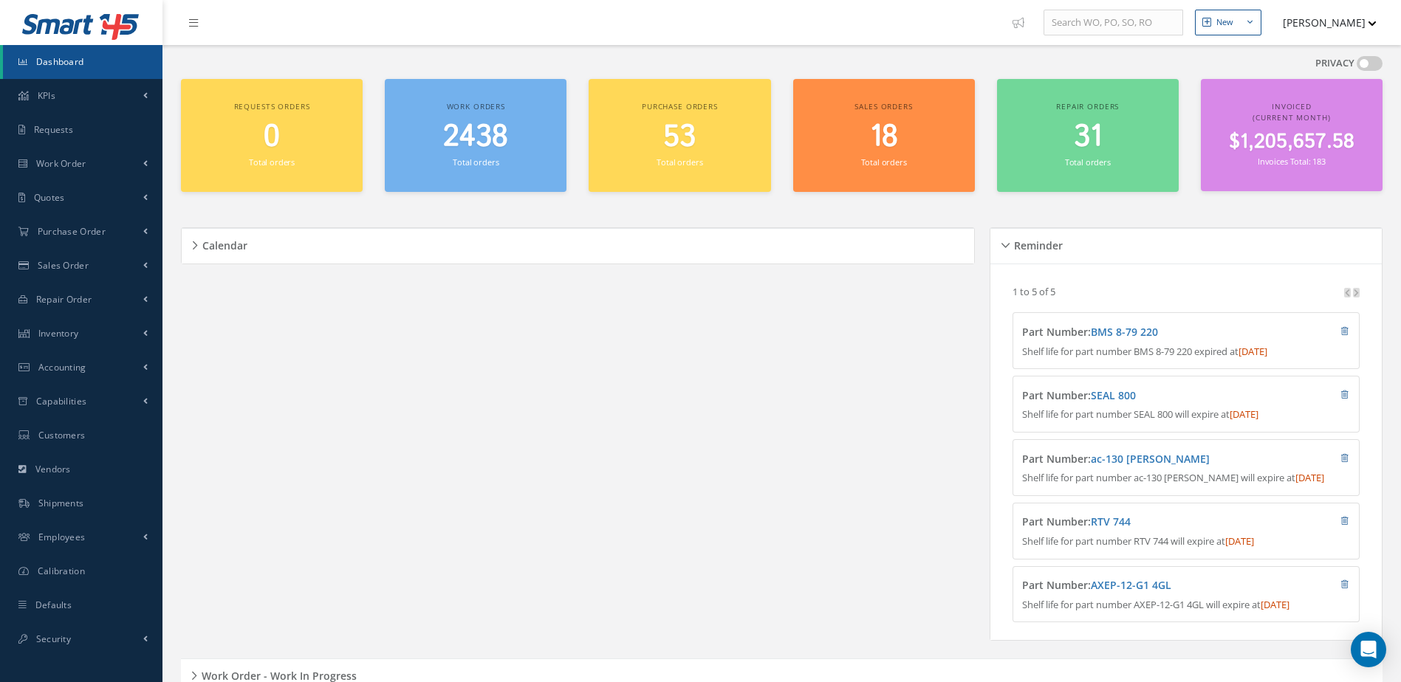
scroll to position [125, 0]
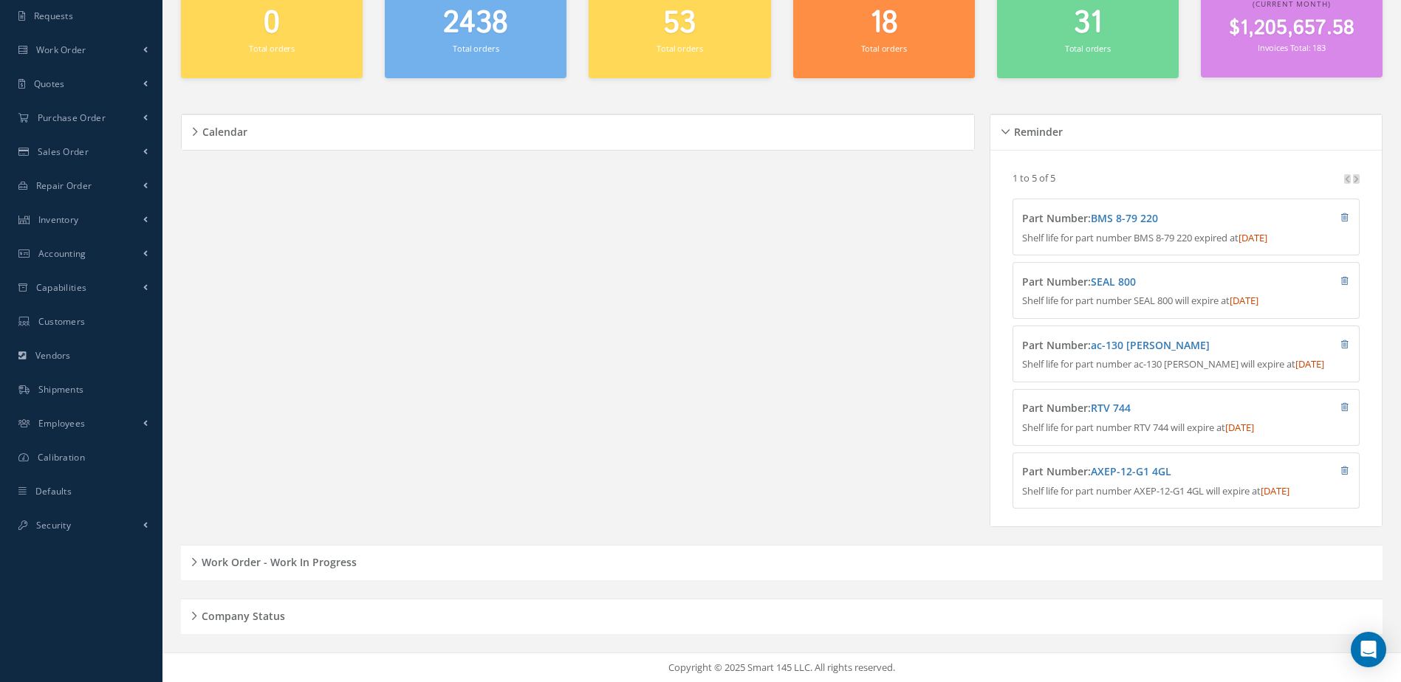
click at [295, 569] on h5 "Work Order - Work In Progress" at bounding box center [276, 561] width 159 height 18
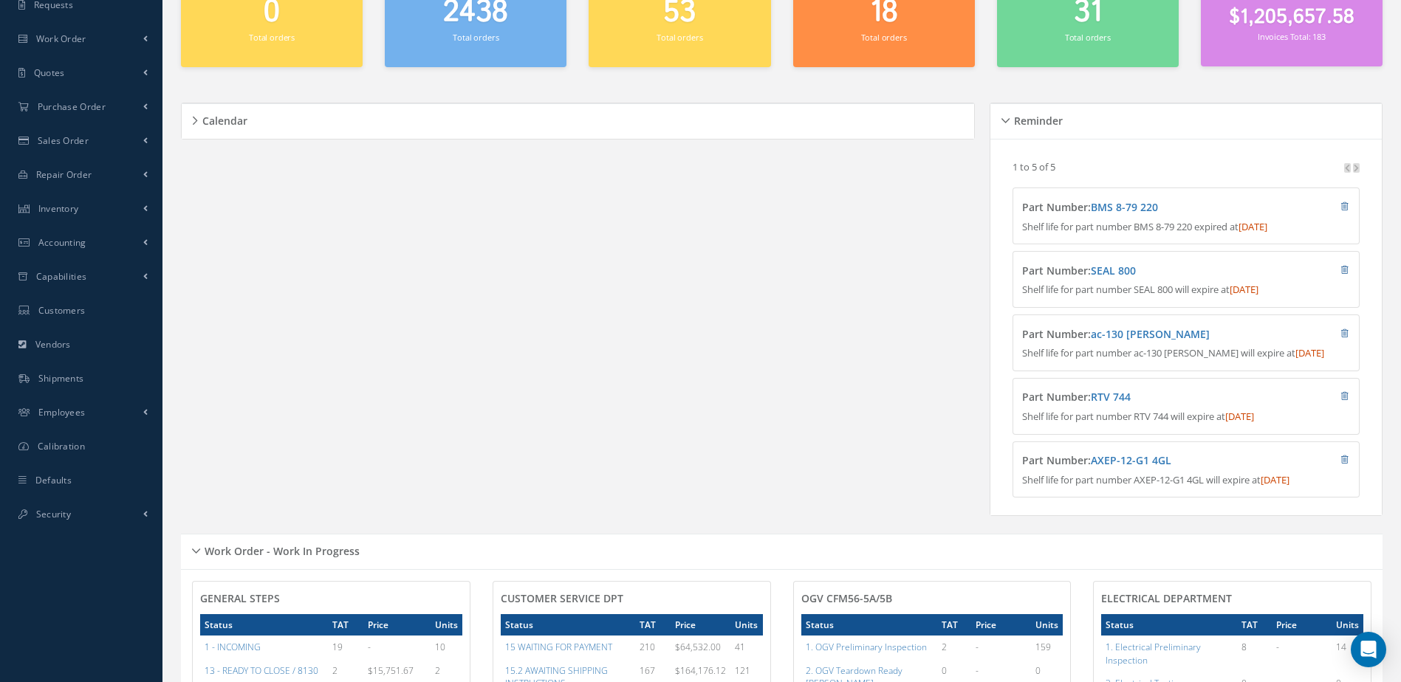
scroll to position [0, 0]
